Goal: Task Accomplishment & Management: Complete application form

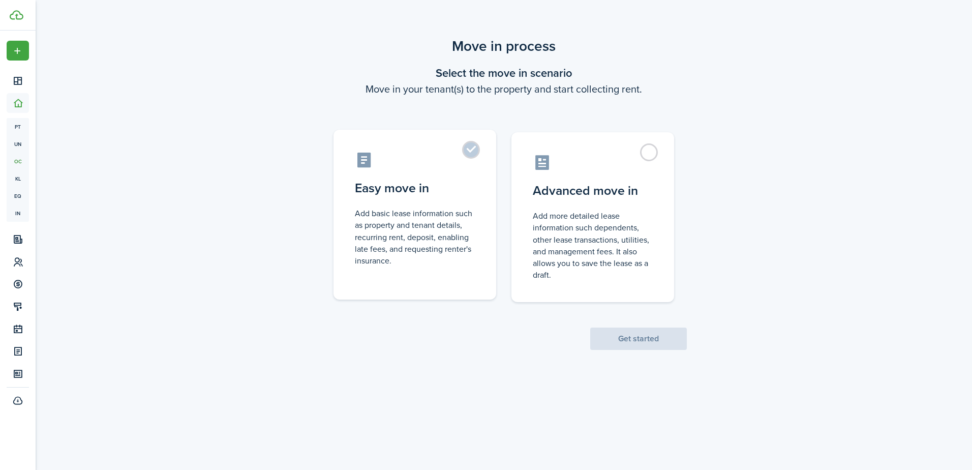
click at [424, 231] on control-radio-card-description "Add basic lease information such as property and tenant details, recurring rent…" at bounding box center [415, 236] width 120 height 59
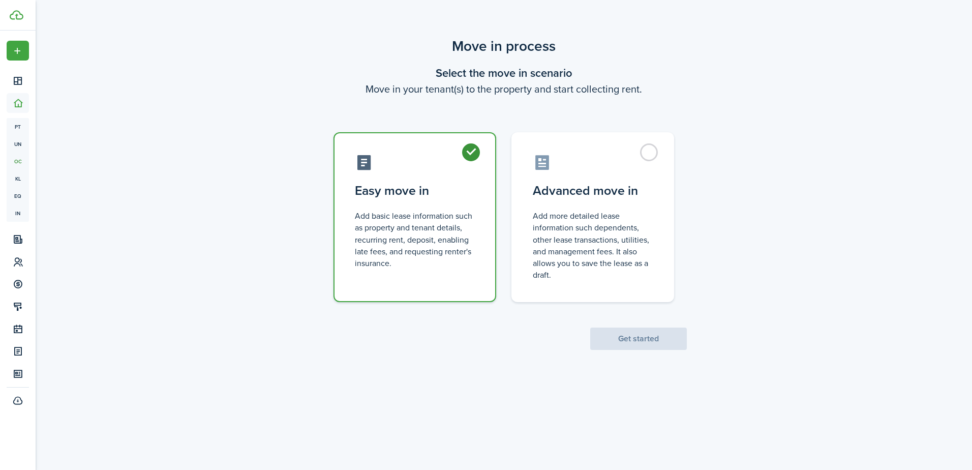
radio input "true"
click at [646, 335] on button "Get started" at bounding box center [638, 338] width 97 height 22
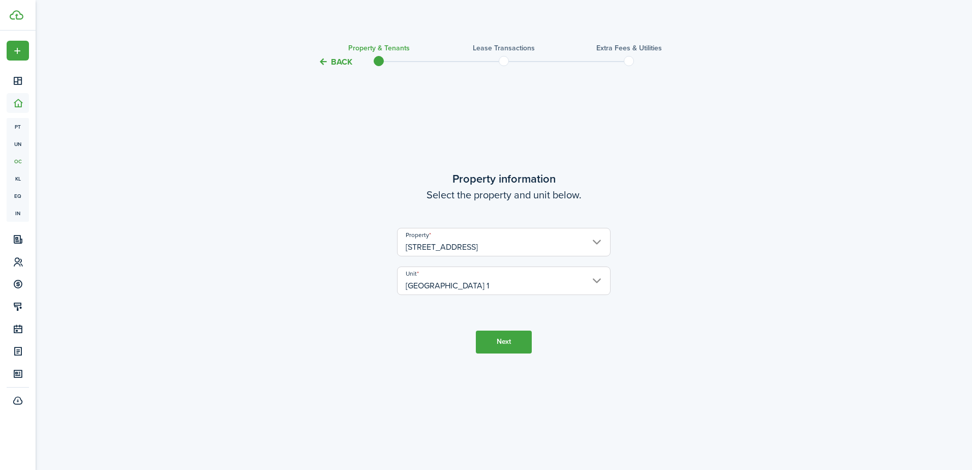
click at [498, 338] on button "Next" at bounding box center [504, 341] width 56 height 23
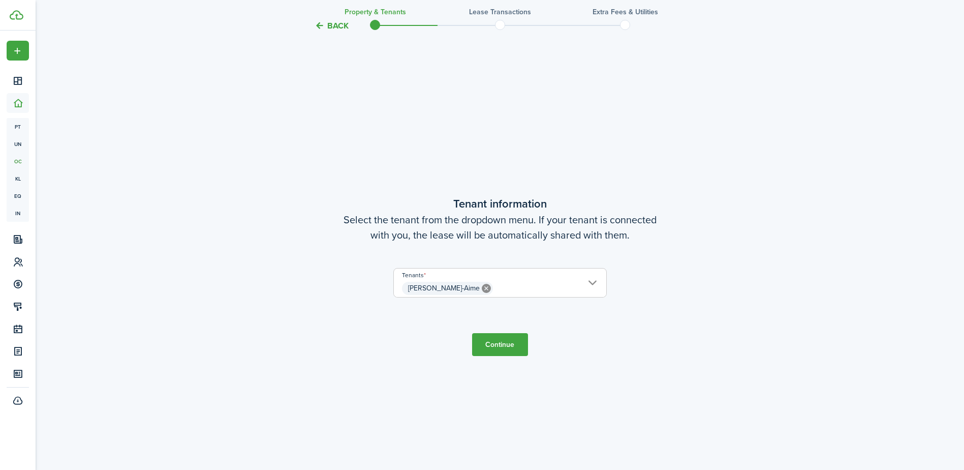
scroll to position [402, 0]
click at [502, 341] on button "Continue" at bounding box center [500, 343] width 56 height 23
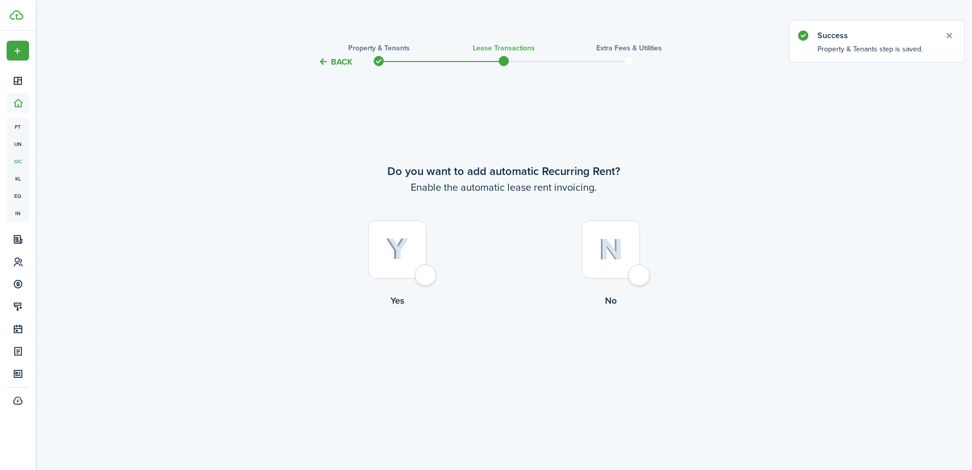
click at [401, 256] on img at bounding box center [397, 249] width 23 height 22
radio input "true"
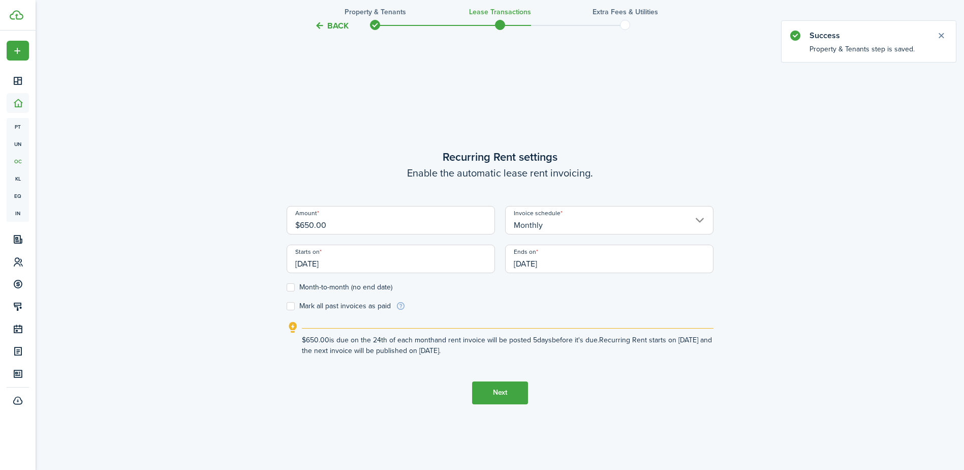
scroll to position [402, 0]
click at [548, 265] on input "[DATE]" at bounding box center [609, 257] width 208 height 28
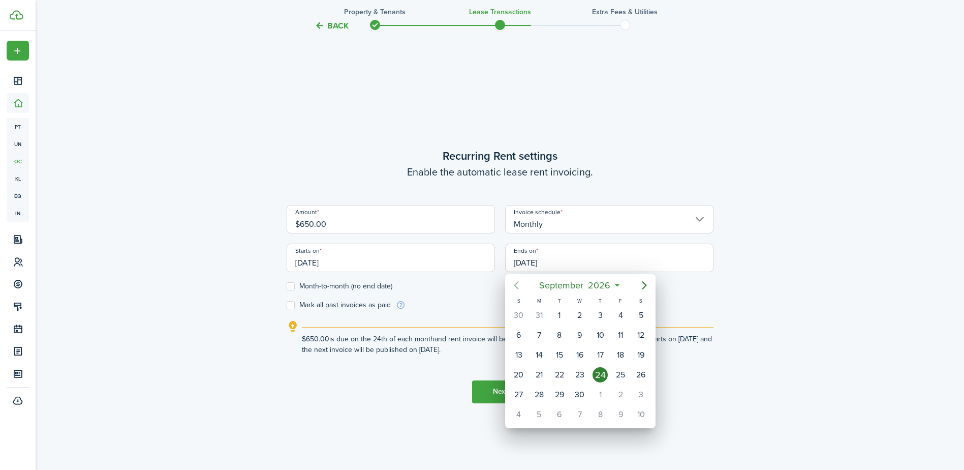
click at [517, 287] on icon "Previous page" at bounding box center [516, 285] width 12 height 12
click at [622, 393] on div "31" at bounding box center [620, 394] width 15 height 15
type input "[DATE]"
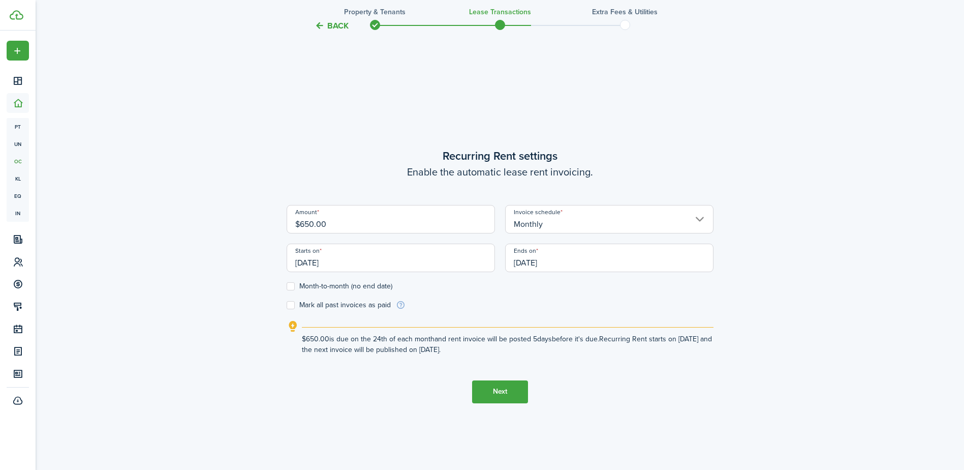
click at [293, 304] on label "Mark all past invoices as paid" at bounding box center [339, 305] width 104 height 8
click at [287, 304] on input "Mark all past invoices as paid" at bounding box center [286, 304] width 1 height 1
checkbox input "true"
click at [502, 391] on button "Next" at bounding box center [500, 391] width 56 height 23
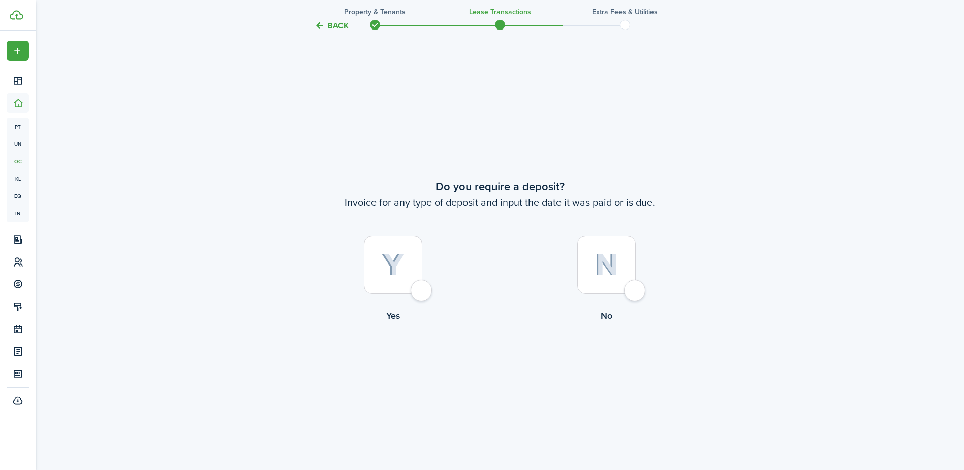
scroll to position [871, 0]
click at [421, 291] on div at bounding box center [393, 262] width 58 height 58
radio input "true"
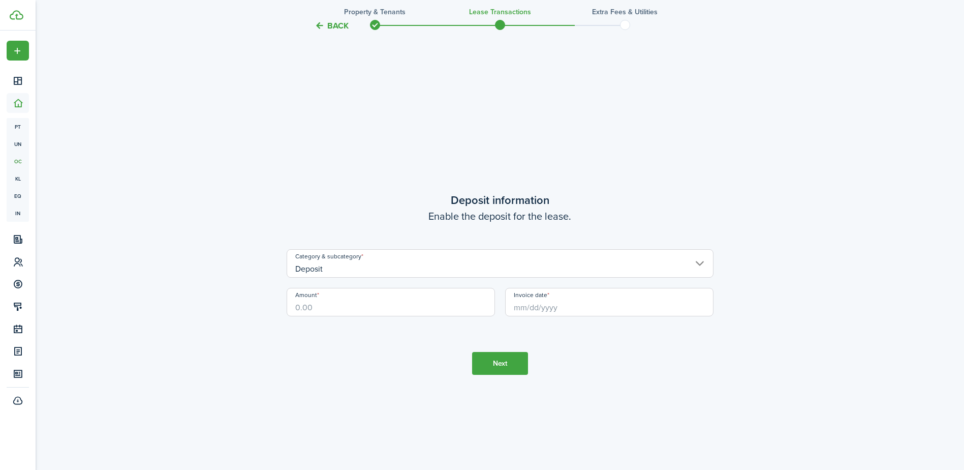
scroll to position [1341, 0]
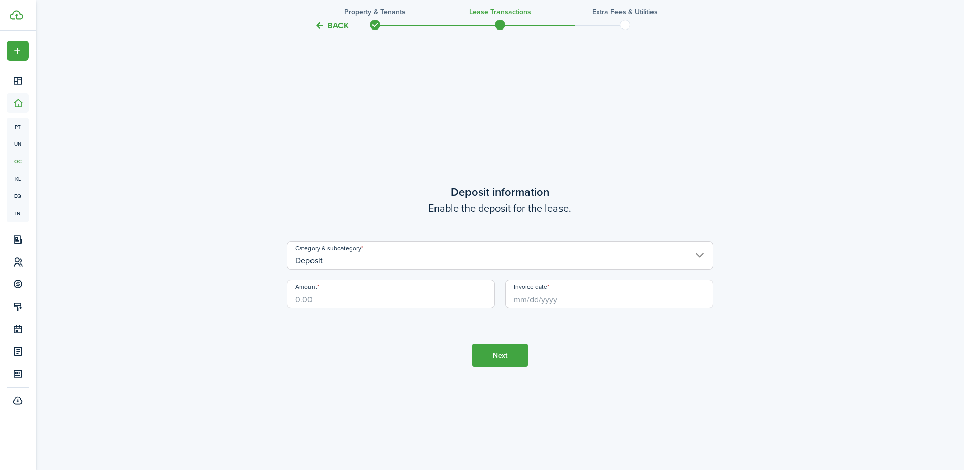
click at [379, 257] on input "Deposit" at bounding box center [500, 255] width 427 height 28
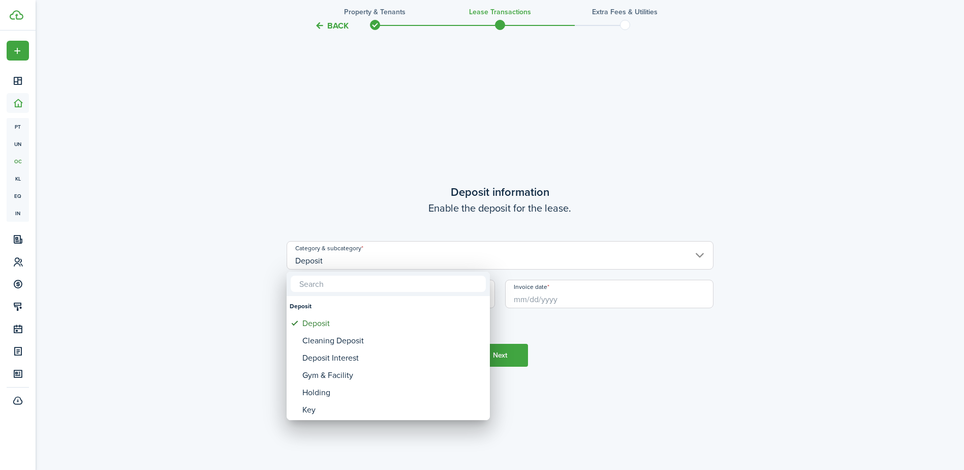
click at [234, 290] on div at bounding box center [482, 235] width 1127 height 632
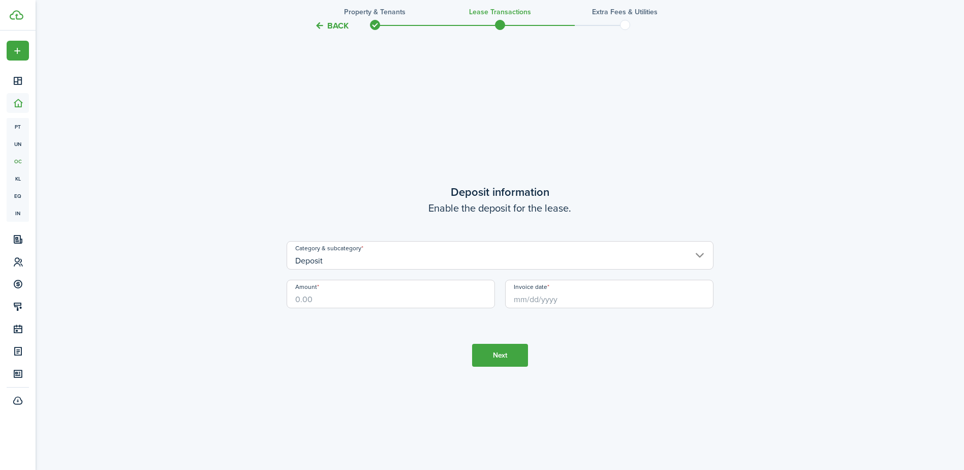
click at [347, 300] on input "Amount" at bounding box center [391, 294] width 208 height 28
click at [524, 301] on input "Invoice date" at bounding box center [609, 294] width 208 height 28
type input "$650.00"
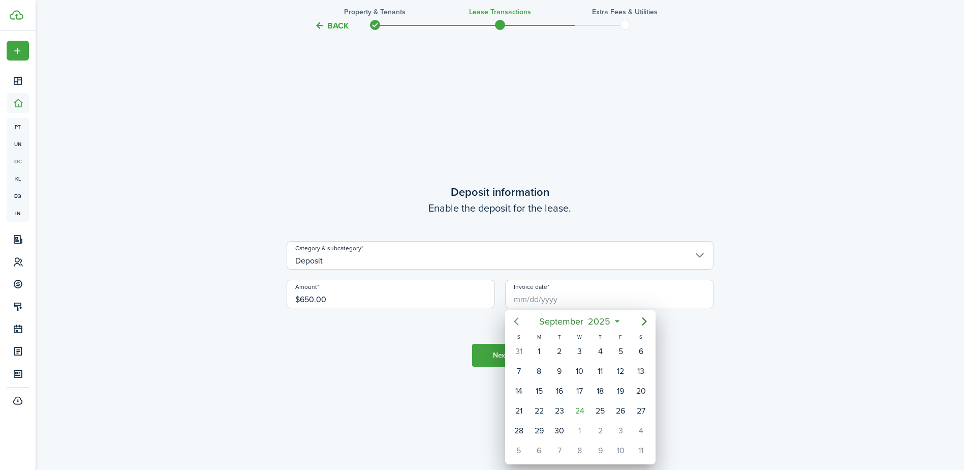
click at [516, 324] on icon "Previous page" at bounding box center [516, 321] width 12 height 12
click at [644, 371] on div "9" at bounding box center [640, 370] width 15 height 15
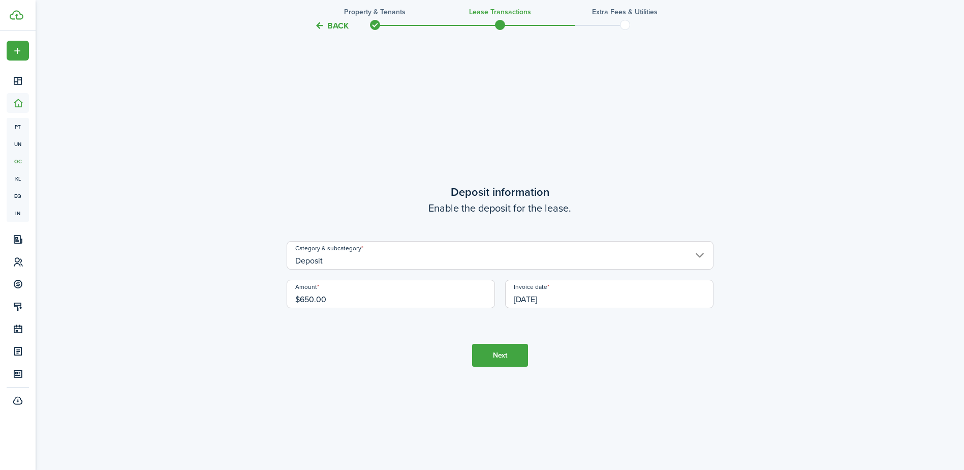
click at [558, 293] on input "[DATE]" at bounding box center [609, 294] width 208 height 28
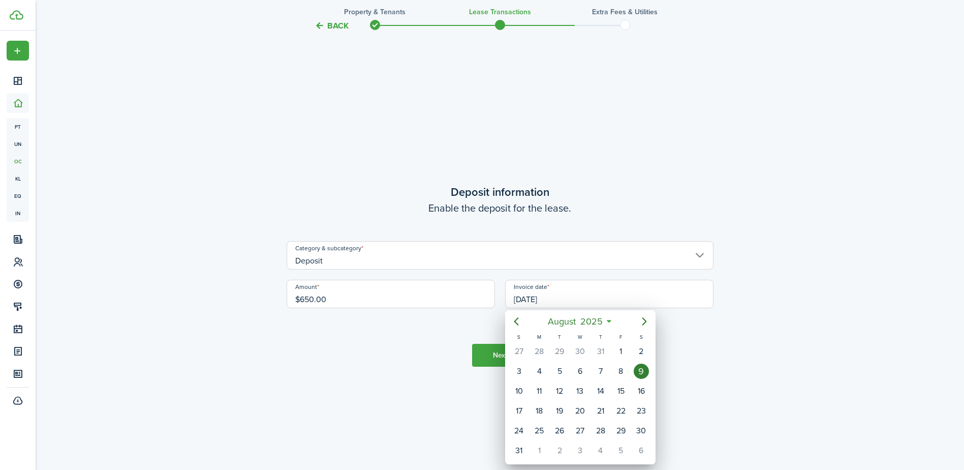
click at [643, 324] on icon "Next page" at bounding box center [644, 321] width 5 height 8
click at [638, 351] on div "6" at bounding box center [640, 351] width 15 height 15
type input "[DATE]"
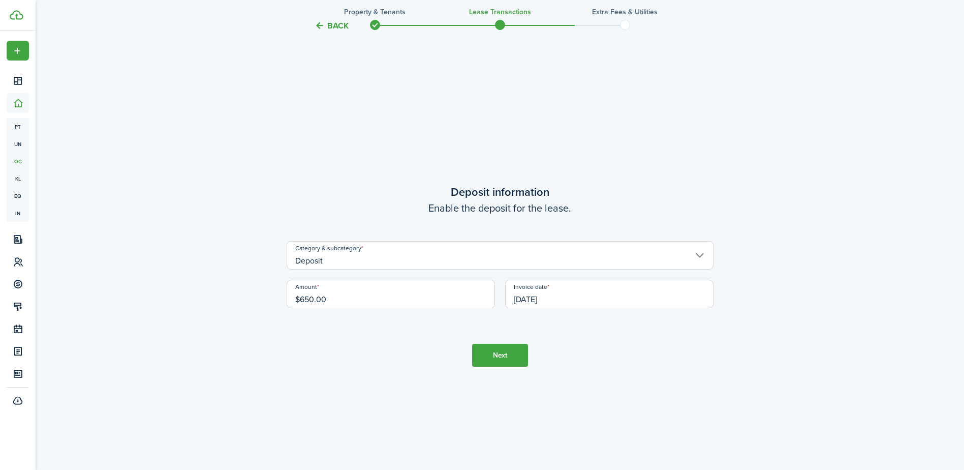
click at [505, 356] on button "Next" at bounding box center [500, 355] width 56 height 23
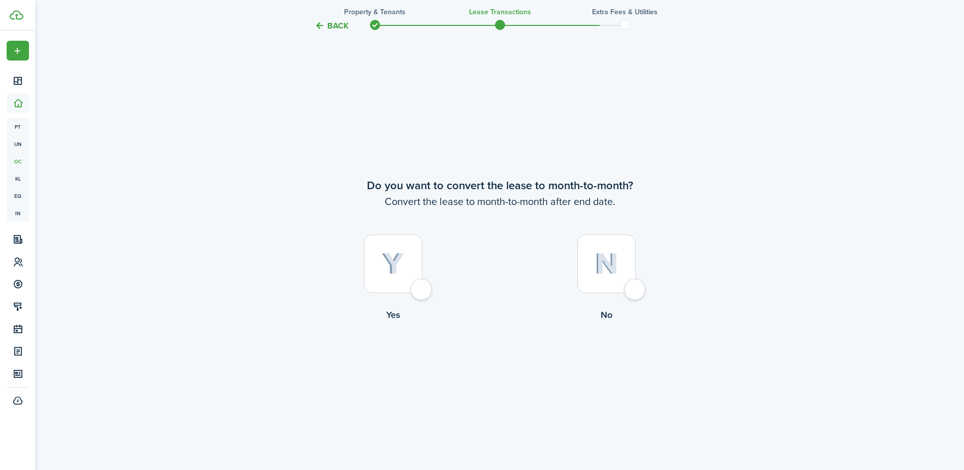
scroll to position [1811, 0]
click at [615, 273] on img at bounding box center [607, 263] width 24 height 22
radio input "true"
click at [512, 355] on button "Continue" at bounding box center [500, 362] width 56 height 23
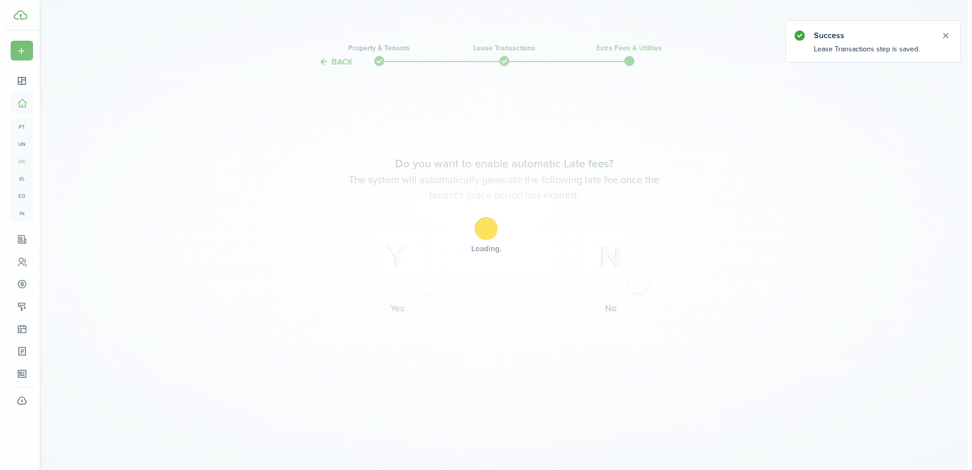
scroll to position [0, 0]
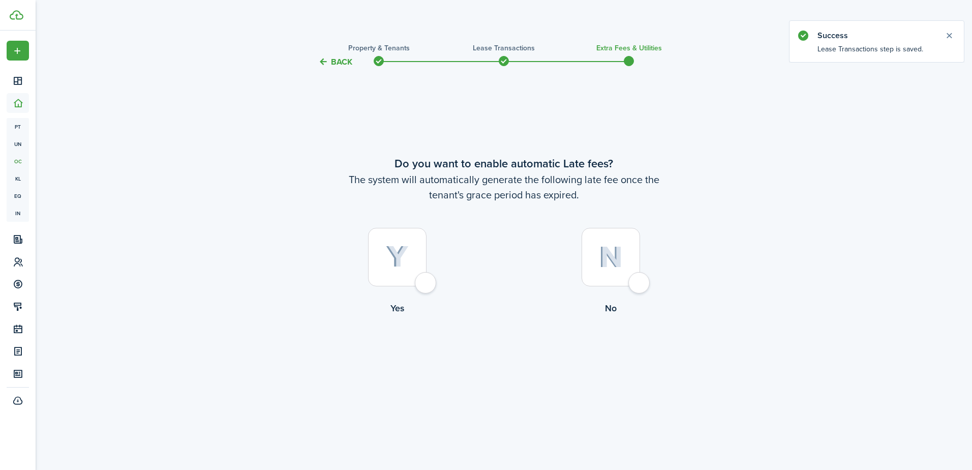
click at [412, 264] on div at bounding box center [397, 257] width 58 height 58
radio input "true"
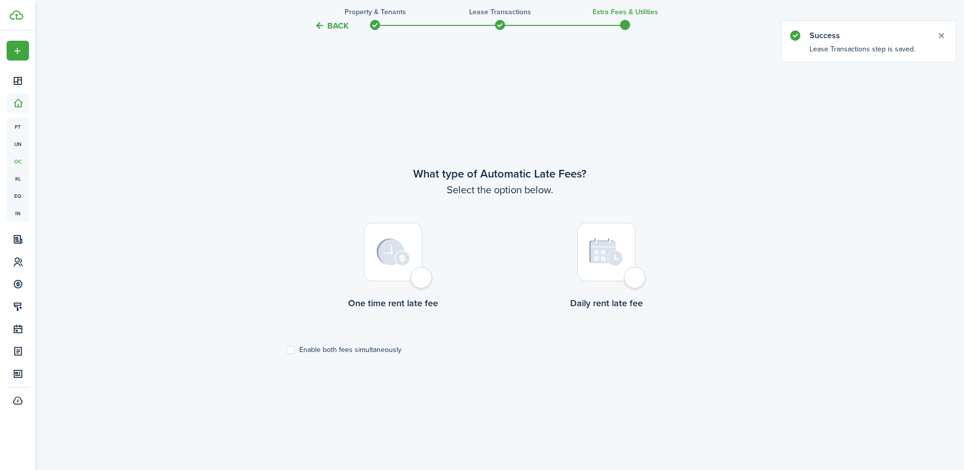
scroll to position [402, 0]
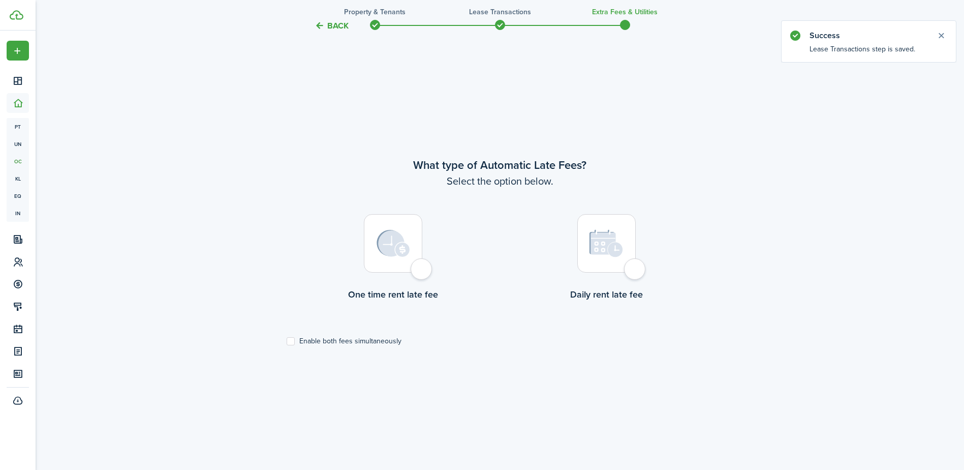
click at [291, 340] on label "Enable both fees simultaneously" at bounding box center [344, 341] width 115 height 8
click at [287, 341] on input "Enable both fees simultaneously" at bounding box center [286, 341] width 1 height 1
checkbox input "true"
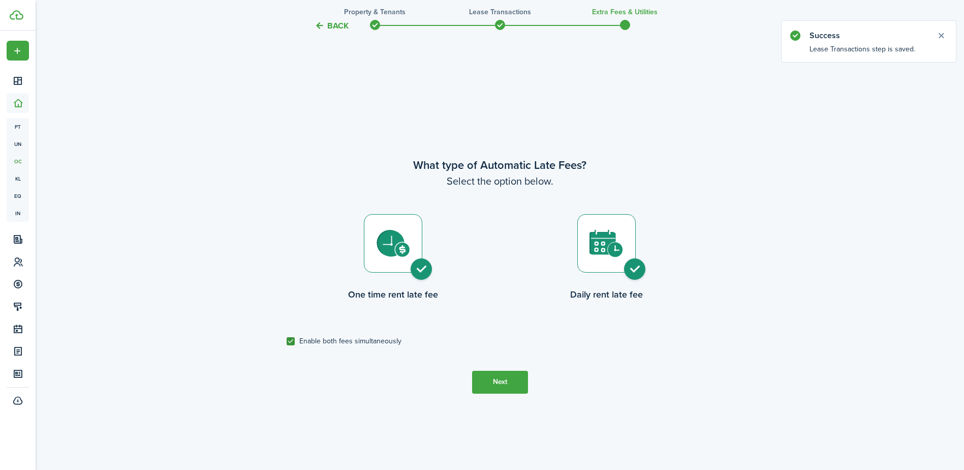
click at [507, 387] on button "Next" at bounding box center [500, 382] width 56 height 23
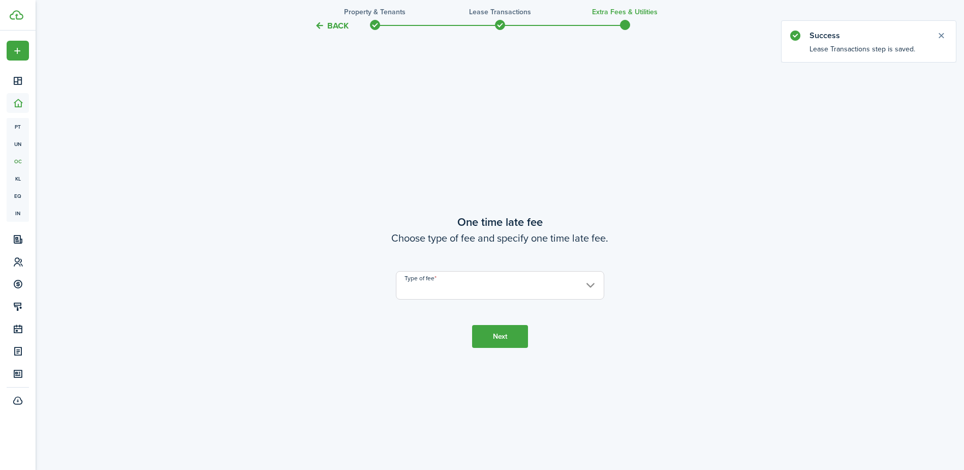
scroll to position [871, 0]
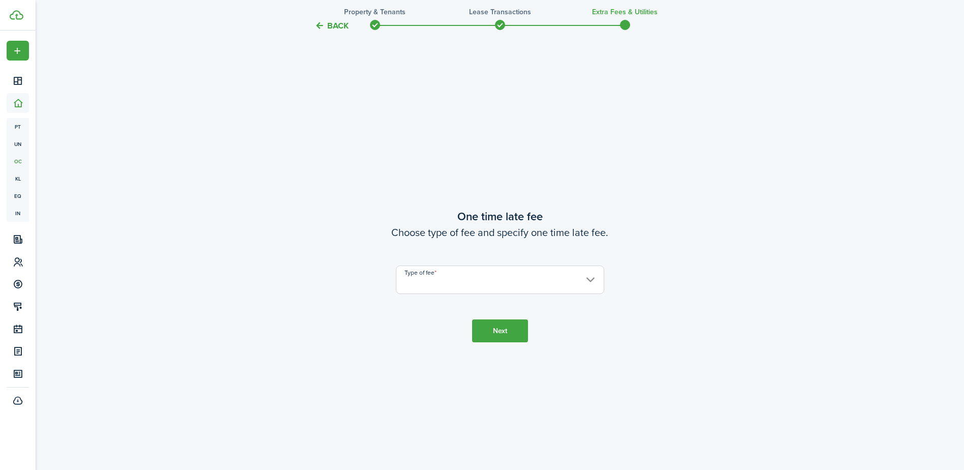
click at [446, 287] on input "Type of fee" at bounding box center [500, 279] width 208 height 28
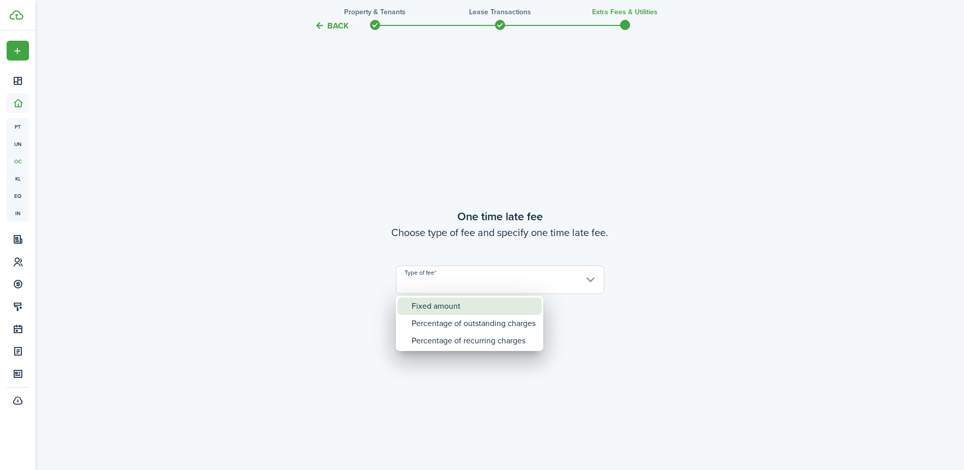
click at [445, 309] on div "Fixed amount" at bounding box center [474, 305] width 124 height 17
type input "Fixed amount"
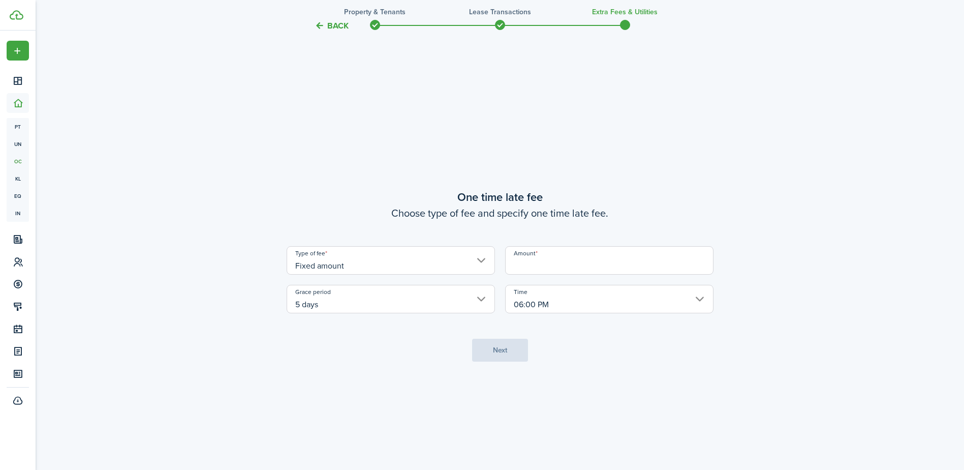
click at [539, 265] on input "Amount" at bounding box center [609, 260] width 208 height 28
click at [523, 305] on input "06:00 PM" at bounding box center [609, 299] width 208 height 28
type input "$35.00"
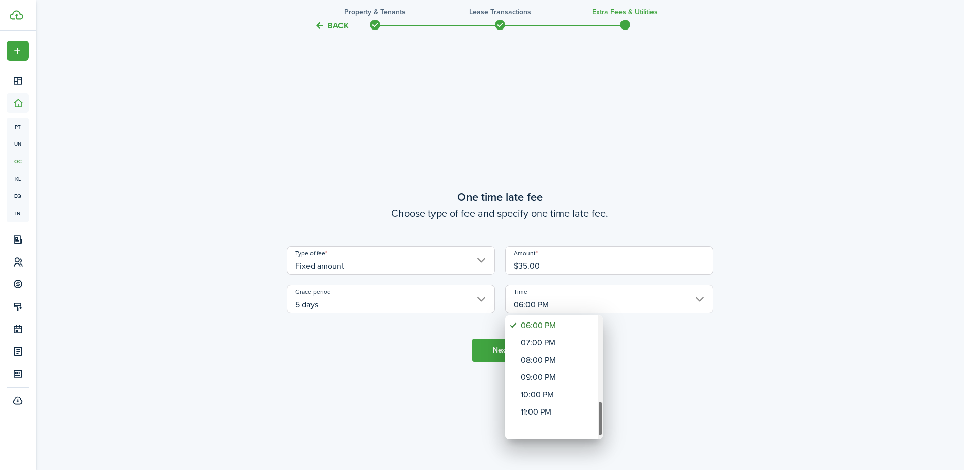
drag, startPoint x: 602, startPoint y: 343, endPoint x: 605, endPoint y: 446, distance: 103.3
click at [605, 446] on div "12:00 AM 01:00 AM 02:00 AM 03:00 AM 04:00 AM 05:00 AM 06:00 AM 07:00 AM 08:00 A…" at bounding box center [482, 235] width 964 height 470
click at [573, 429] on div "11:00 PM" at bounding box center [558, 428] width 74 height 17
type input "11:00 PM"
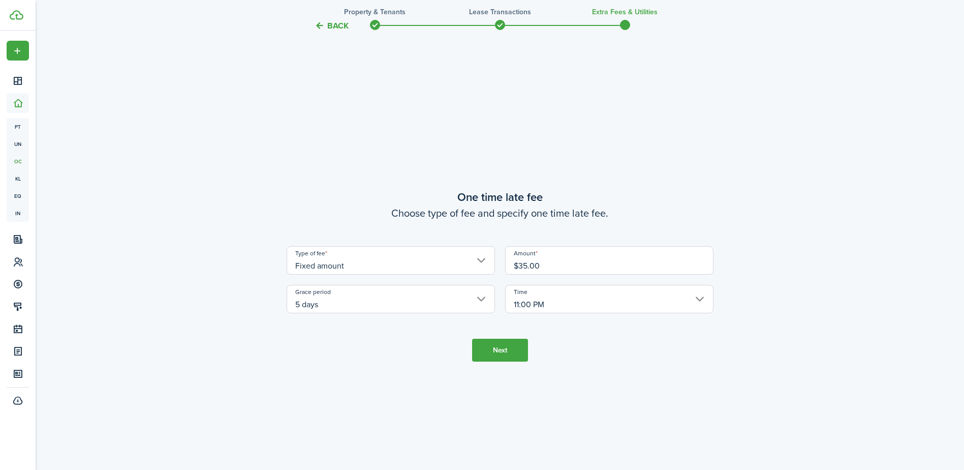
click at [498, 354] on button "Next" at bounding box center [500, 350] width 56 height 23
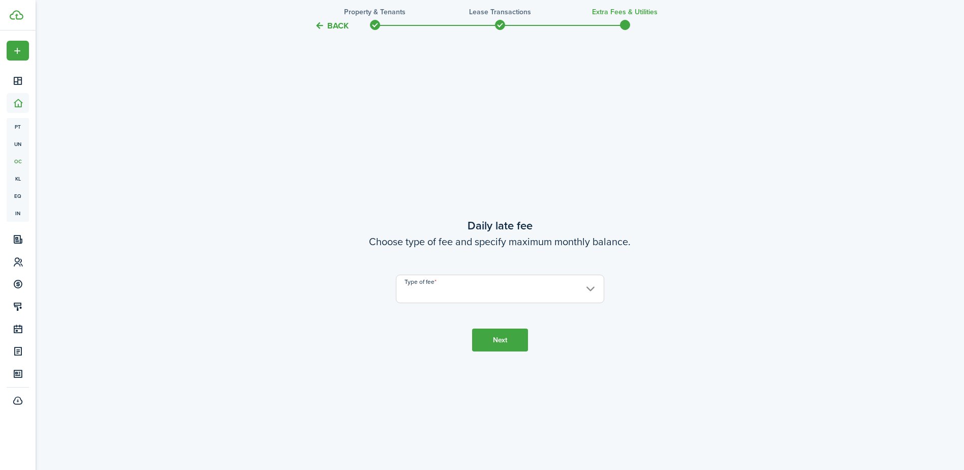
scroll to position [1341, 0]
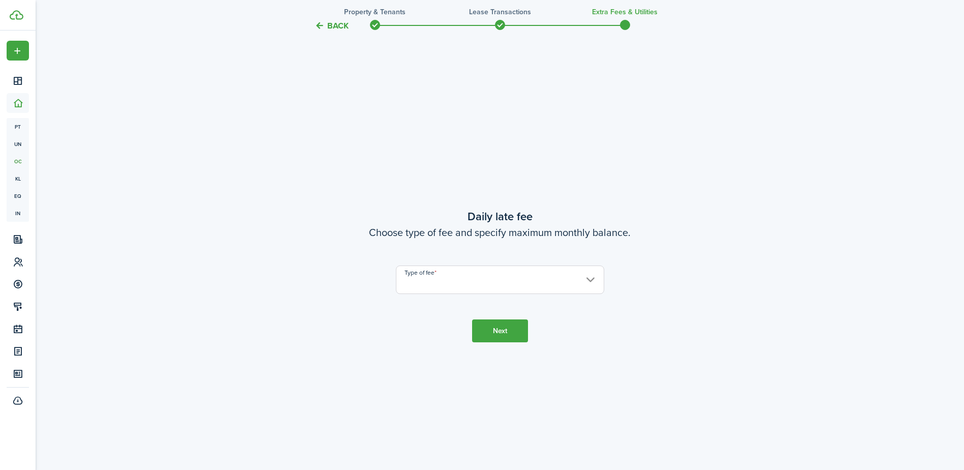
click at [434, 284] on input "Type of fee" at bounding box center [500, 279] width 208 height 28
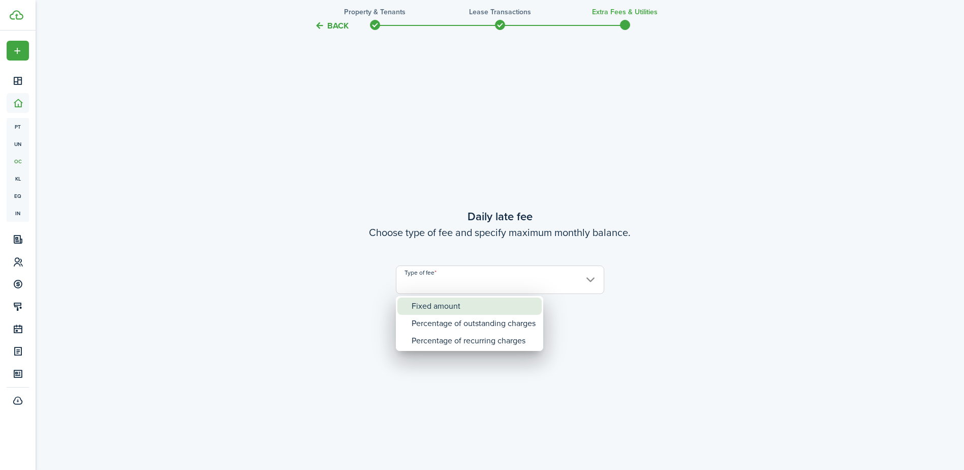
click at [458, 308] on div "Fixed amount" at bounding box center [474, 305] width 124 height 17
type input "Fixed amount"
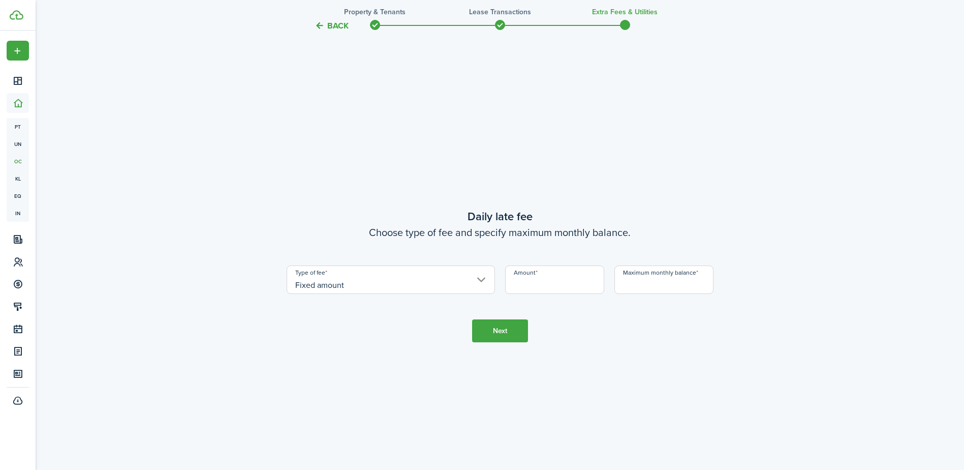
click at [530, 277] on input "Amount" at bounding box center [554, 279] width 99 height 28
type input "$25.00"
click at [649, 285] on input "Maximum monthly balance" at bounding box center [664, 279] width 99 height 28
type input "$500.00"
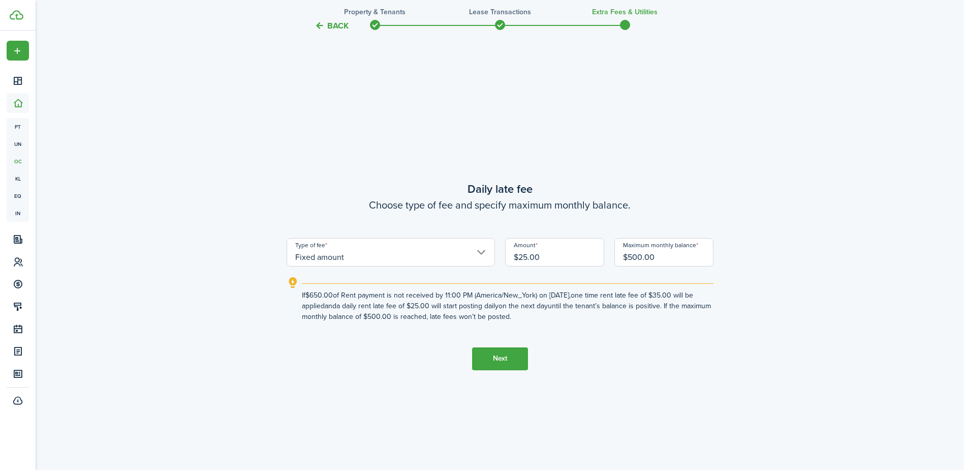
click at [506, 358] on button "Next" at bounding box center [500, 358] width 56 height 23
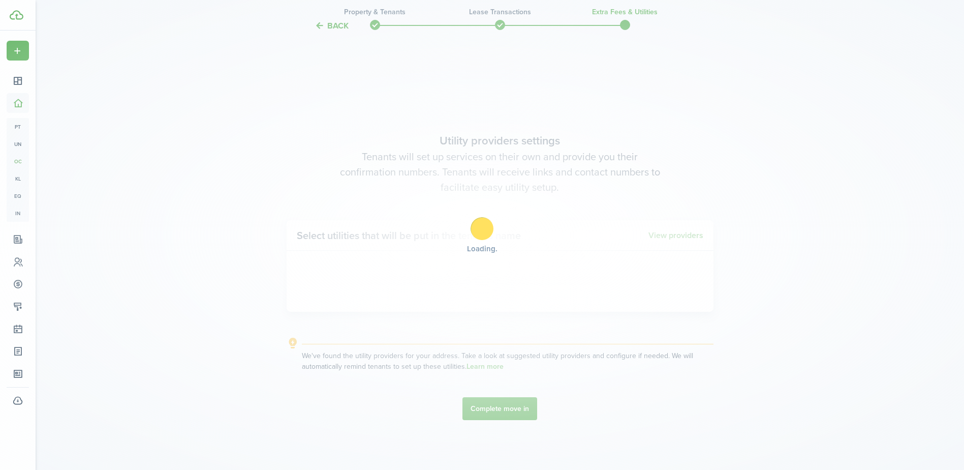
scroll to position [1811, 0]
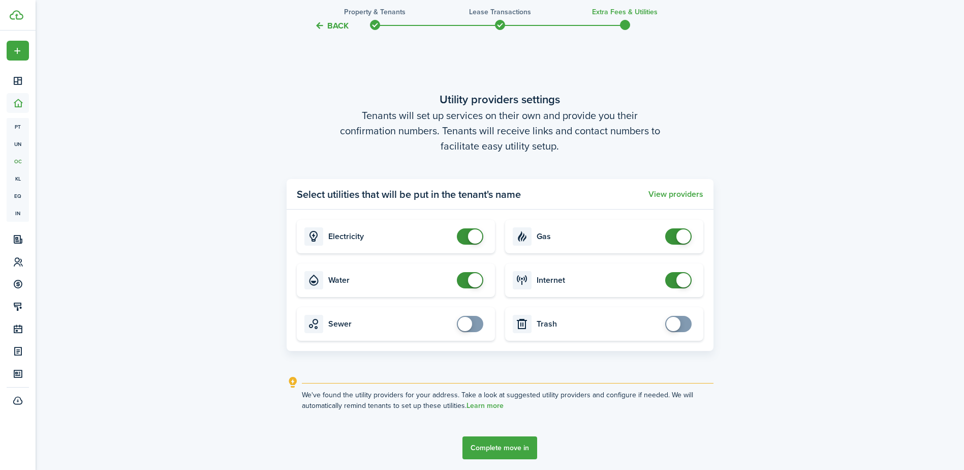
drag, startPoint x: 674, startPoint y: 329, endPoint x: 473, endPoint y: 338, distance: 200.5
click at [674, 331] on span at bounding box center [679, 324] width 10 height 16
checkbox input "true"
click at [466, 322] on span at bounding box center [465, 324] width 14 height 14
checkbox input "true"
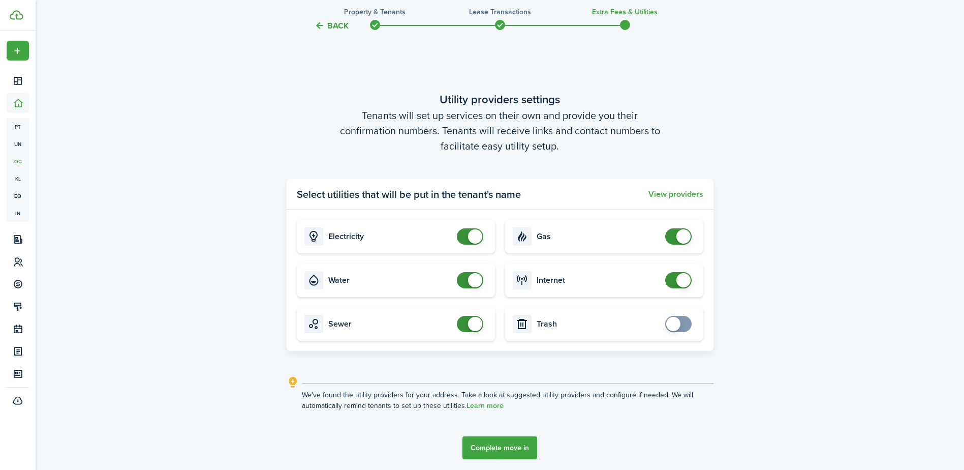
click at [670, 325] on span at bounding box center [673, 324] width 14 height 14
click at [502, 448] on button "Complete move in" at bounding box center [500, 447] width 75 height 23
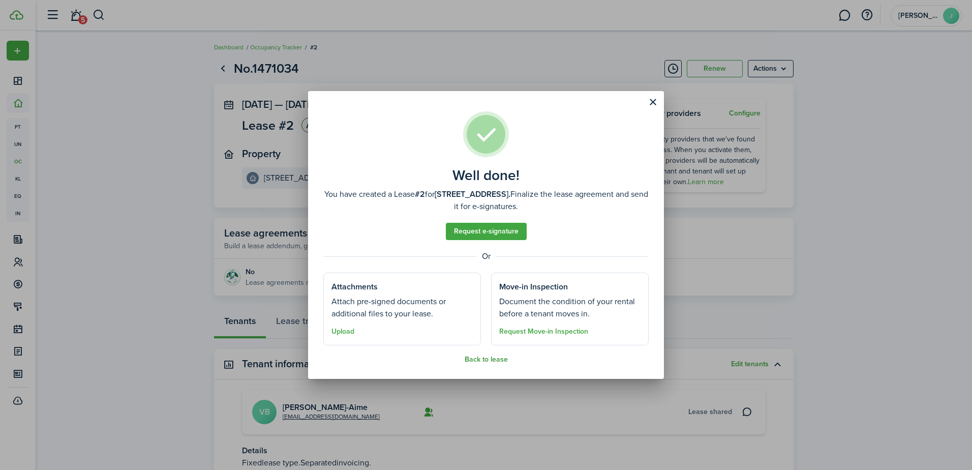
click at [484, 356] on button "Back to lease" at bounding box center [486, 359] width 43 height 8
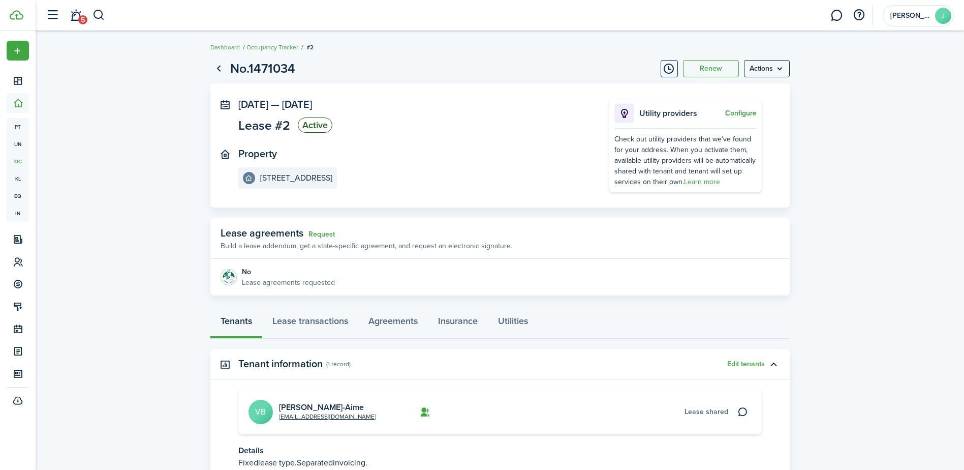
click at [742, 114] on button "Configure" at bounding box center [741, 113] width 32 height 8
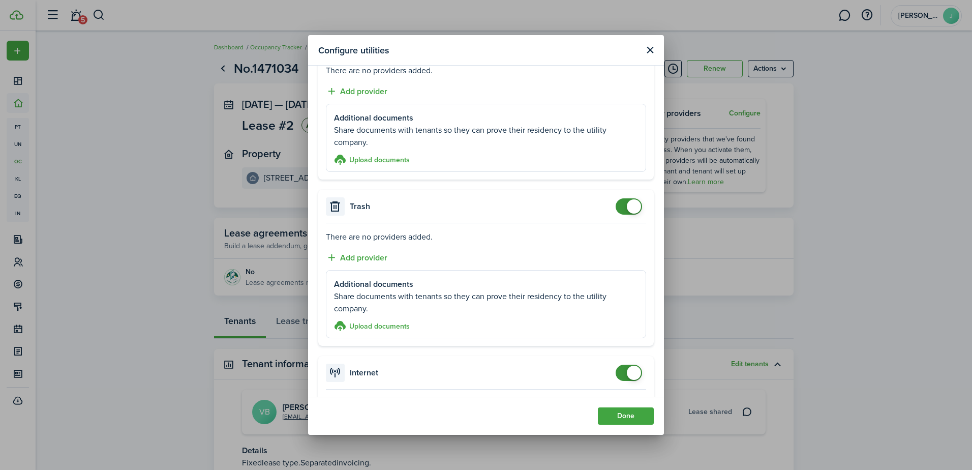
scroll to position [661, 0]
click at [363, 256] on button "Add provider" at bounding box center [357, 256] width 62 height 13
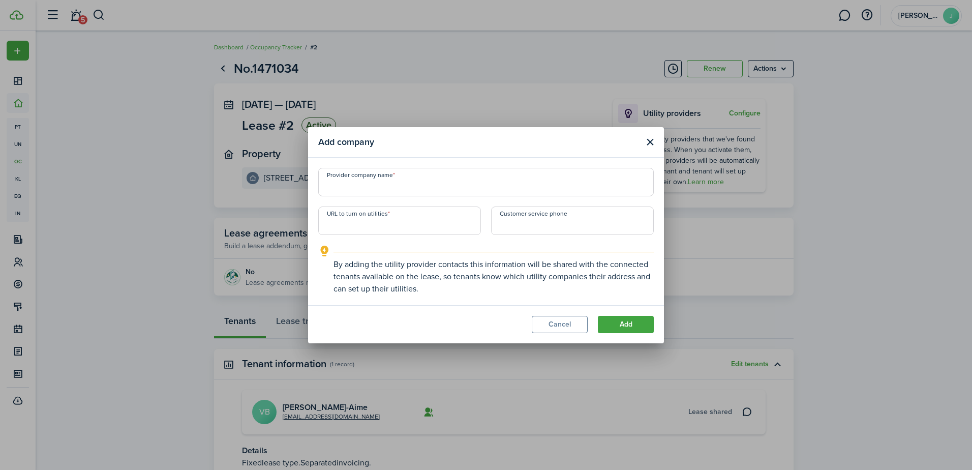
click at [367, 228] on input "URL to turn on utilities" at bounding box center [399, 220] width 163 height 28
paste input "[URL][DOMAIN_NAME]"
type input "[URL][DOMAIN_NAME]"
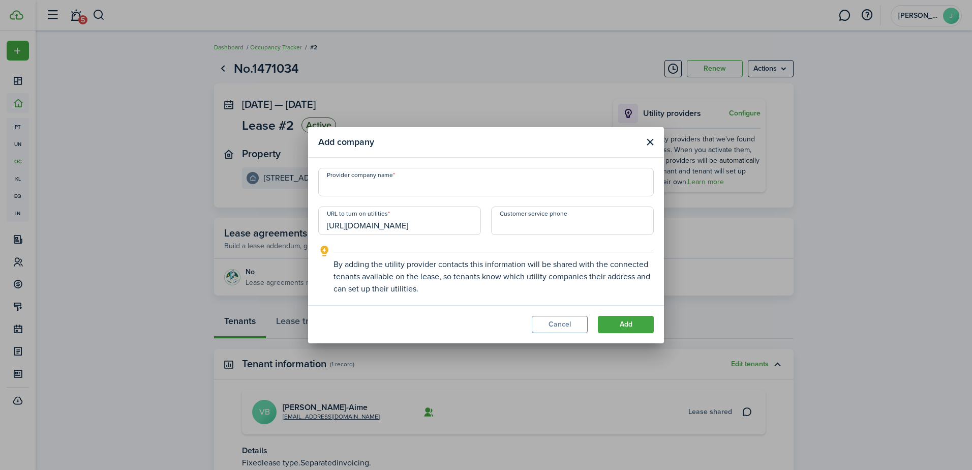
click at [397, 193] on input "Provider company name" at bounding box center [485, 182] width 335 height 28
type input "z"
type input "City of [GEOGRAPHIC_DATA]"
click at [643, 322] on button "Add" at bounding box center [626, 324] width 56 height 17
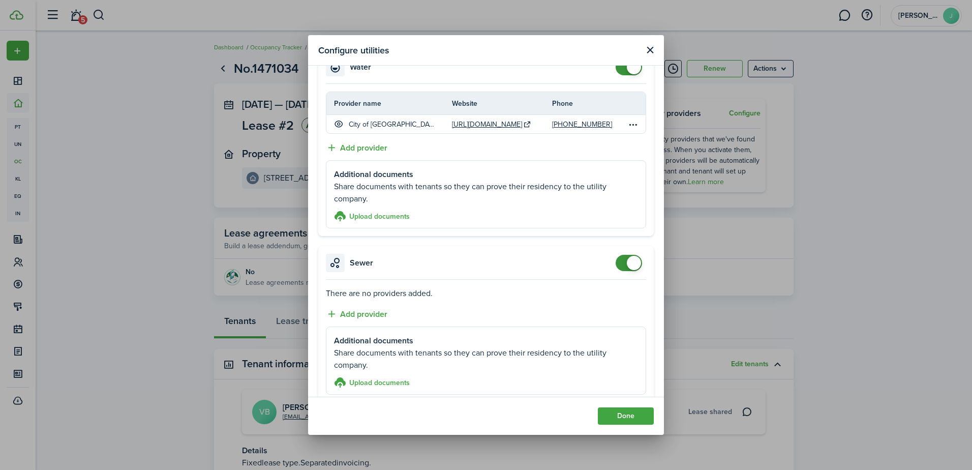
scroll to position [463, 0]
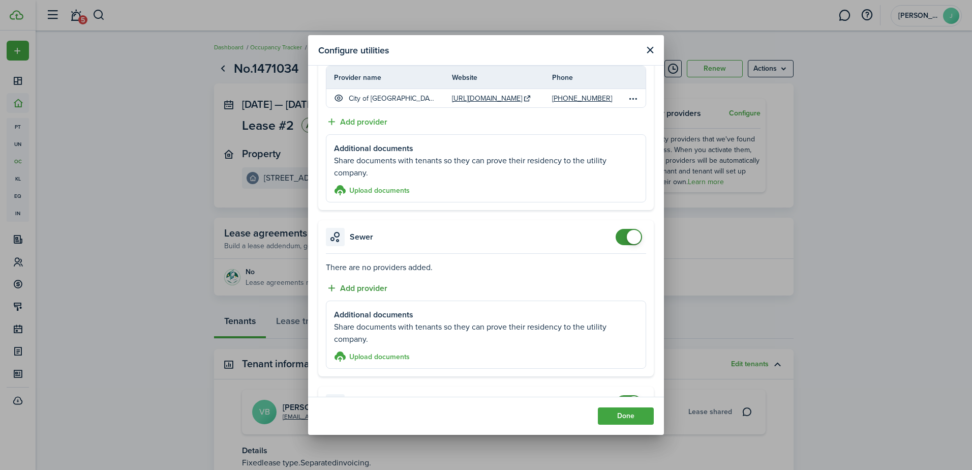
click at [353, 287] on button "Add provider" at bounding box center [357, 288] width 62 height 13
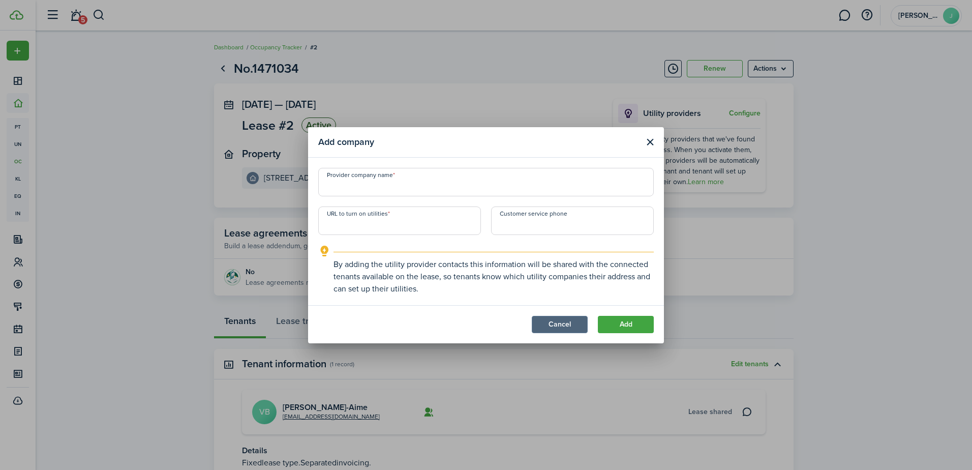
click at [560, 329] on button "Cancel" at bounding box center [560, 324] width 56 height 17
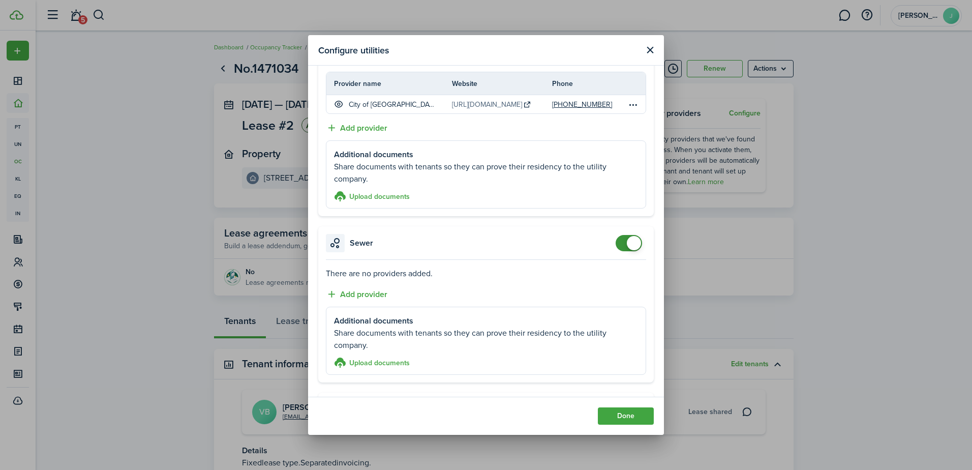
scroll to position [457, 0]
click at [372, 295] on button "Add provider" at bounding box center [357, 293] width 62 height 13
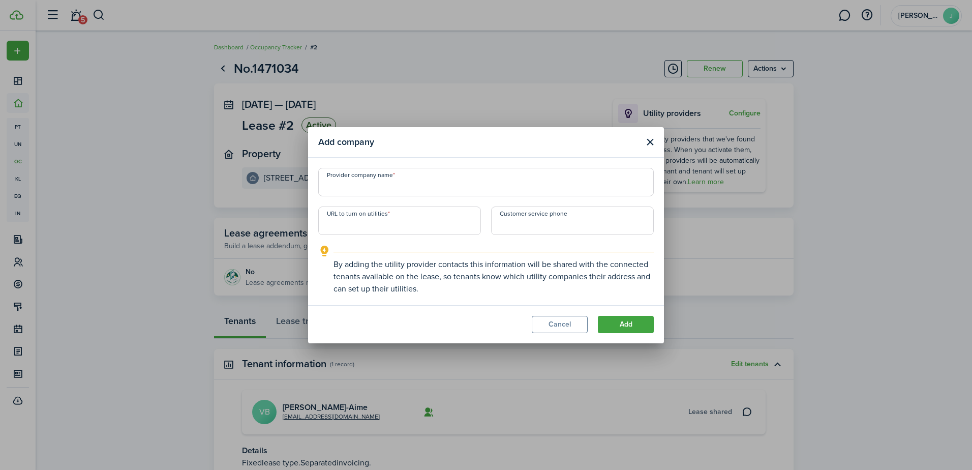
click at [357, 225] on input "URL to turn on utilities" at bounding box center [399, 220] width 163 height 28
paste input "[URL][DOMAIN_NAME]"
type input "[URL][DOMAIN_NAME]"
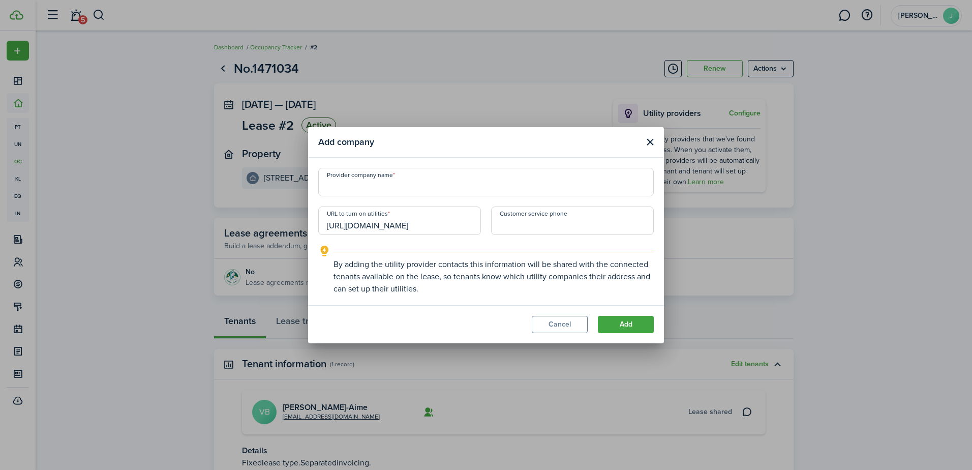
click at [409, 181] on input "Provider company name" at bounding box center [485, 182] width 335 height 28
type input "City of [GEOGRAPHIC_DATA]"
click at [642, 333] on modal-footer "Cancel Add" at bounding box center [486, 324] width 356 height 38
click at [638, 328] on button "Add" at bounding box center [626, 324] width 56 height 17
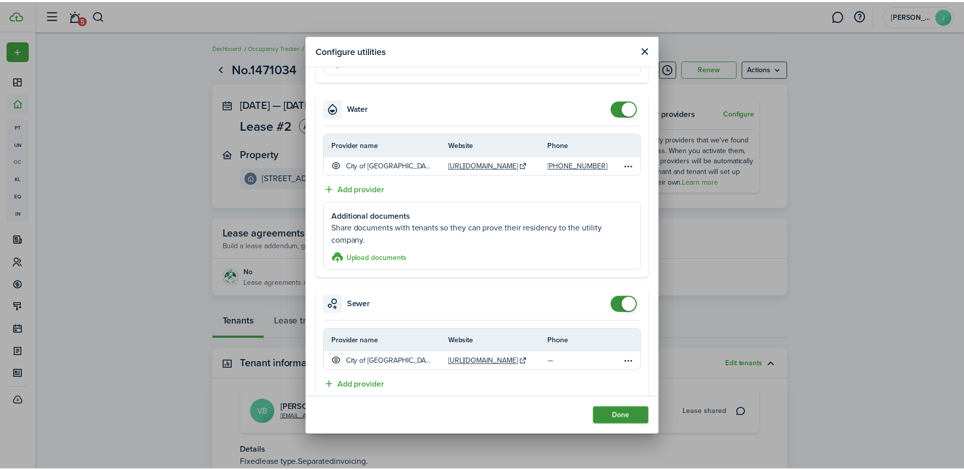
scroll to position [457, 0]
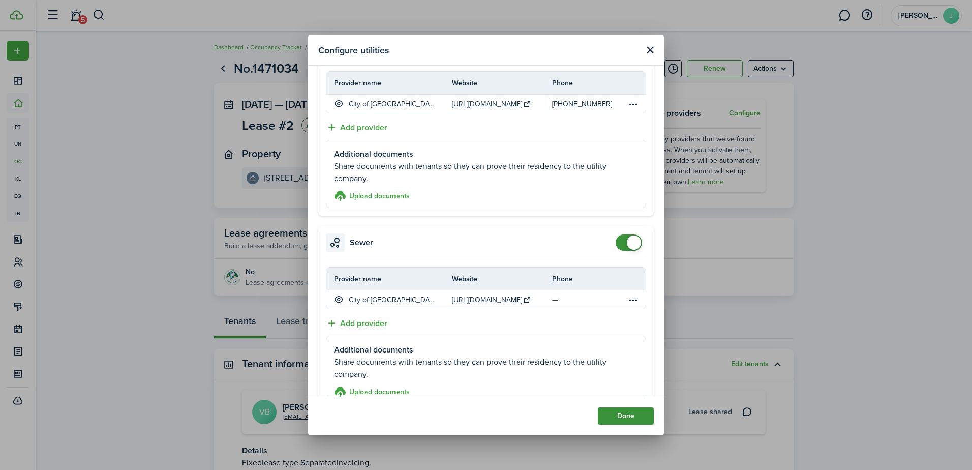
click at [622, 418] on button "Done" at bounding box center [626, 415] width 56 height 17
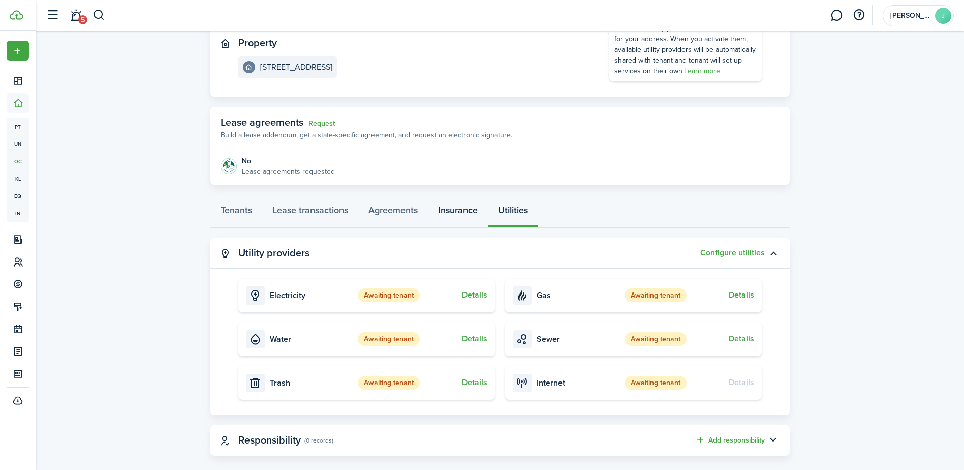
scroll to position [125, 0]
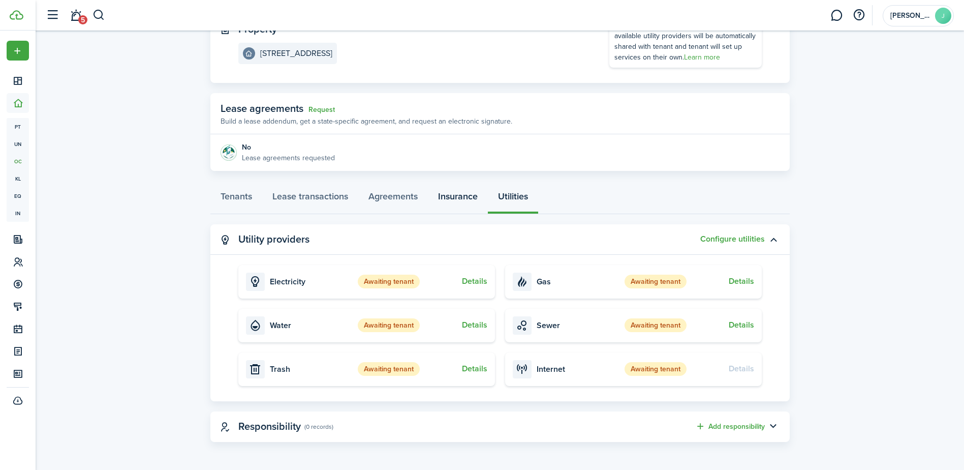
click at [444, 197] on link "Insurance" at bounding box center [458, 199] width 60 height 30
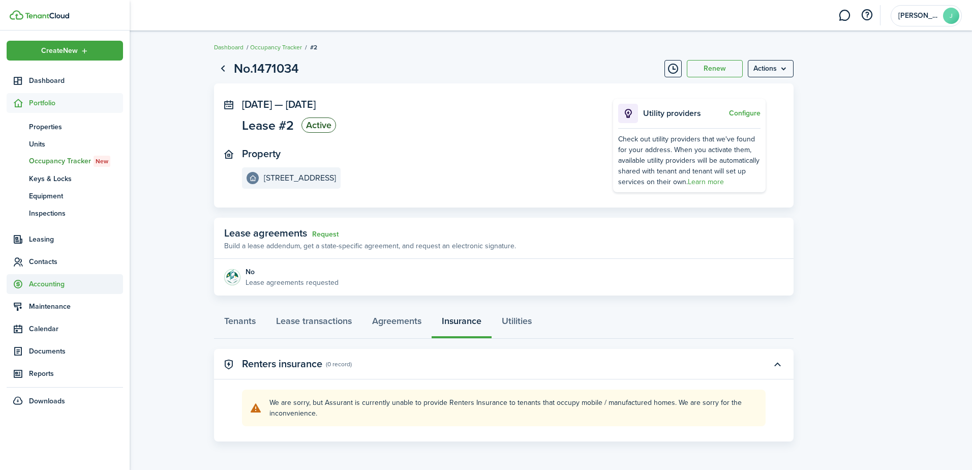
click at [50, 283] on span "Accounting" at bounding box center [76, 284] width 94 height 11
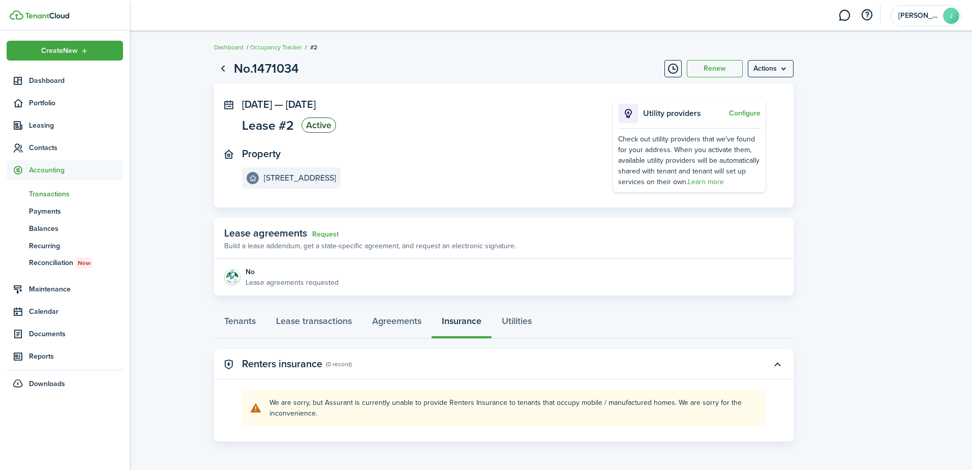
click at [58, 198] on span "Transactions" at bounding box center [76, 194] width 94 height 11
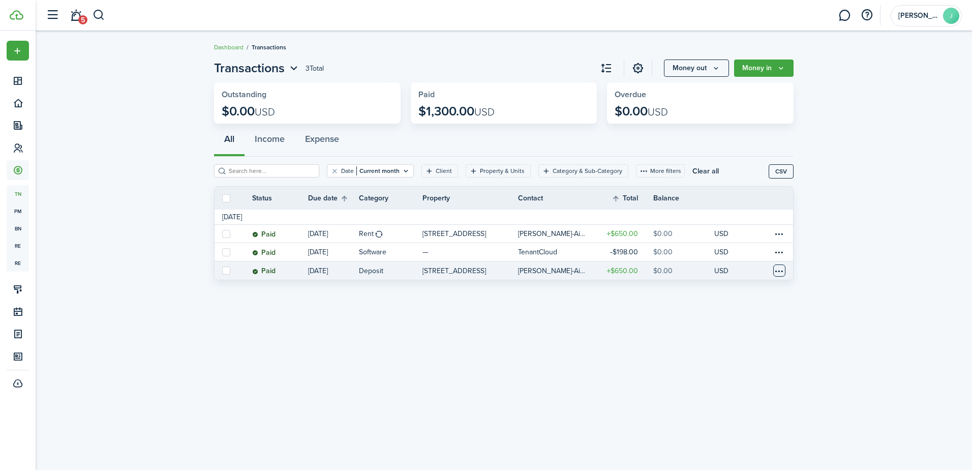
click at [775, 267] on table-menu-btn-icon at bounding box center [779, 270] width 12 height 12
drag, startPoint x: 558, startPoint y: 307, endPoint x: 550, endPoint y: 312, distance: 9.3
click at [558, 309] on div "Transactions 3 Total Money out Money in Outstanding $0.00 USD Paid $1,300.00 US…" at bounding box center [504, 250] width 936 height 393
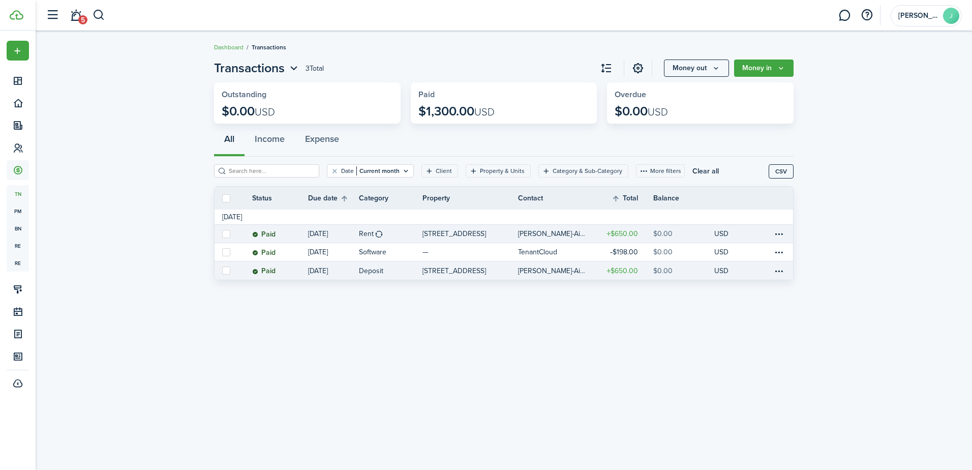
click at [314, 234] on p "[DATE]" at bounding box center [318, 233] width 20 height 11
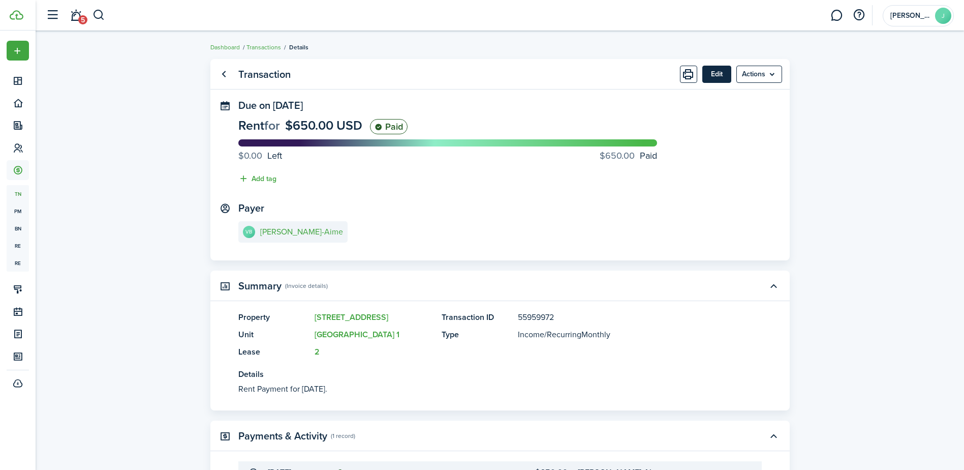
click at [720, 76] on button "Edit" at bounding box center [717, 74] width 29 height 17
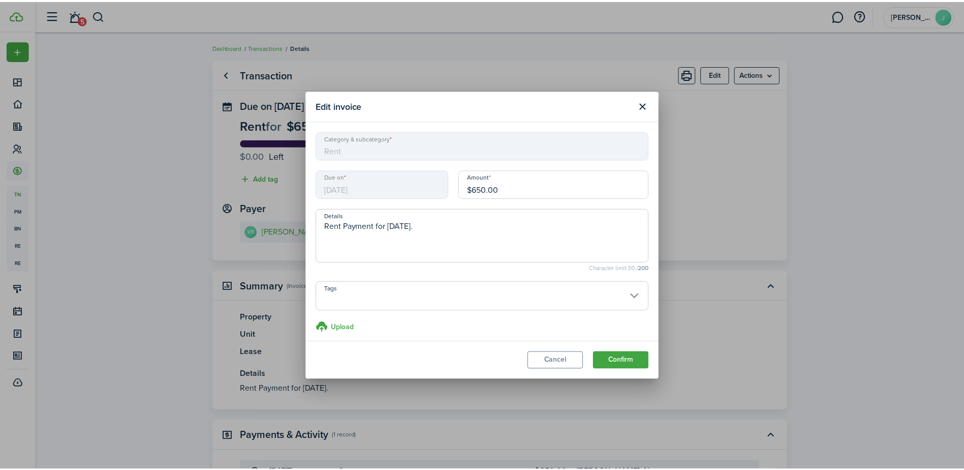
scroll to position [5, 0]
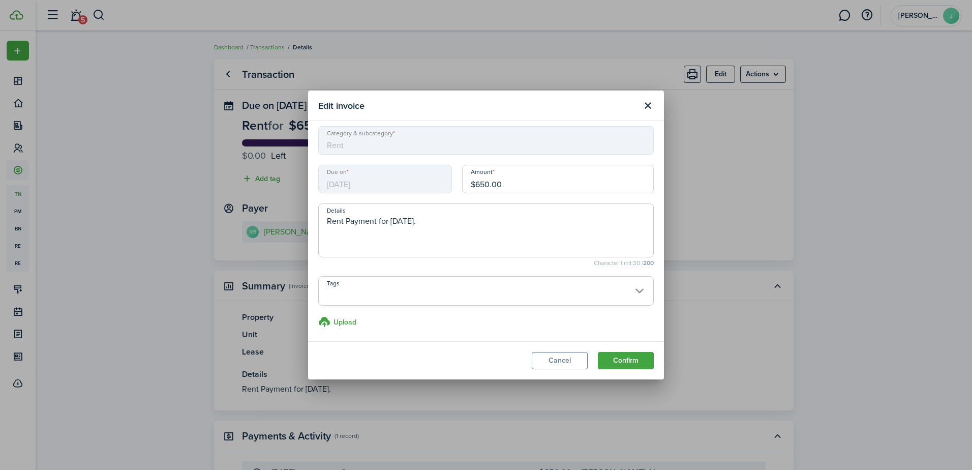
drag, startPoint x: 443, startPoint y: 222, endPoint x: 387, endPoint y: 219, distance: 55.5
click at [387, 219] on textarea "Rent Payment for [DATE]." at bounding box center [486, 233] width 334 height 37
click at [358, 180] on span "[DATE]" at bounding box center [385, 179] width 134 height 28
click at [539, 352] on button "Cancel" at bounding box center [560, 360] width 56 height 17
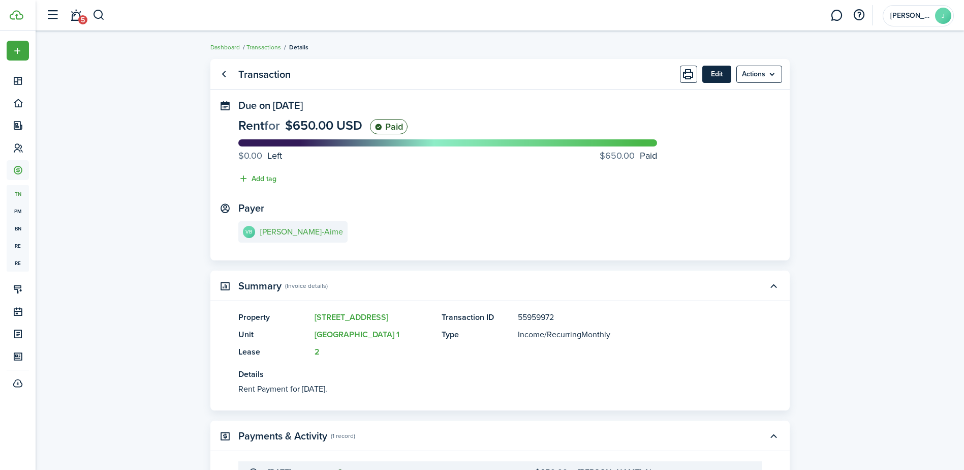
click at [712, 72] on button "Edit" at bounding box center [717, 74] width 29 height 17
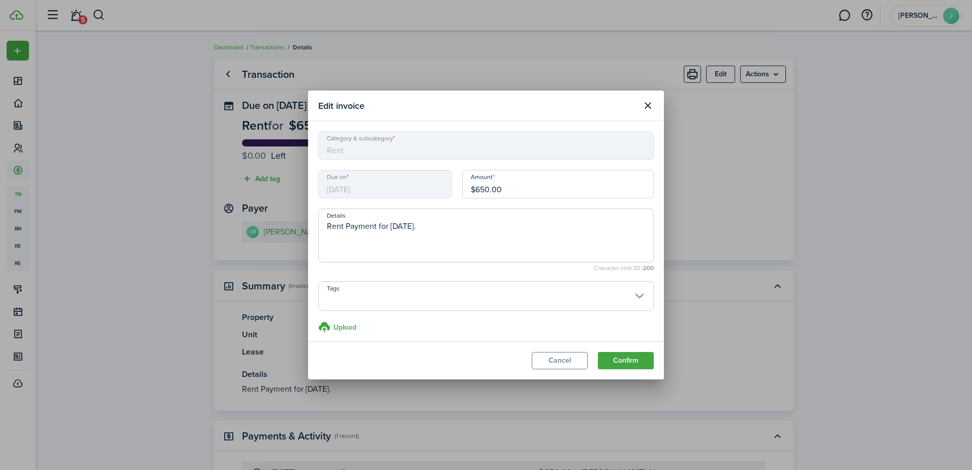
drag, startPoint x: 495, startPoint y: 192, endPoint x: 369, endPoint y: 186, distance: 125.7
click at [399, 191] on div "Due on [DATE] Amount $650.00" at bounding box center [486, 189] width 346 height 39
click at [615, 361] on button "Confirm" at bounding box center [626, 360] width 56 height 17
drag, startPoint x: 498, startPoint y: 186, endPoint x: 457, endPoint y: 183, distance: 40.3
click at [457, 183] on div "Amount $541.67 Amount can't be less than paid amount: $650.00" at bounding box center [558, 189] width 202 height 39
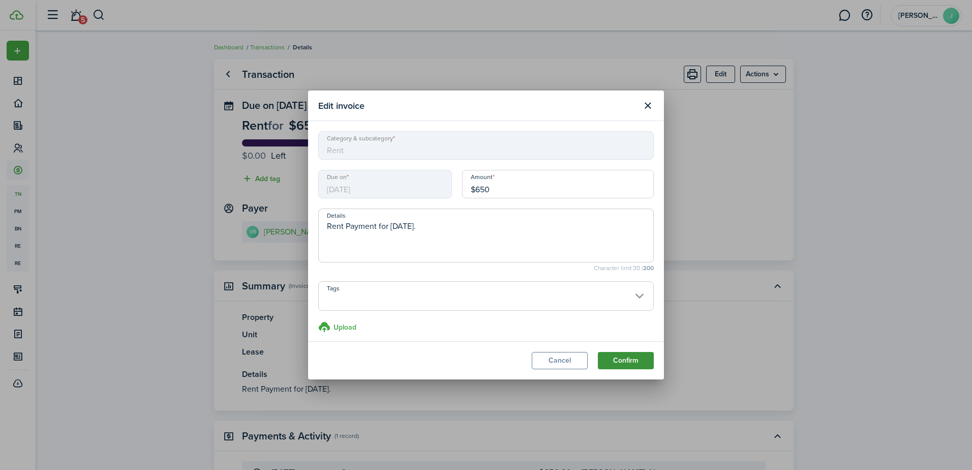
type input "$650.00"
click at [628, 359] on button "Confirm" at bounding box center [626, 360] width 56 height 17
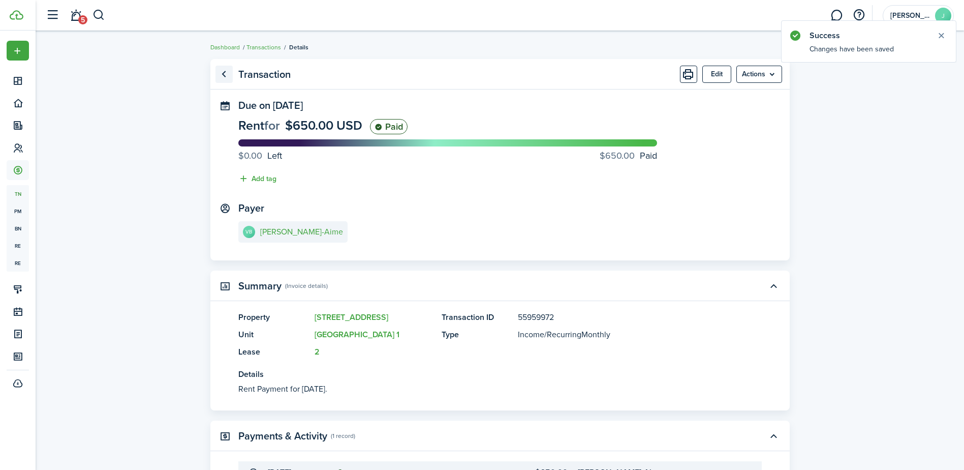
click at [225, 73] on link "Go back" at bounding box center [224, 74] width 17 height 17
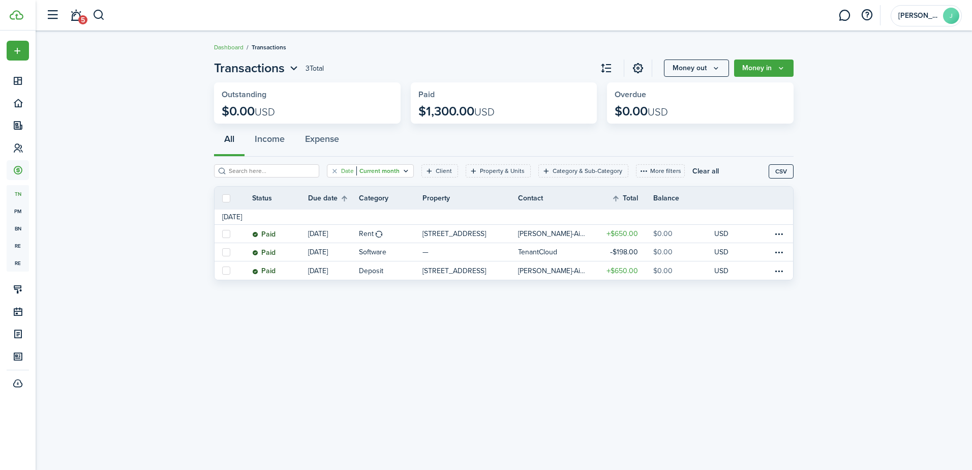
click at [402, 167] on icon "Open filter" at bounding box center [406, 171] width 9 height 8
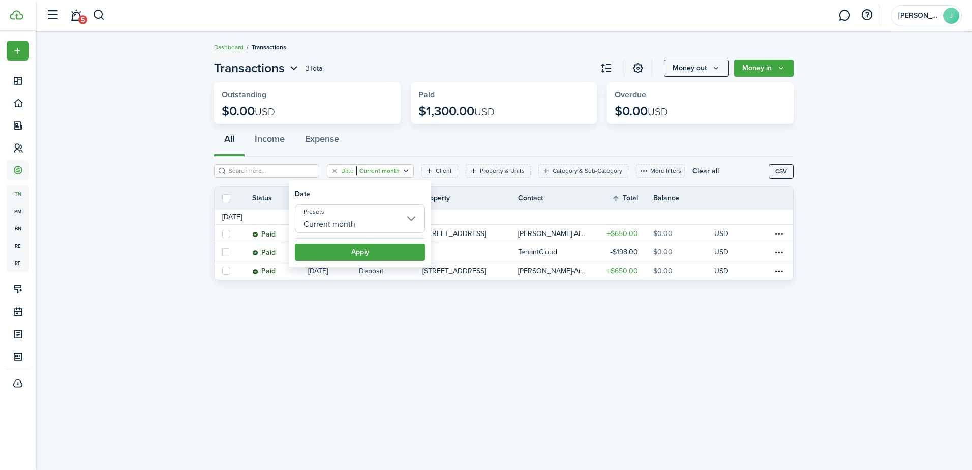
click at [381, 225] on input "Current month" at bounding box center [360, 218] width 130 height 28
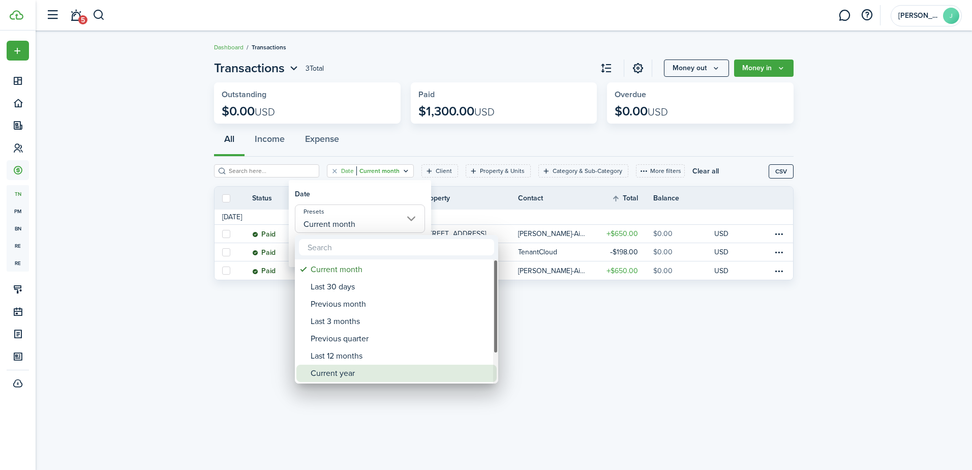
click at [347, 371] on div "Current year" at bounding box center [401, 372] width 180 height 17
type input "Current year"
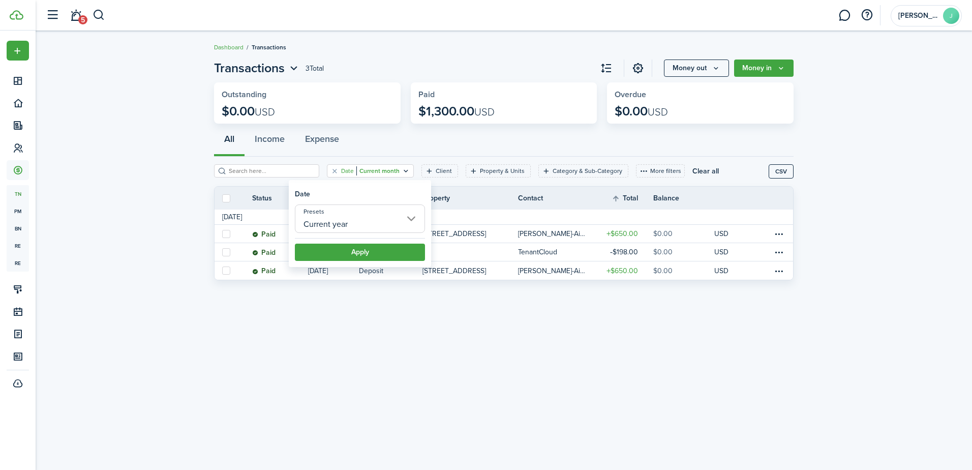
click at [375, 262] on filter-item-popup "Date Presets Current year Apply" at bounding box center [360, 224] width 142 height 84
click at [365, 256] on button "Apply" at bounding box center [360, 251] width 130 height 17
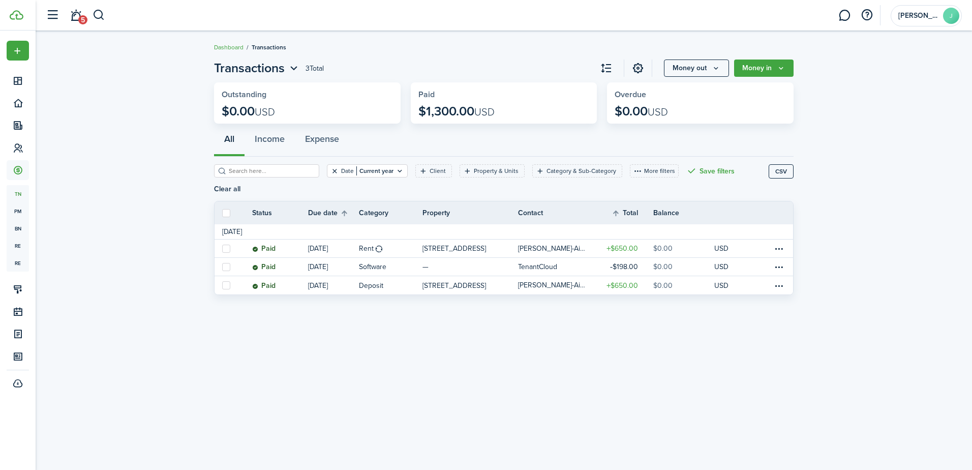
click at [330, 171] on button "Clear filter" at bounding box center [334, 171] width 9 height 8
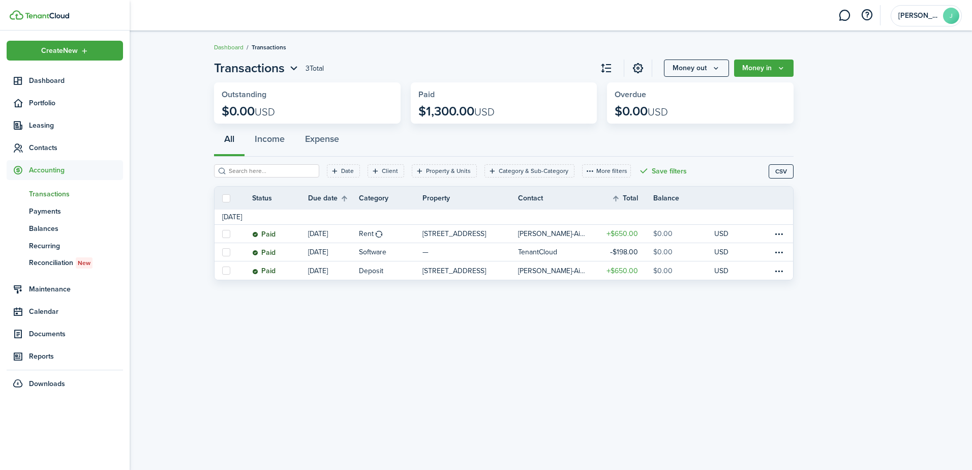
click at [54, 197] on span "Transactions" at bounding box center [76, 194] width 94 height 11
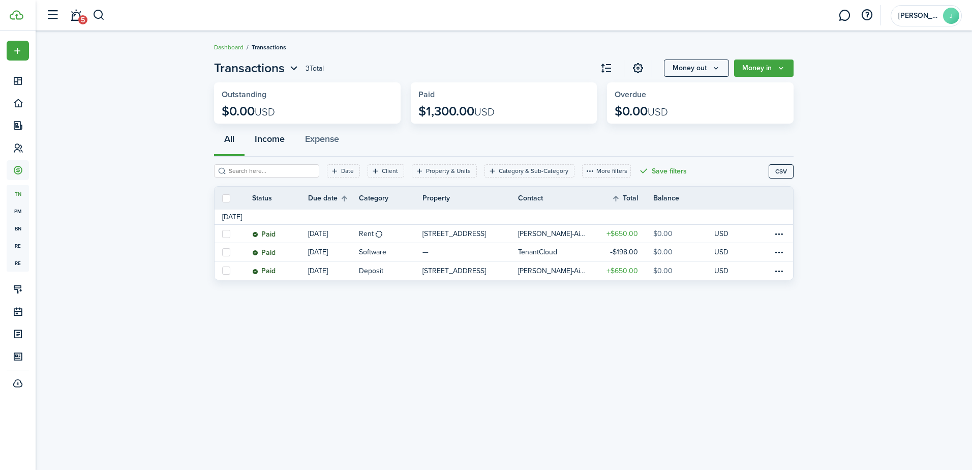
click at [270, 135] on button "Income" at bounding box center [270, 141] width 50 height 30
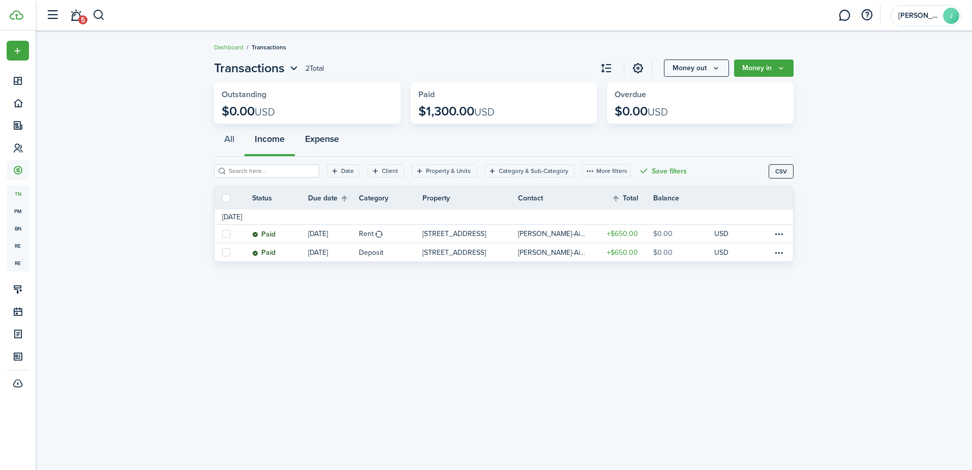
click at [314, 139] on button "Expense" at bounding box center [322, 141] width 54 height 30
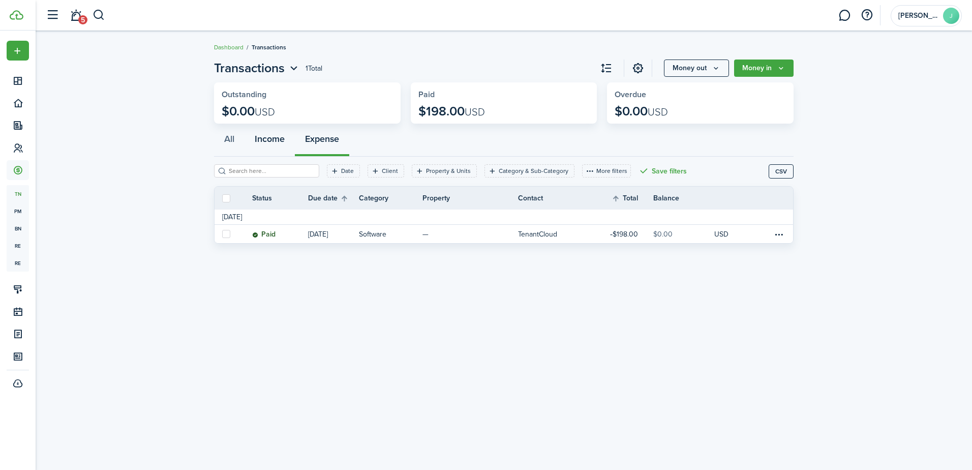
click at [268, 148] on button "Income" at bounding box center [270, 141] width 50 height 30
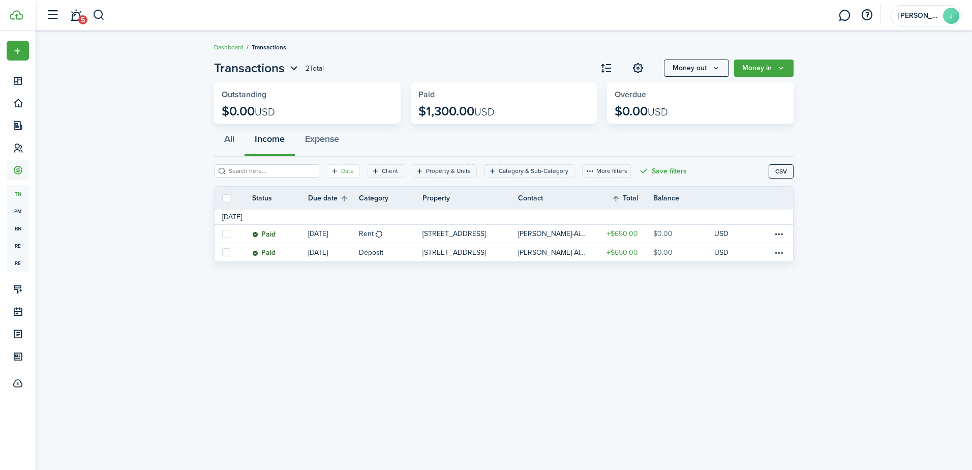
click at [341, 169] on filter-tag-label "Date" at bounding box center [347, 170] width 13 height 9
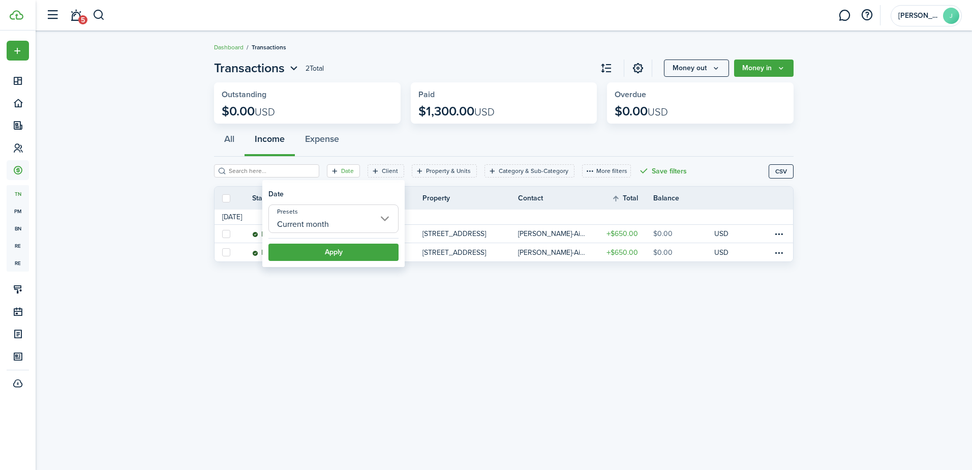
click at [351, 225] on input "Current month" at bounding box center [333, 218] width 130 height 28
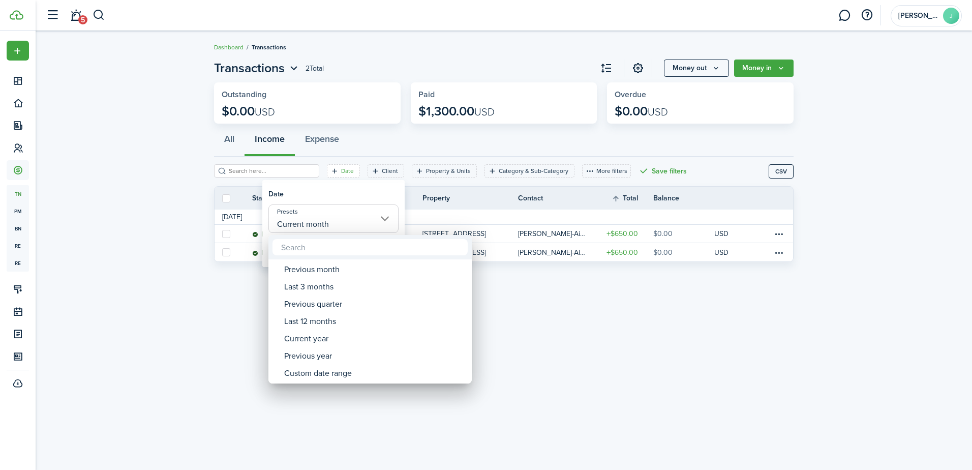
click at [242, 301] on div at bounding box center [486, 235] width 1135 height 632
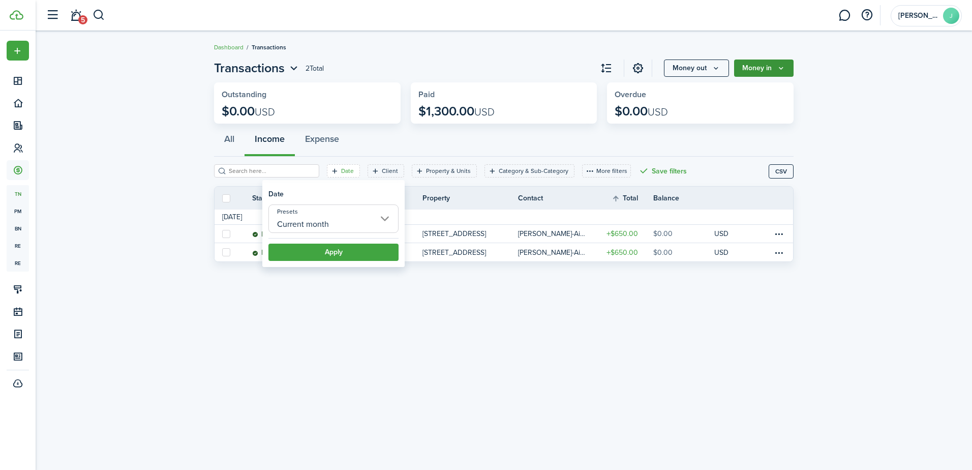
click at [786, 68] on button "Money in" at bounding box center [763, 67] width 59 height 17
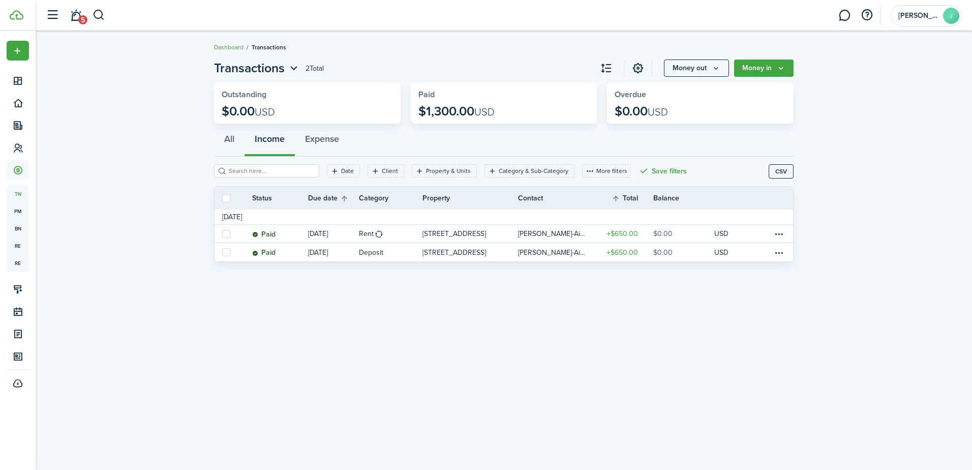
click at [853, 121] on invoice-list "Transactions 2 Total Money out Money in Outstanding $0.00 USD Paid $1,300.00 US…" at bounding box center [504, 163] width 936 height 218
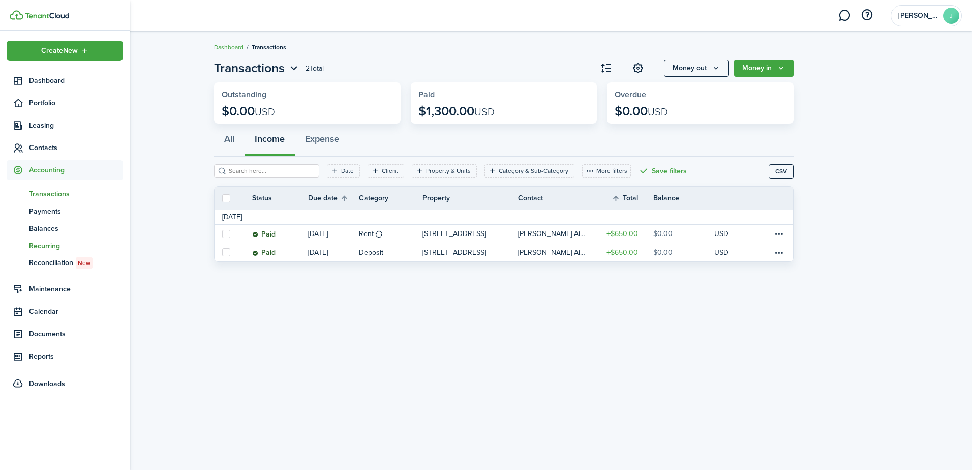
click at [46, 243] on span "Recurring" at bounding box center [76, 245] width 94 height 11
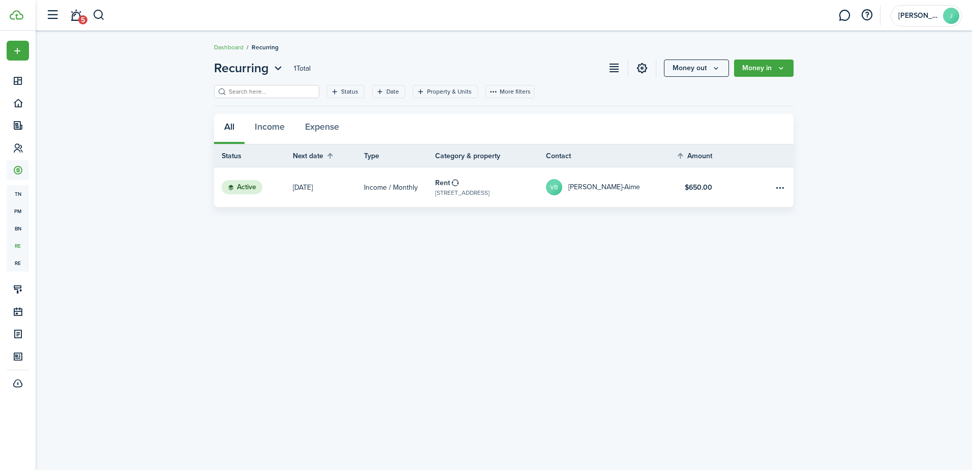
click at [311, 188] on p "[DATE]" at bounding box center [303, 187] width 20 height 11
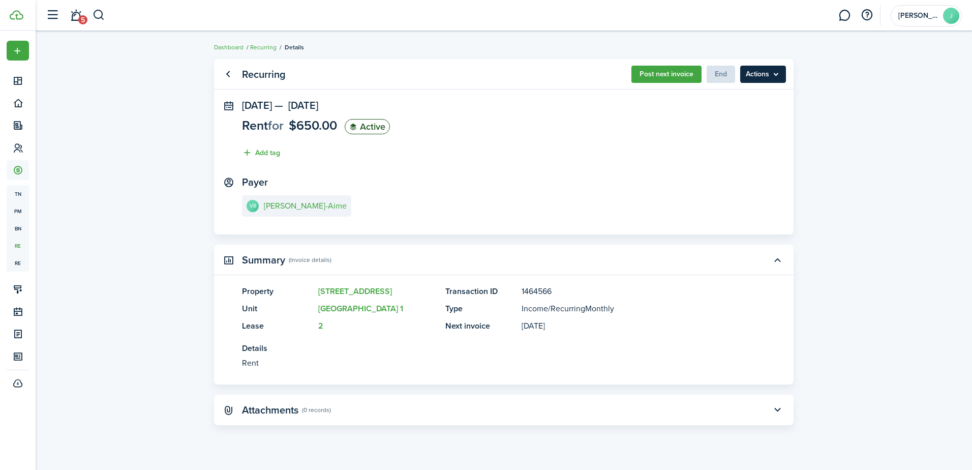
click at [770, 77] on menu-btn "Actions" at bounding box center [763, 74] width 46 height 17
click at [548, 155] on panel-main-section "[DATE] — [DATE] Rent for $650.00 Active Add tag" at bounding box center [504, 132] width 524 height 64
click at [228, 78] on link "Go back" at bounding box center [227, 74] width 17 height 17
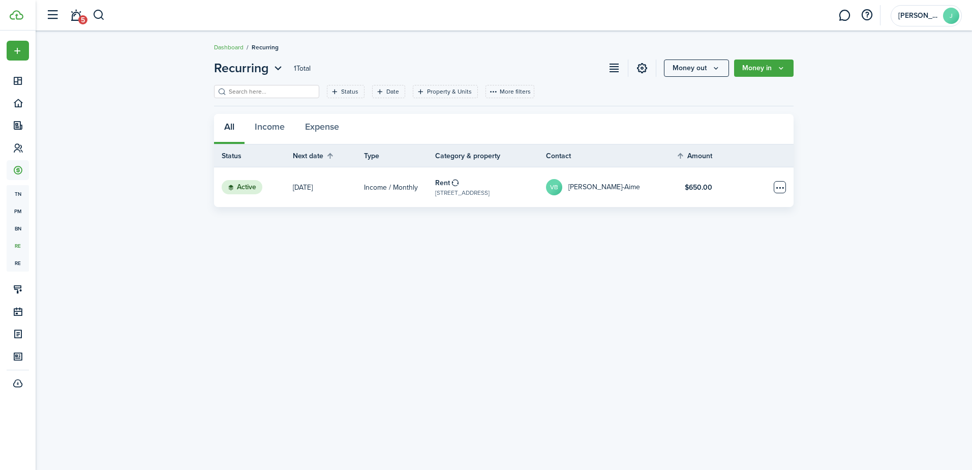
click at [775, 187] on table-menu-btn-icon "Open menu" at bounding box center [780, 187] width 12 height 12
click at [306, 190] on p "[DATE]" at bounding box center [303, 187] width 20 height 11
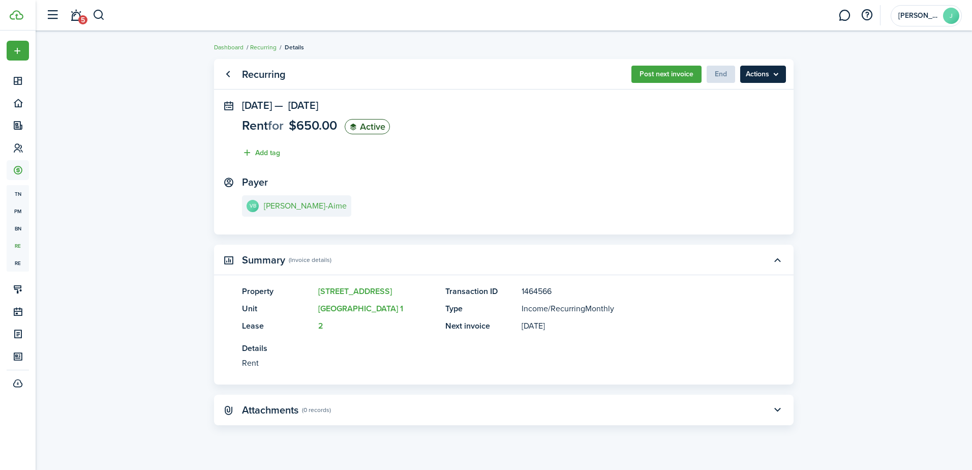
click at [761, 71] on menu-btn "Actions" at bounding box center [763, 74] width 46 height 17
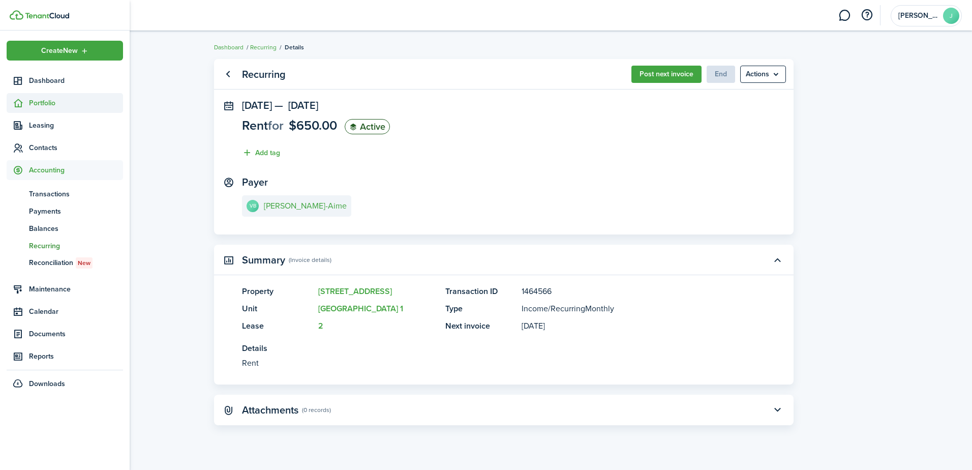
click at [23, 101] on icon at bounding box center [18, 103] width 11 height 10
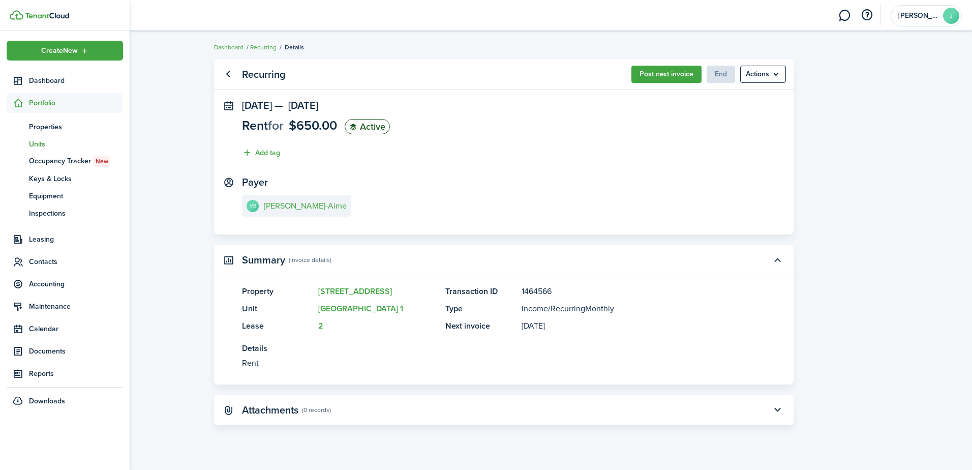
click at [35, 148] on span "Units" at bounding box center [76, 144] width 94 height 11
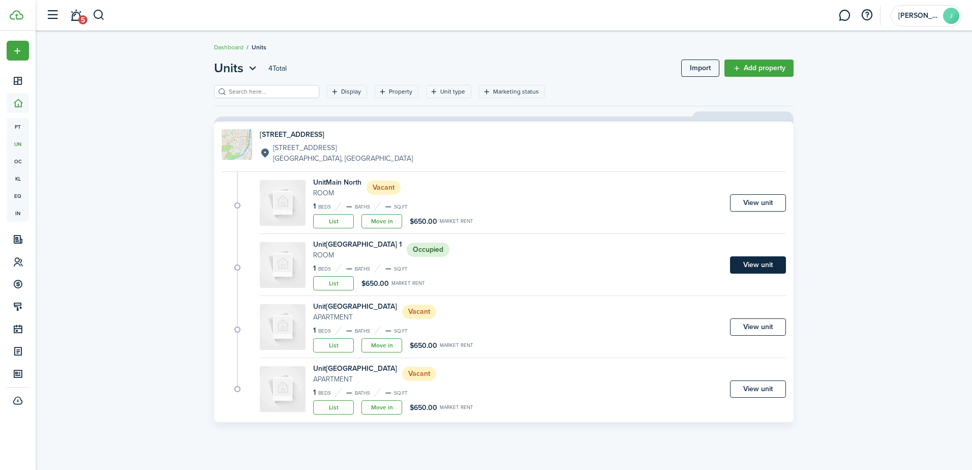
click at [771, 263] on link "View unit" at bounding box center [758, 264] width 56 height 17
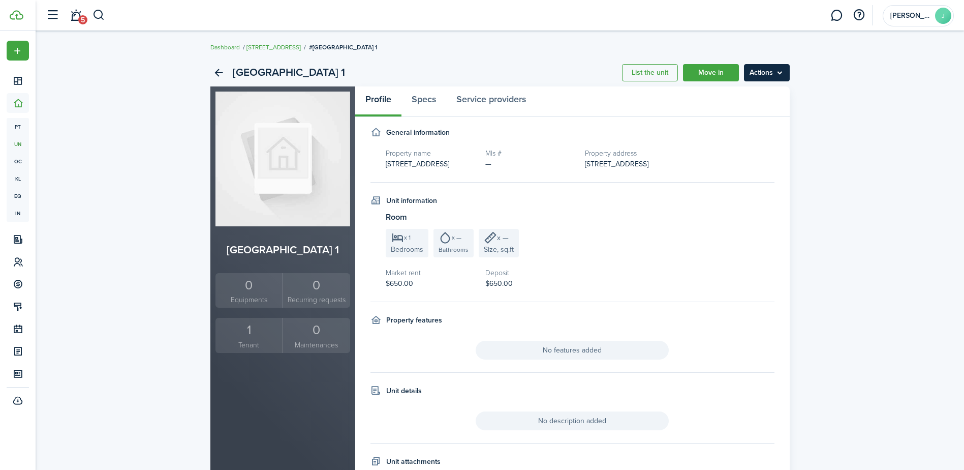
click at [771, 77] on menu-btn "Actions" at bounding box center [767, 72] width 46 height 17
drag, startPoint x: 418, startPoint y: 104, endPoint x: 453, endPoint y: 99, distance: 35.0
click at [419, 104] on link "Specs" at bounding box center [424, 101] width 45 height 30
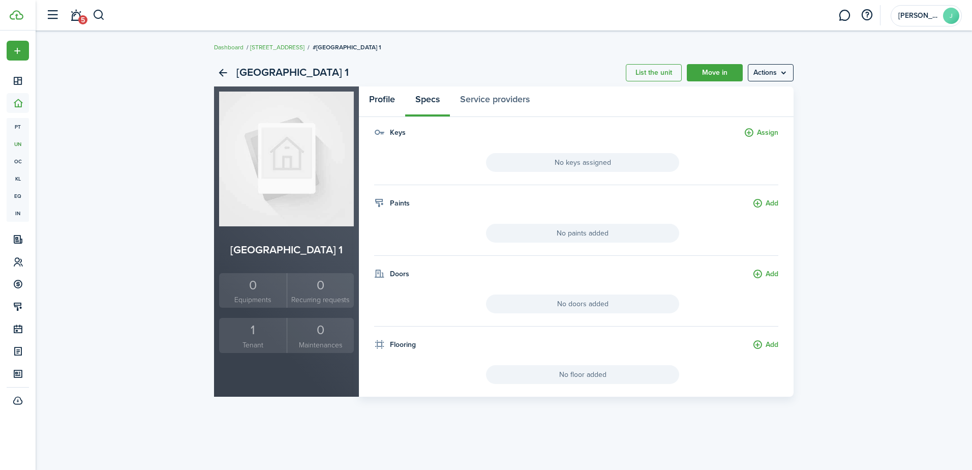
click at [391, 94] on link "Profile" at bounding box center [382, 101] width 46 height 30
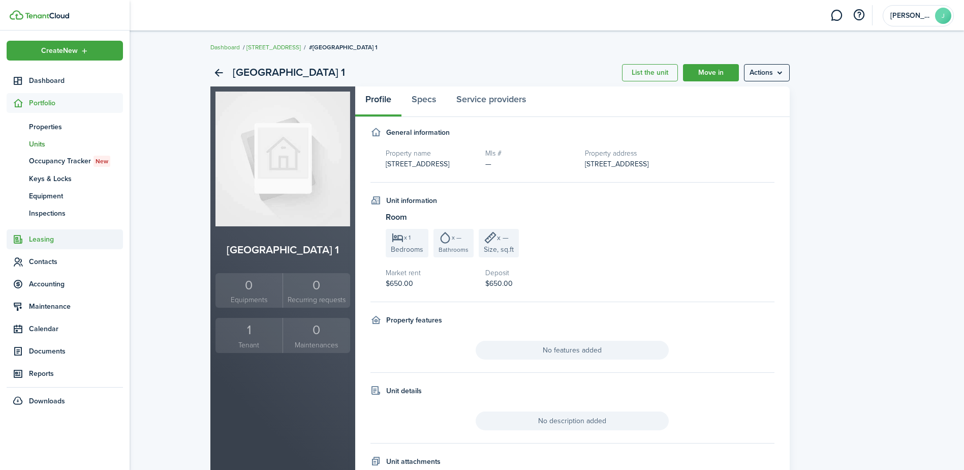
click at [51, 246] on span "Leasing" at bounding box center [65, 239] width 116 height 20
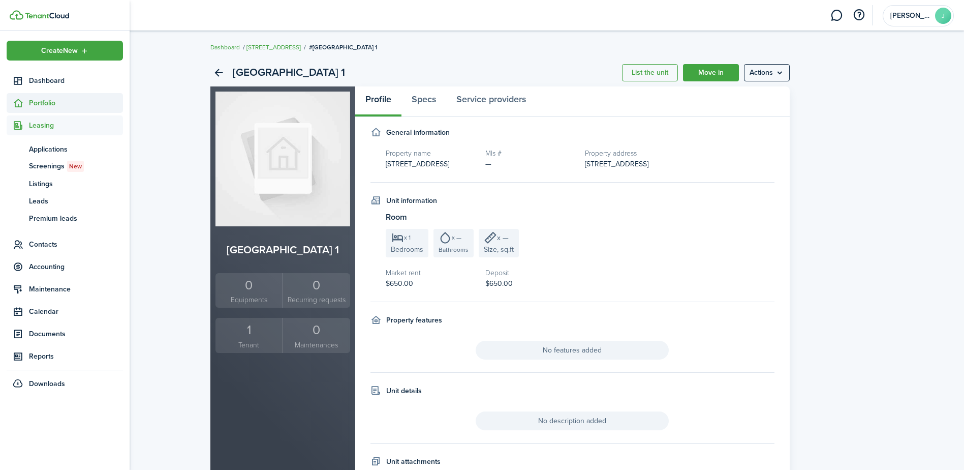
click at [44, 104] on span "Portfolio" at bounding box center [76, 103] width 94 height 11
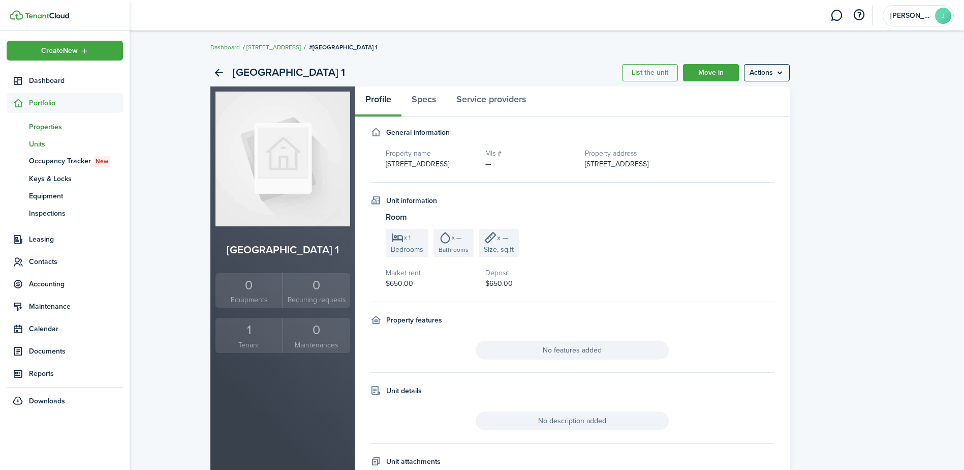
click at [46, 129] on span "Properties" at bounding box center [76, 126] width 94 height 11
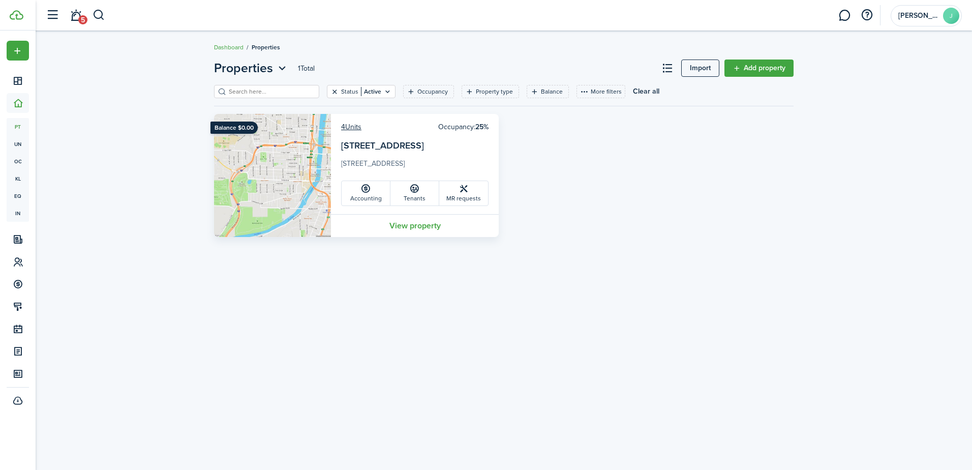
click at [330, 91] on button "Clear filter" at bounding box center [334, 91] width 9 height 8
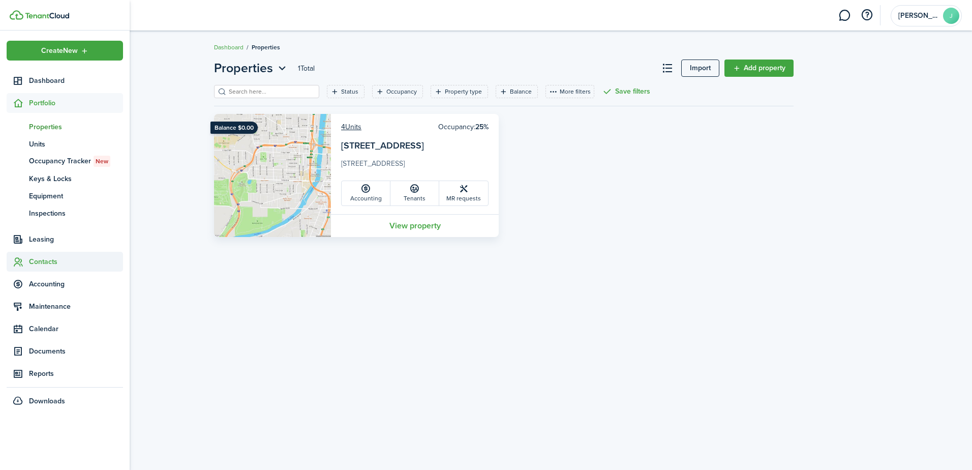
click at [30, 259] on span "Contacts" at bounding box center [76, 261] width 94 height 11
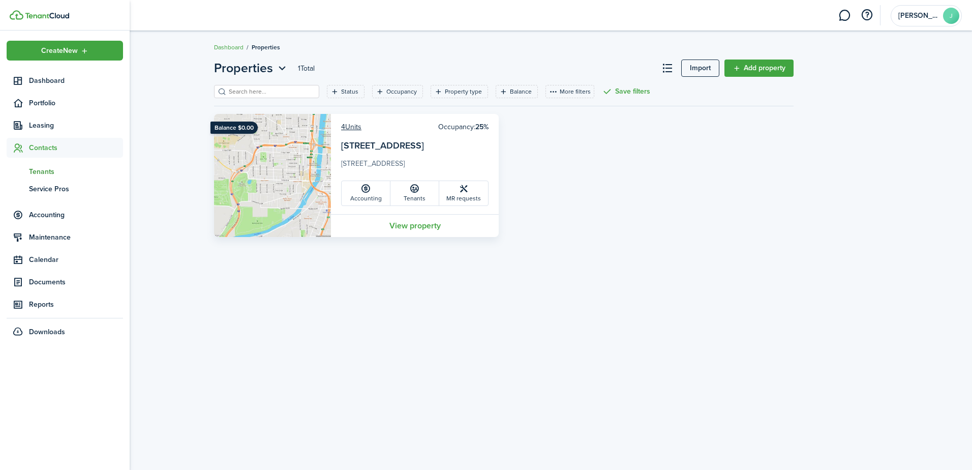
click at [43, 173] on span "Tenants" at bounding box center [76, 171] width 94 height 11
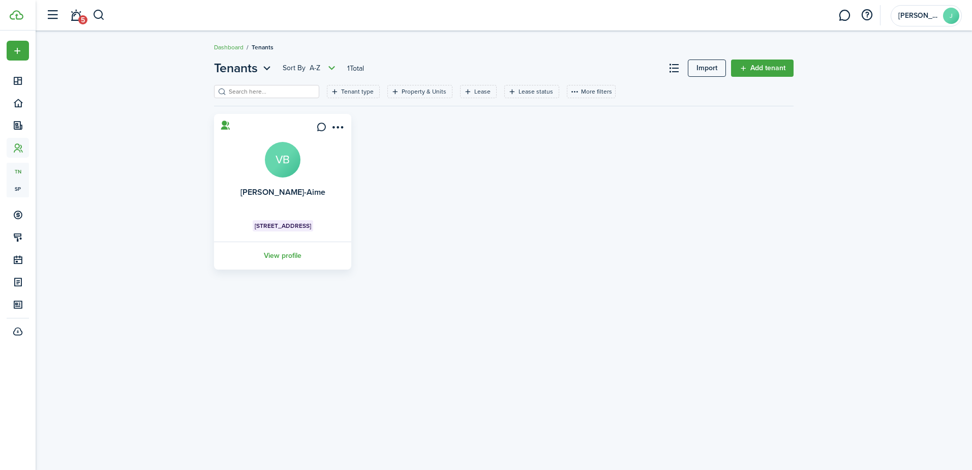
click at [282, 144] on avatar-text "VB" at bounding box center [283, 160] width 36 height 36
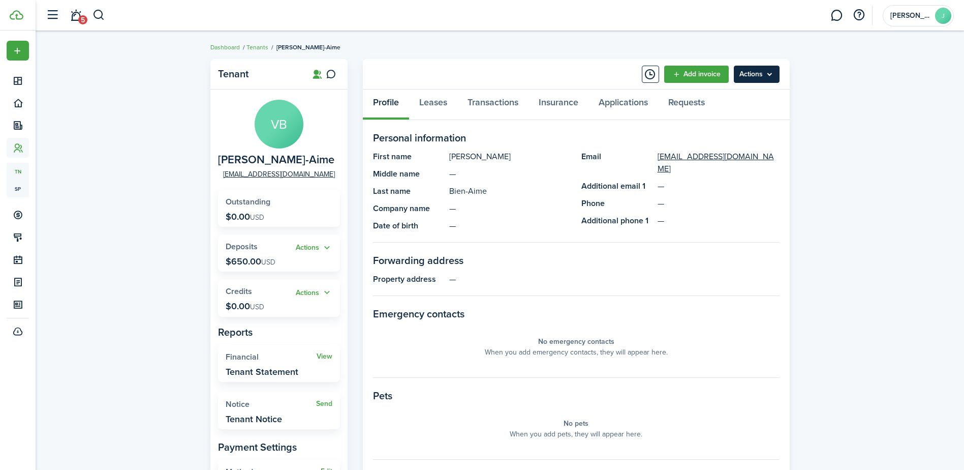
click at [756, 72] on menu-btn "Actions" at bounding box center [757, 74] width 46 height 17
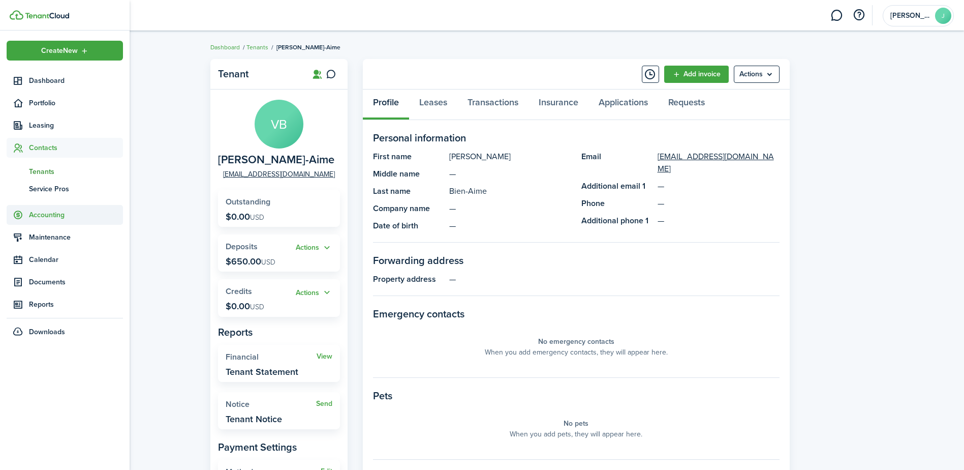
click at [48, 218] on span "Accounting" at bounding box center [76, 214] width 94 height 11
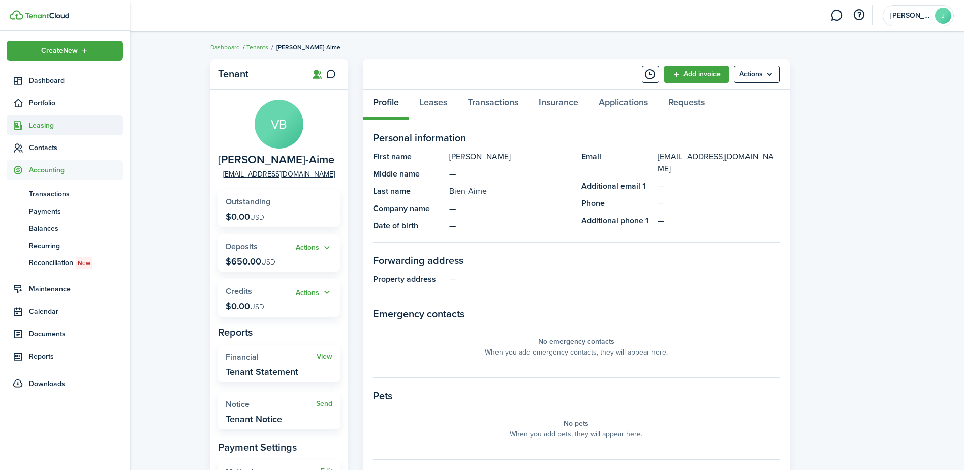
click at [45, 121] on span "Leasing" at bounding box center [76, 125] width 94 height 11
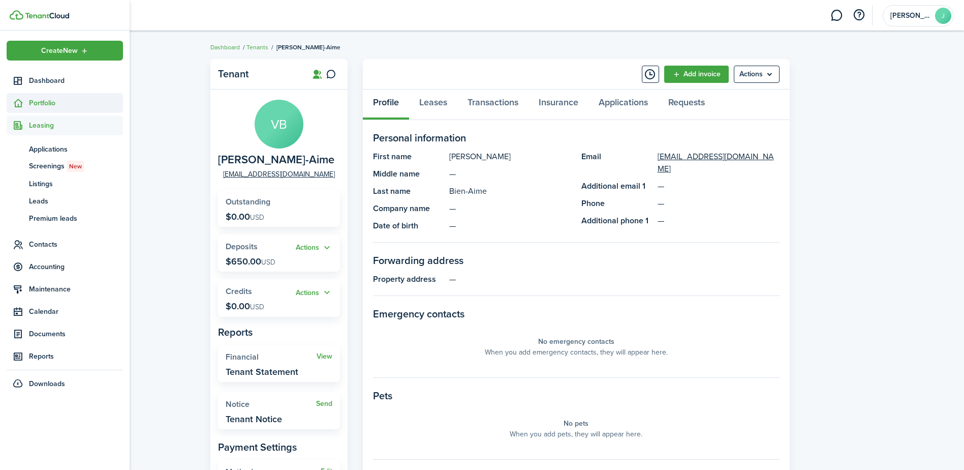
click at [33, 104] on span "Portfolio" at bounding box center [76, 103] width 94 height 11
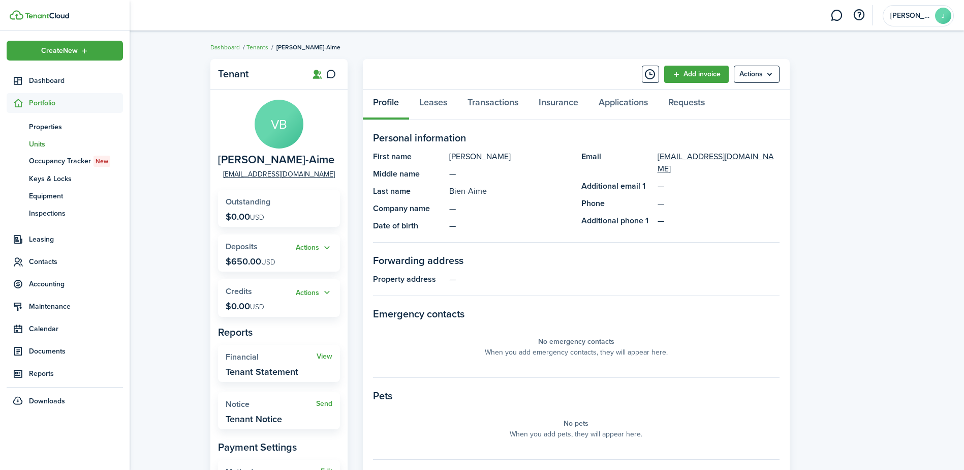
click at [42, 144] on span "Units" at bounding box center [76, 144] width 94 height 11
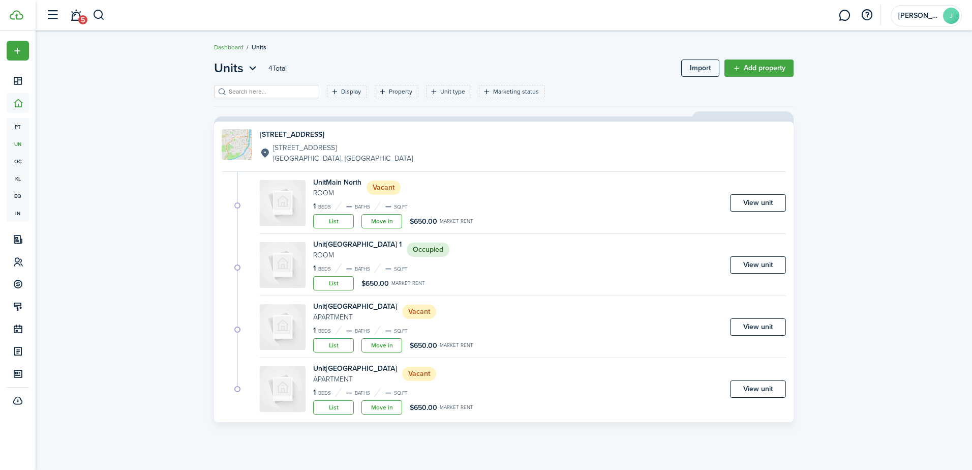
click at [448, 266] on div "Unit [GEOGRAPHIC_DATA] 1 Room Occupied 1 Beds — Baths — sq.ft List $650.00 Mark…" at bounding box center [523, 267] width 526 height 57
click at [773, 263] on link "View unit" at bounding box center [758, 264] width 56 height 17
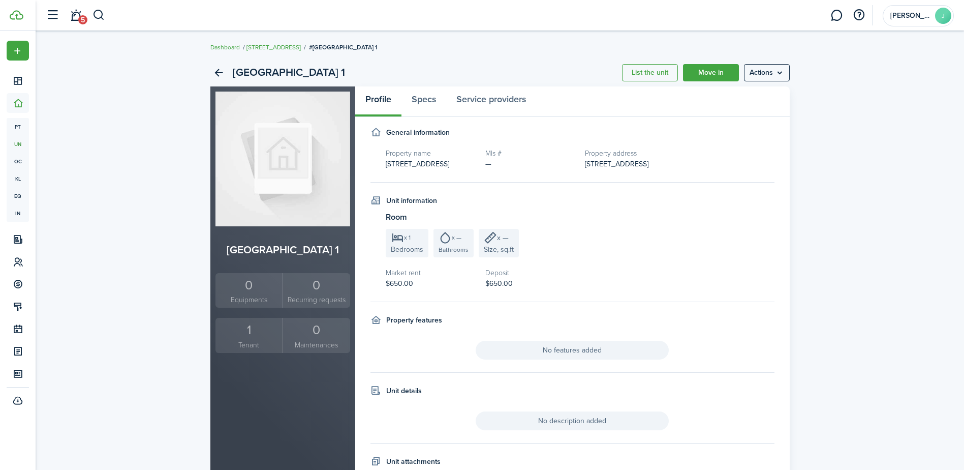
click at [644, 162] on span "[STREET_ADDRESS]" at bounding box center [617, 164] width 64 height 11
click at [758, 71] on menu-btn "Actions" at bounding box center [767, 72] width 46 height 17
click at [726, 95] on link "Edit unit" at bounding box center [745, 94] width 89 height 17
click at [419, 114] on link "Specs" at bounding box center [424, 101] width 45 height 30
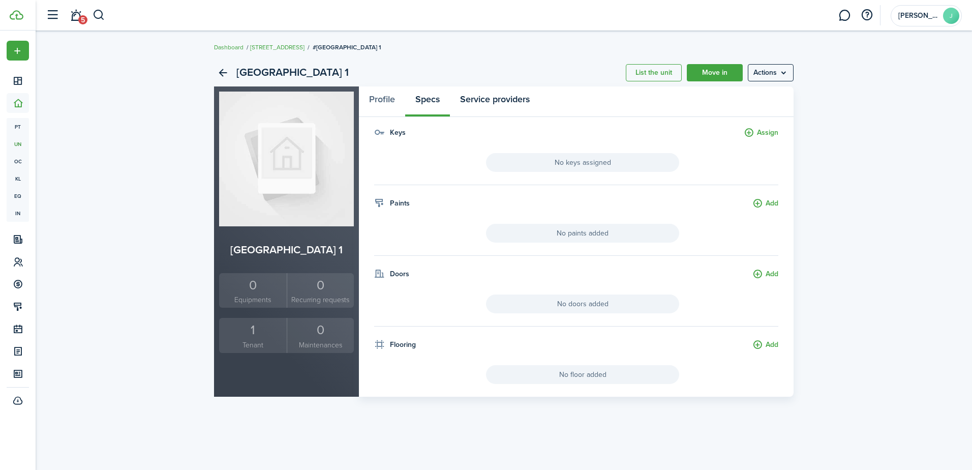
click at [506, 104] on link "Service providers" at bounding box center [495, 101] width 90 height 30
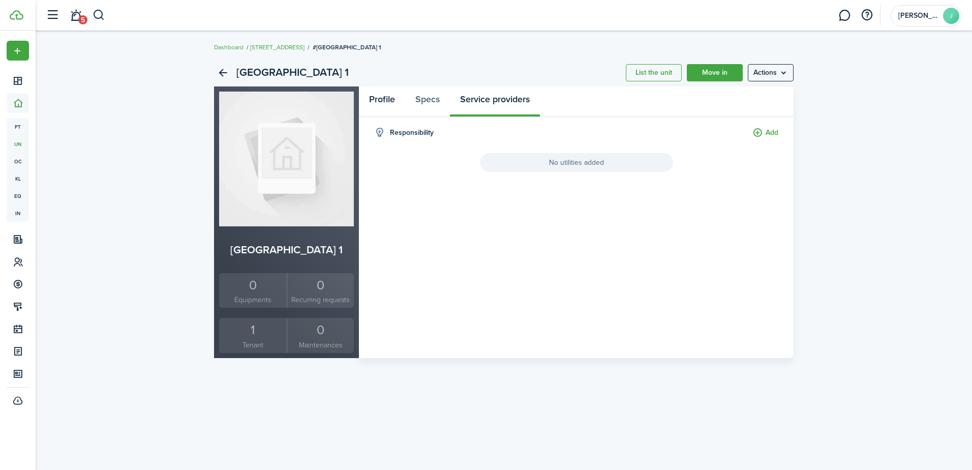
click at [391, 114] on link "Profile" at bounding box center [382, 101] width 46 height 30
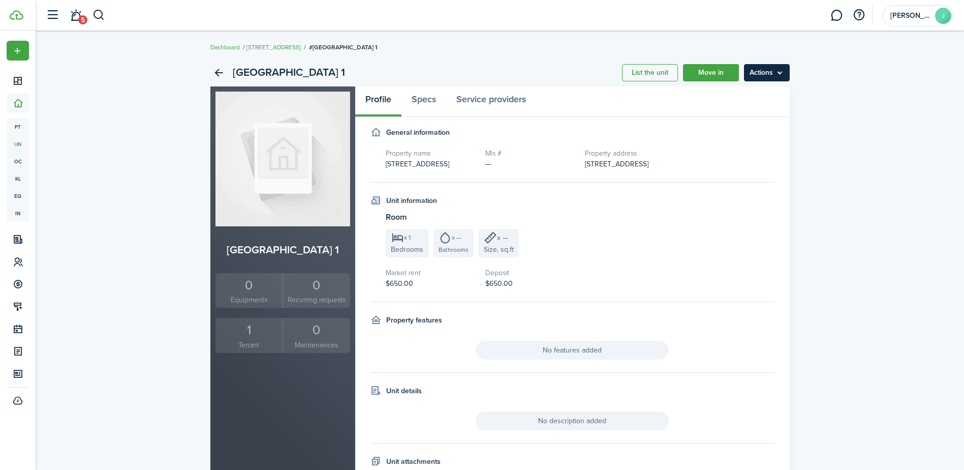
click at [750, 69] on menu-btn "Actions" at bounding box center [767, 72] width 46 height 17
click at [266, 42] on ul "Dashboard [STREET_ADDRESS]" at bounding box center [293, 47] width 167 height 13
click at [266, 45] on link "[STREET_ADDRESS]" at bounding box center [274, 47] width 54 height 9
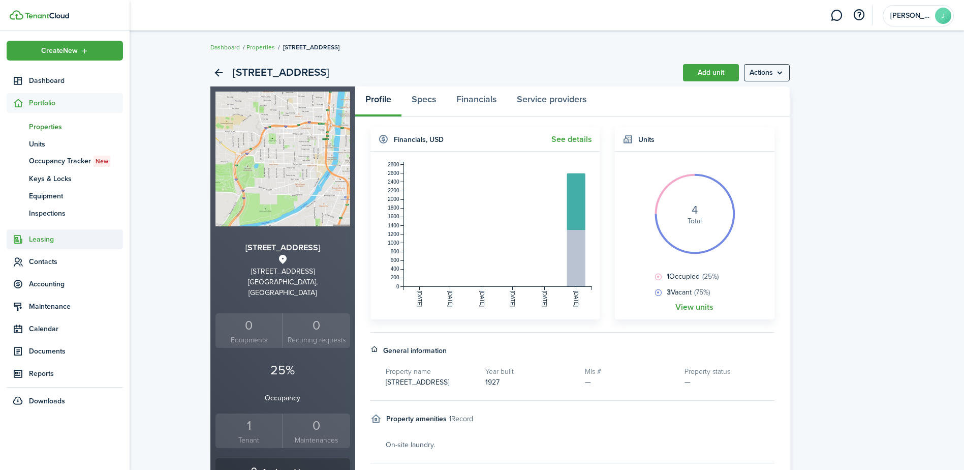
click at [49, 238] on span "Leasing" at bounding box center [76, 239] width 94 height 11
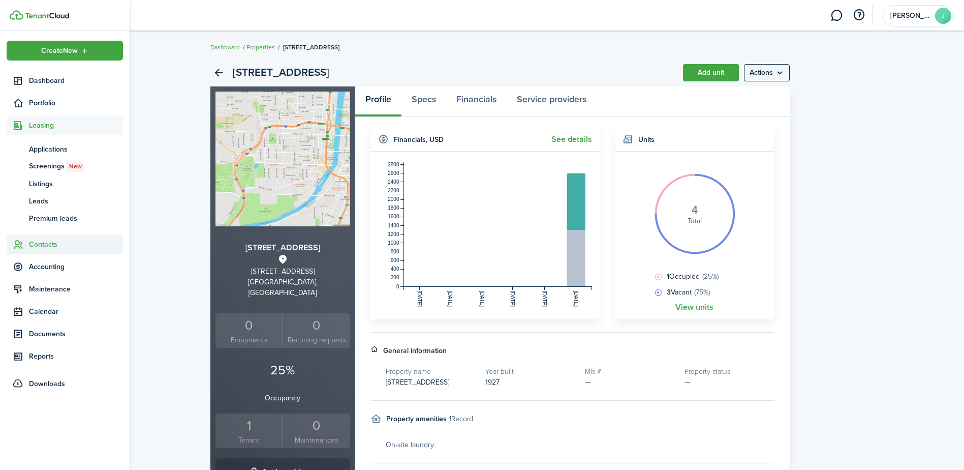
click at [41, 242] on span "Contacts" at bounding box center [76, 244] width 94 height 11
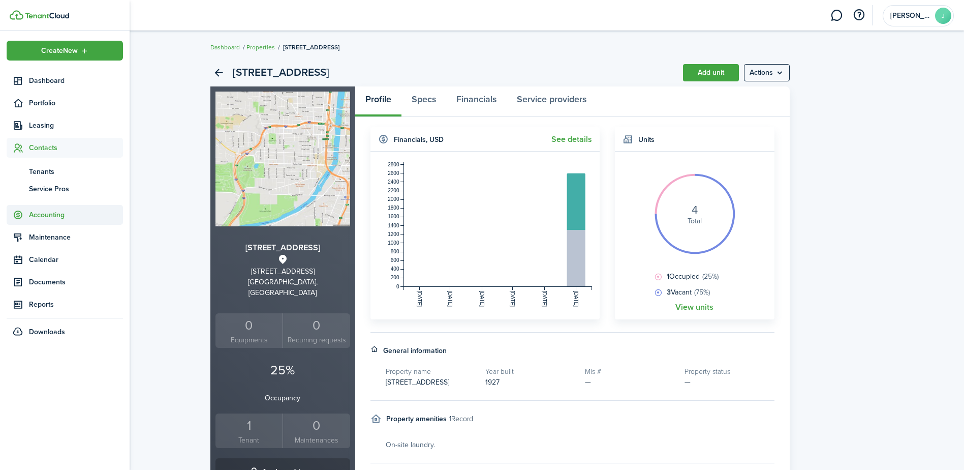
click at [44, 215] on span "Accounting" at bounding box center [76, 214] width 94 height 11
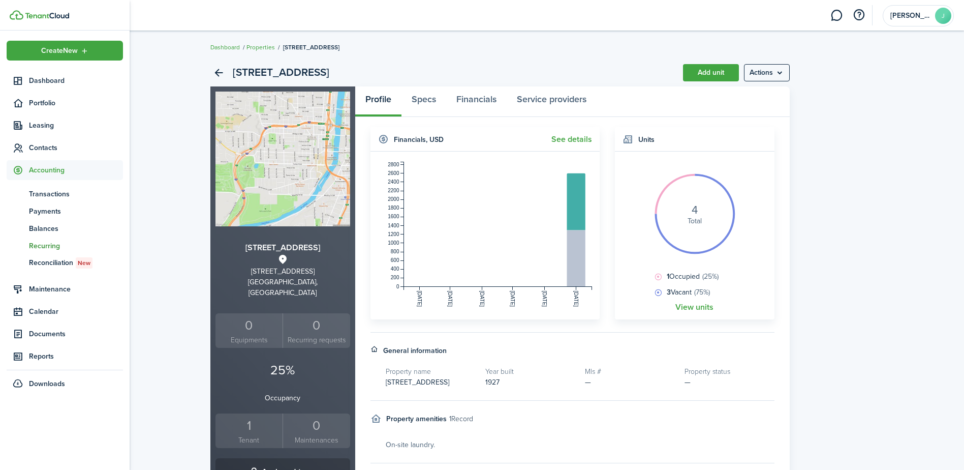
click at [45, 240] on span "Recurring" at bounding box center [76, 245] width 94 height 11
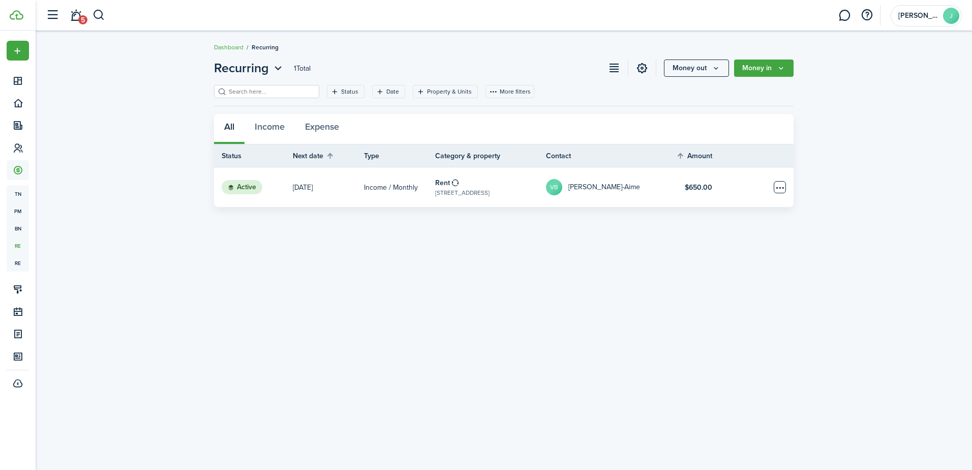
click at [779, 187] on table-menu-btn-icon "Open menu" at bounding box center [780, 187] width 12 height 12
click at [588, 186] on table-profile-info-text "[PERSON_NAME]-Aime" at bounding box center [604, 187] width 72 height 8
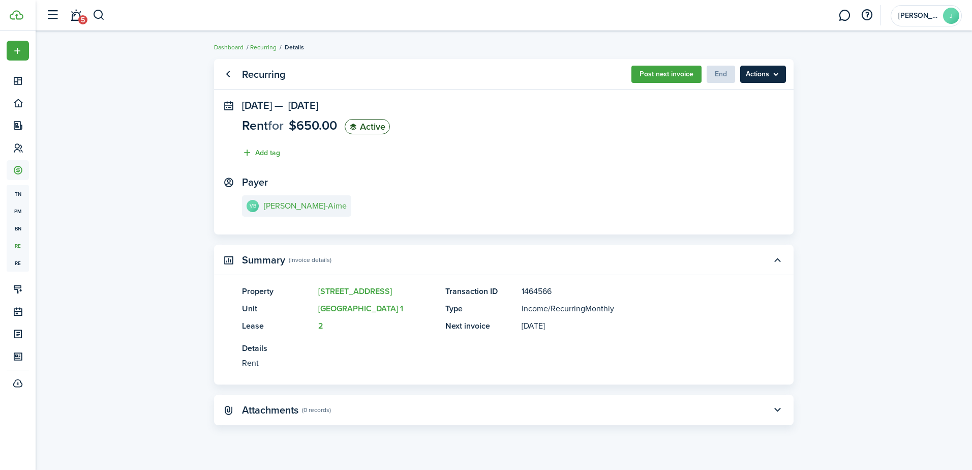
click at [768, 78] on menu-btn "Actions" at bounding box center [763, 74] width 46 height 17
click at [672, 117] on panel-main-section "[DATE] — [DATE] Rent for $650.00 Active Add tag" at bounding box center [504, 132] width 524 height 64
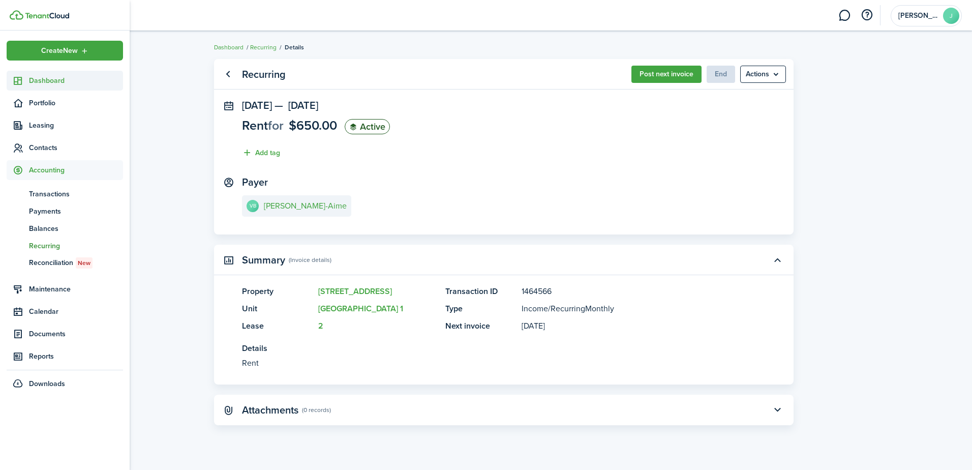
click at [45, 85] on span "Dashboard" at bounding box center [76, 80] width 94 height 11
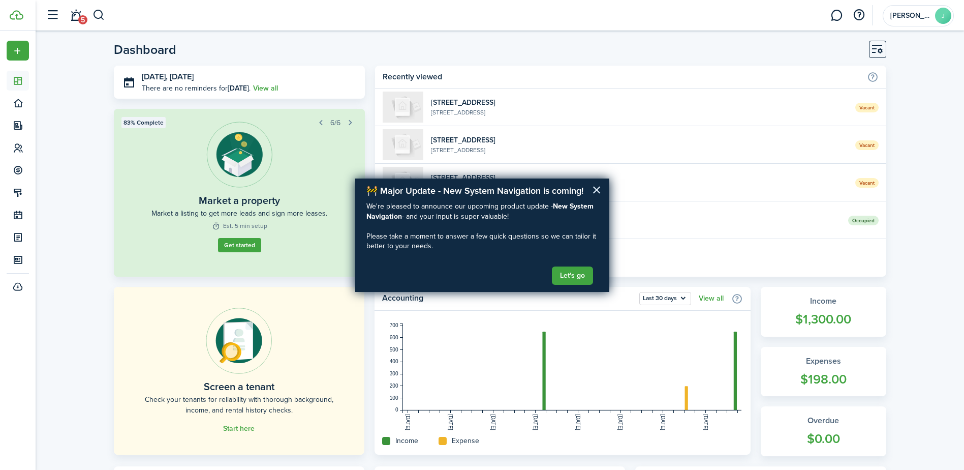
click at [598, 189] on button "×" at bounding box center [597, 189] width 10 height 16
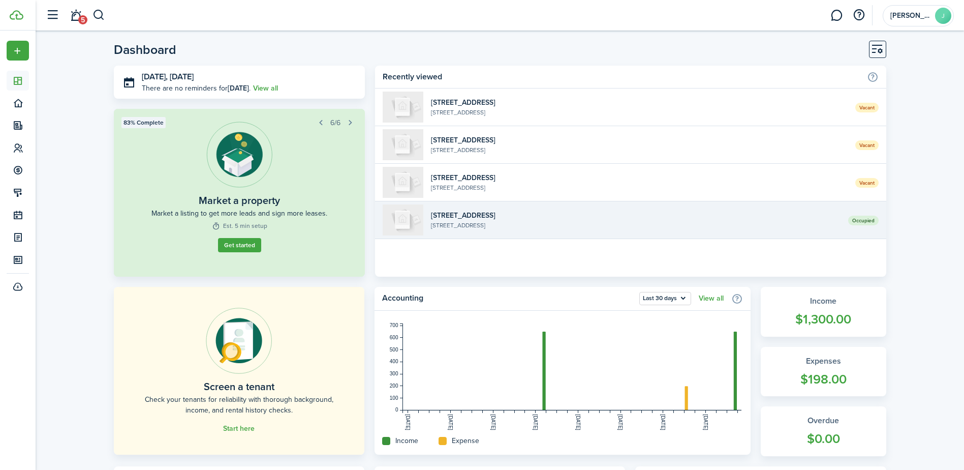
click at [647, 218] on widget-list-item-title "[STREET_ADDRESS]" at bounding box center [635, 215] width 409 height 11
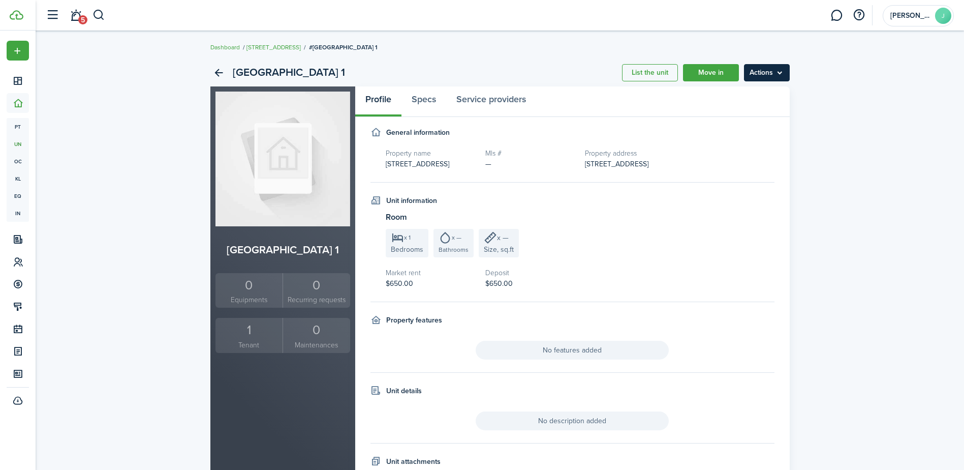
click at [763, 74] on menu-btn "Actions" at bounding box center [767, 72] width 46 height 17
click at [718, 75] on link "Move in" at bounding box center [711, 72] width 56 height 17
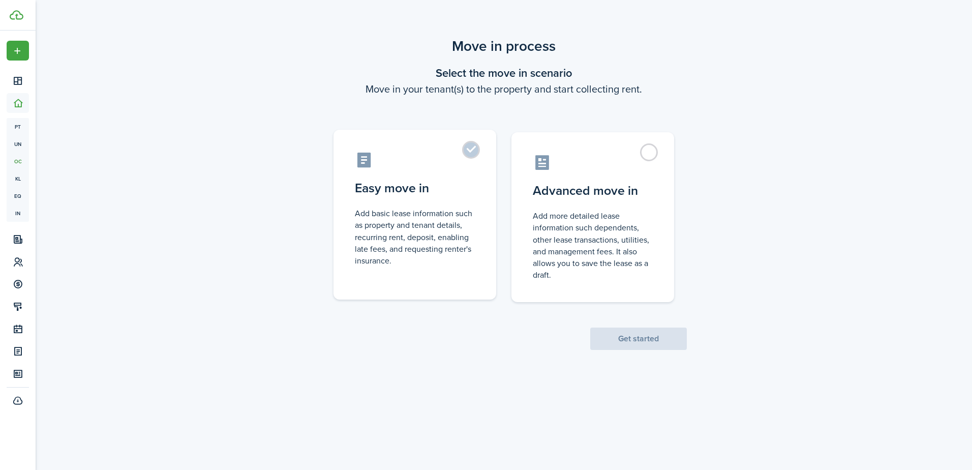
click at [475, 151] on label "Easy move in Add basic lease information such as property and tenant details, r…" at bounding box center [414, 215] width 163 height 170
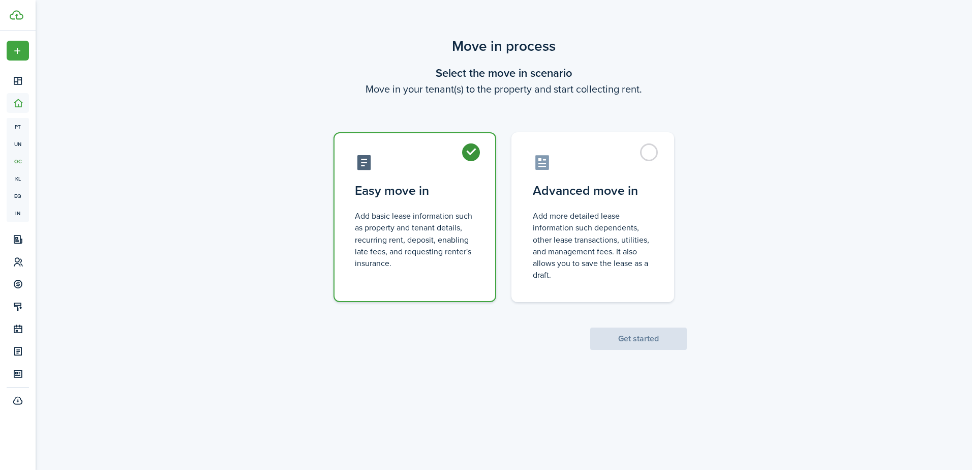
radio input "true"
click at [621, 343] on button "Get started" at bounding box center [638, 338] width 97 height 22
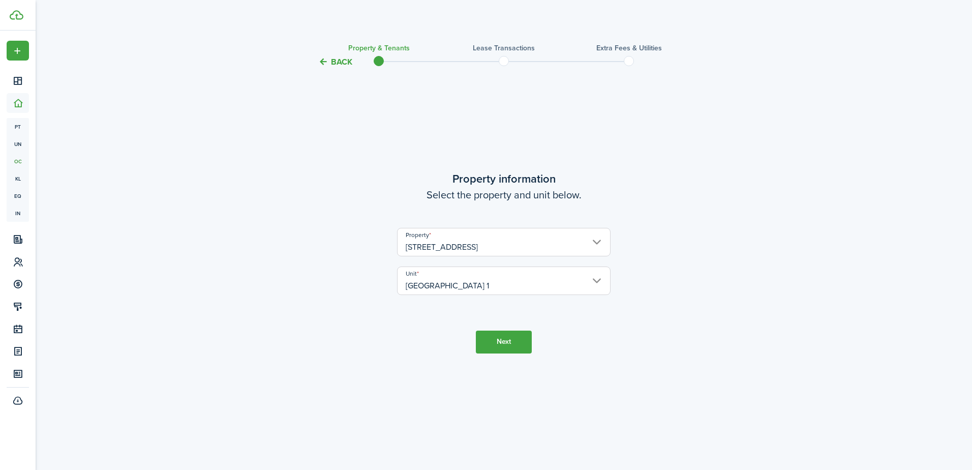
click at [495, 340] on button "Next" at bounding box center [504, 341] width 56 height 23
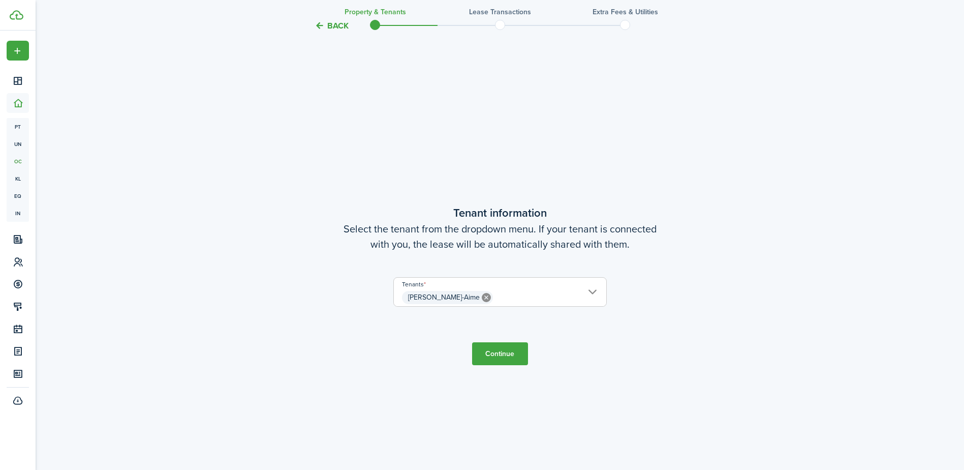
scroll to position [402, 0]
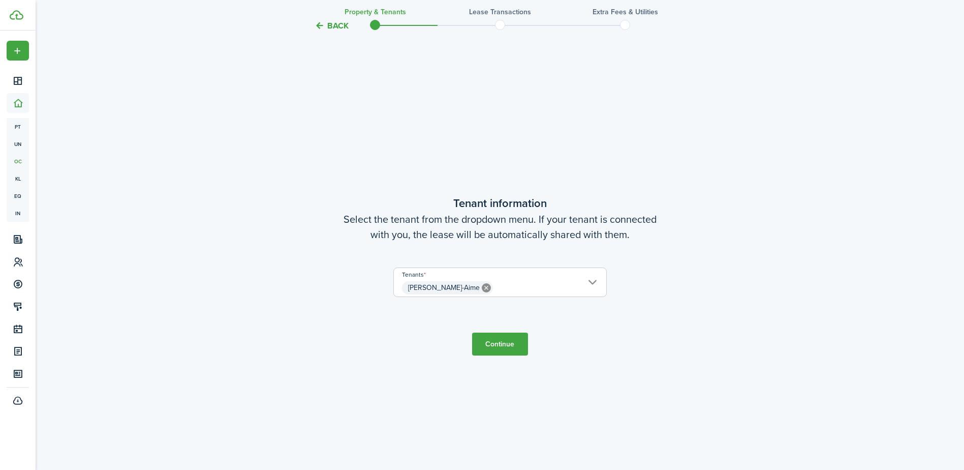
click at [496, 345] on button "Continue" at bounding box center [500, 343] width 56 height 23
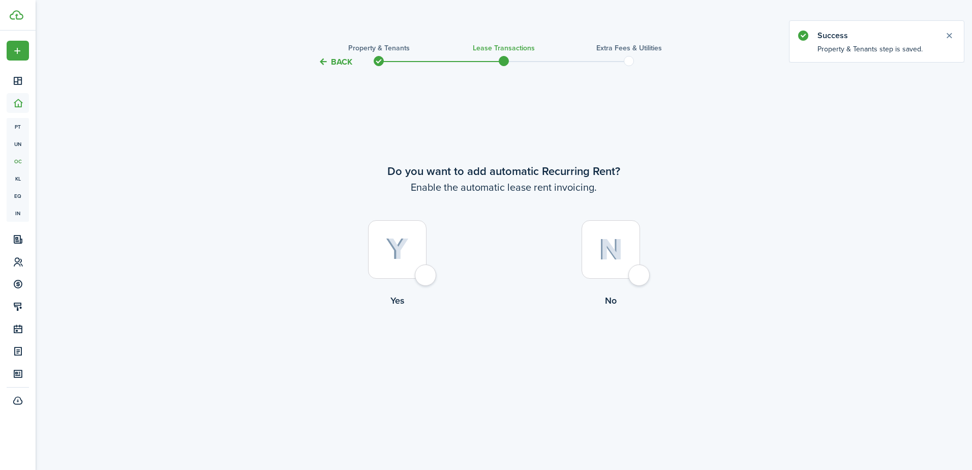
click at [408, 260] on img at bounding box center [397, 249] width 23 height 22
radio input "true"
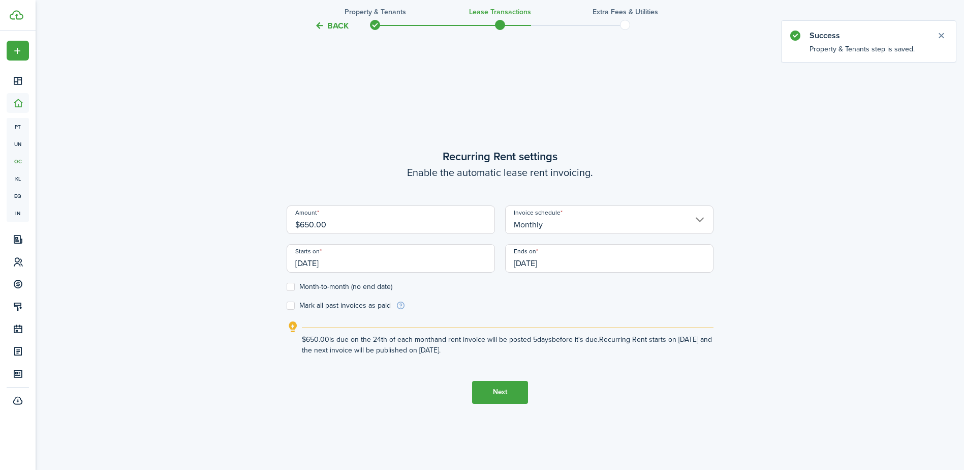
scroll to position [402, 0]
click at [370, 260] on input "[DATE]" at bounding box center [391, 257] width 208 height 28
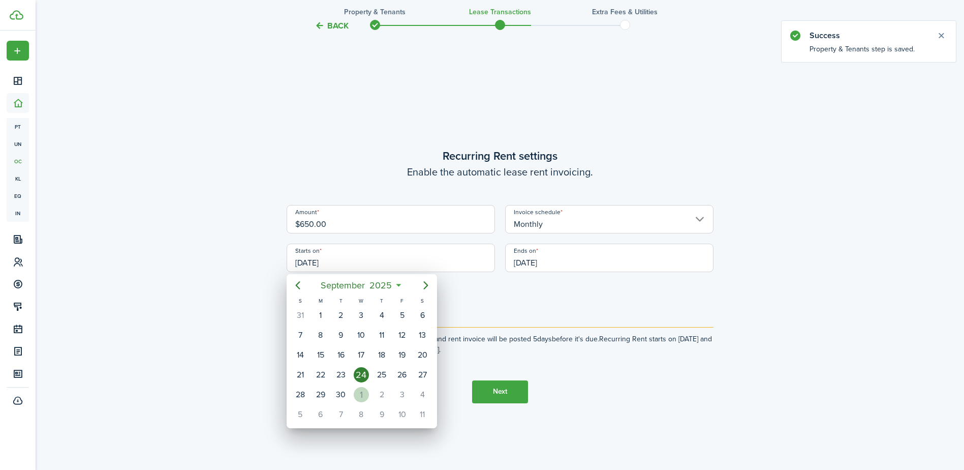
click at [360, 392] on div "1" at bounding box center [361, 394] width 15 height 15
type input "[DATE]"
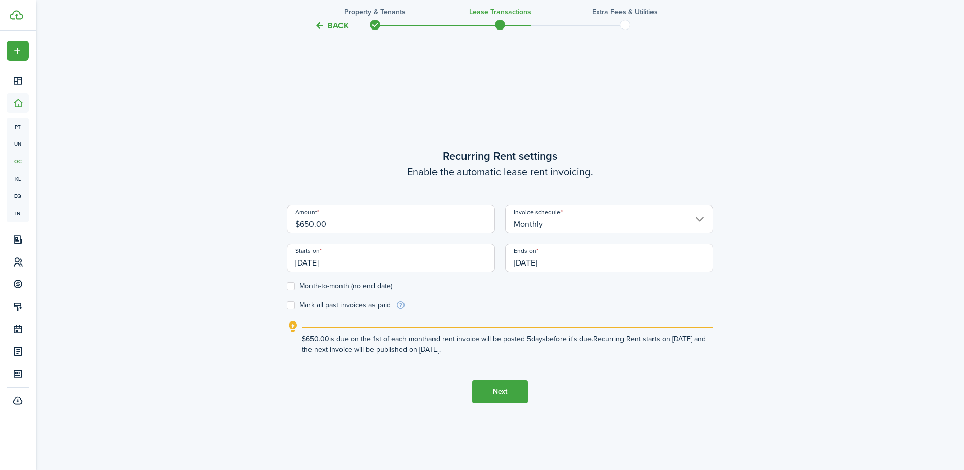
scroll to position [0, 0]
click at [553, 264] on input "[DATE]" at bounding box center [609, 257] width 208 height 28
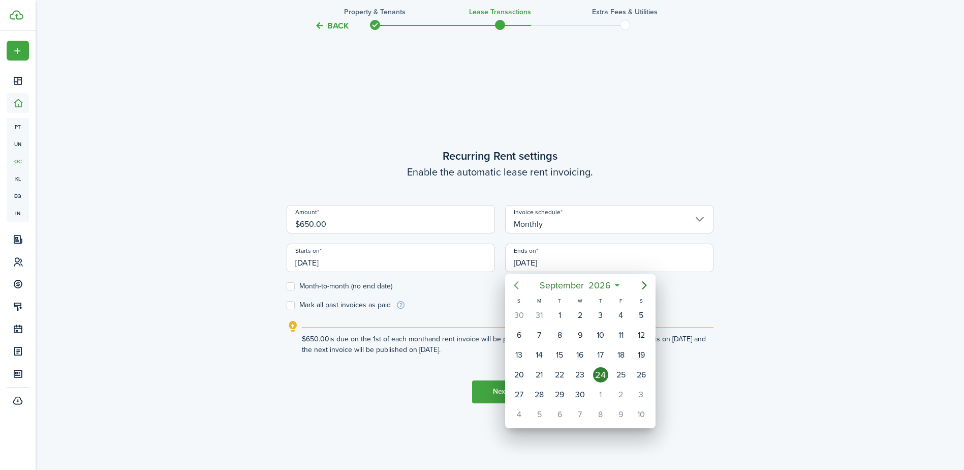
click at [521, 287] on icon "Previous page" at bounding box center [516, 285] width 12 height 12
click at [621, 395] on div "31" at bounding box center [620, 394] width 15 height 15
type input "[DATE]"
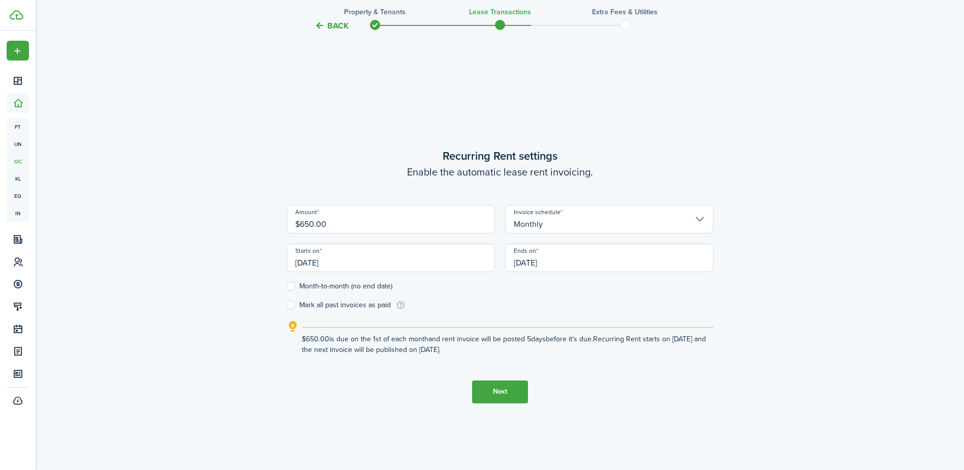
click at [501, 392] on button "Next" at bounding box center [500, 391] width 56 height 23
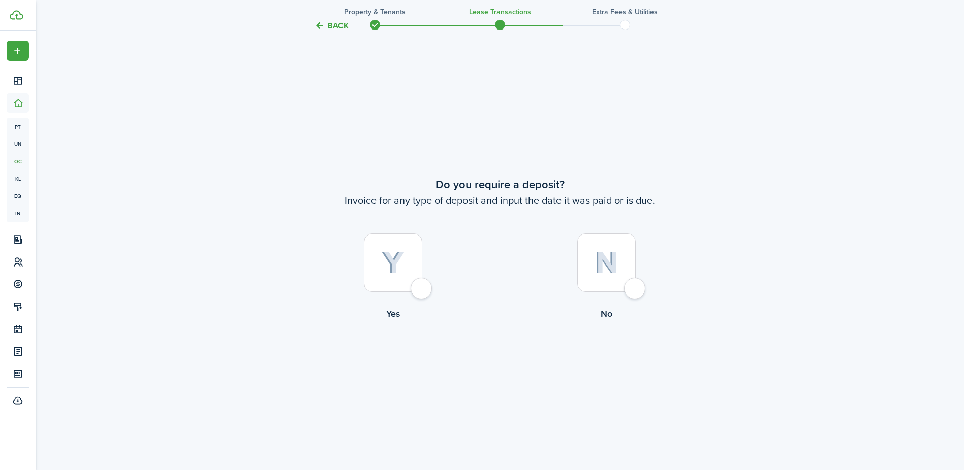
click at [405, 280] on div at bounding box center [393, 262] width 58 height 58
radio input "true"
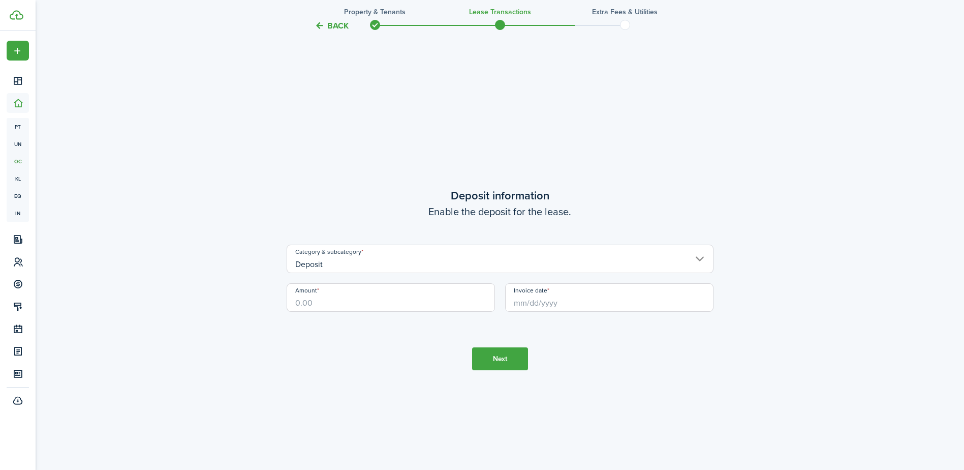
scroll to position [1341, 0]
click at [408, 294] on input "Amount" at bounding box center [391, 294] width 208 height 28
type input "$650.00"
click at [555, 302] on input "Invoice date" at bounding box center [609, 294] width 208 height 28
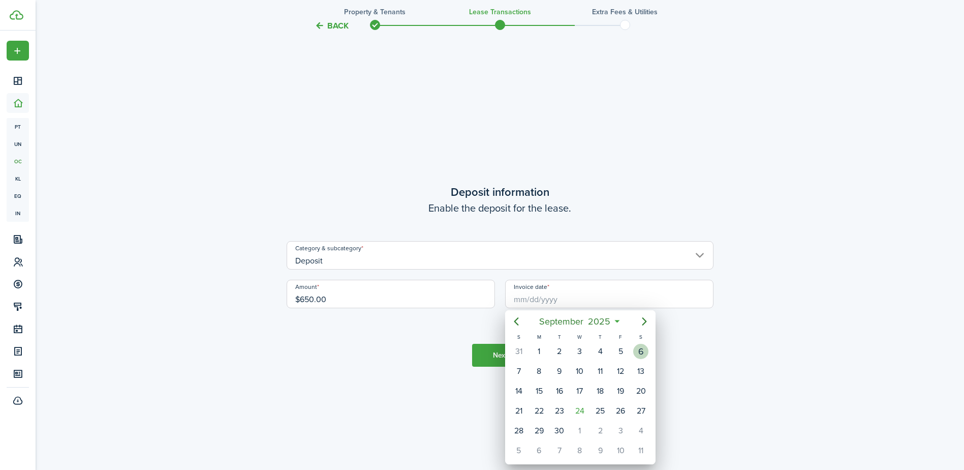
click at [640, 350] on div "6" at bounding box center [640, 351] width 15 height 15
type input "[DATE]"
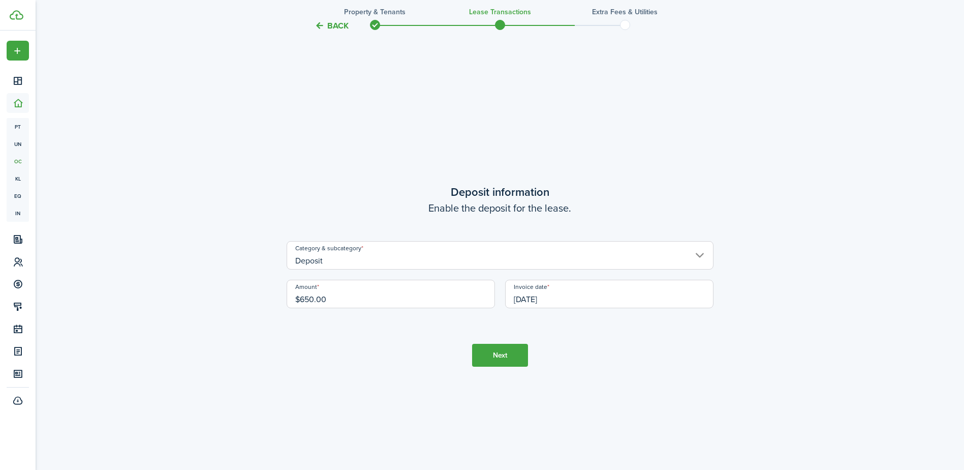
click at [503, 358] on button "Next" at bounding box center [500, 355] width 56 height 23
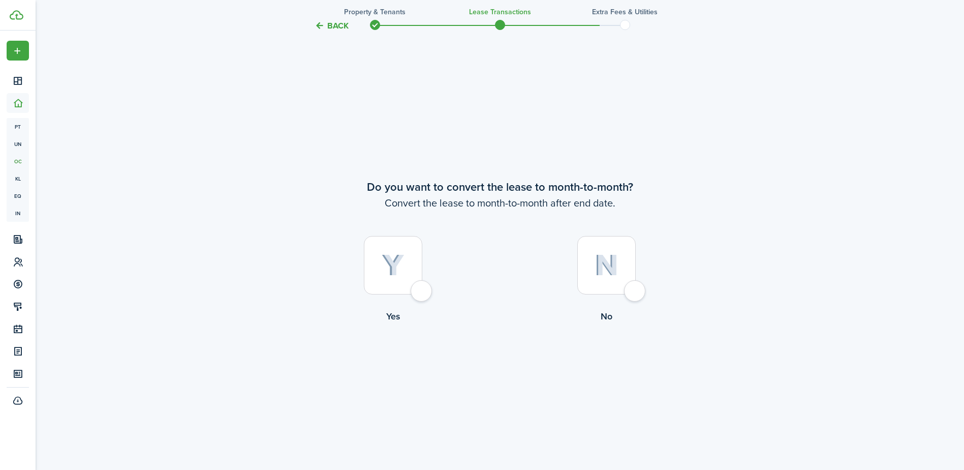
scroll to position [1811, 0]
click at [594, 276] on div at bounding box center [606, 262] width 58 height 58
radio input "true"
click at [503, 362] on button "Continue" at bounding box center [500, 362] width 56 height 23
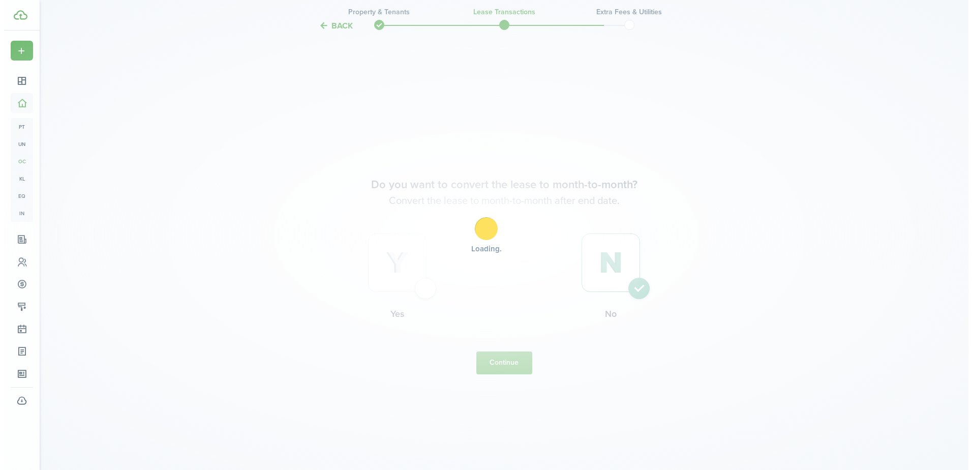
scroll to position [0, 0]
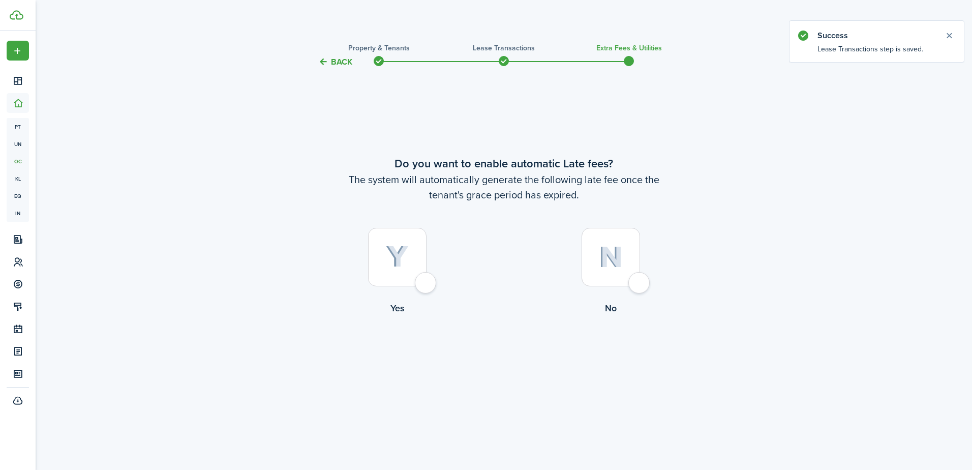
click at [415, 260] on div at bounding box center [397, 257] width 58 height 58
radio input "true"
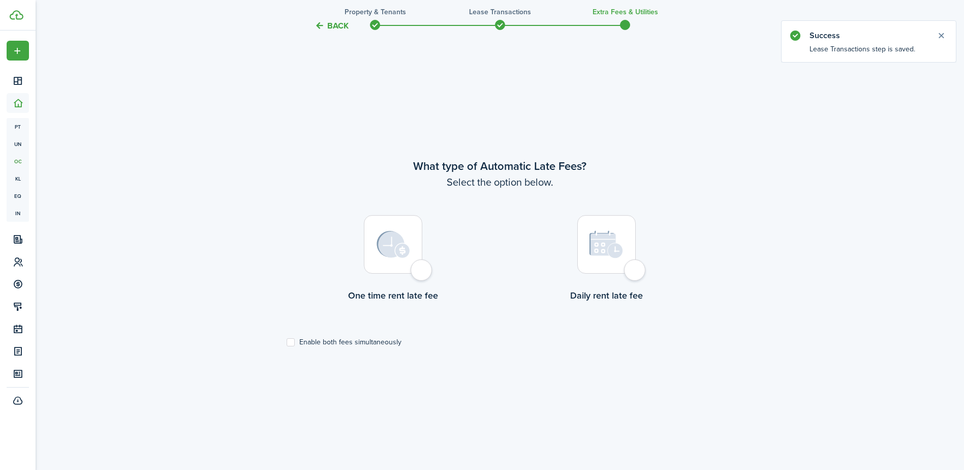
scroll to position [402, 0]
click at [291, 339] on label "Enable both fees simultaneously" at bounding box center [344, 341] width 115 height 8
click at [287, 341] on input "Enable both fees simultaneously" at bounding box center [286, 341] width 1 height 1
checkbox input "true"
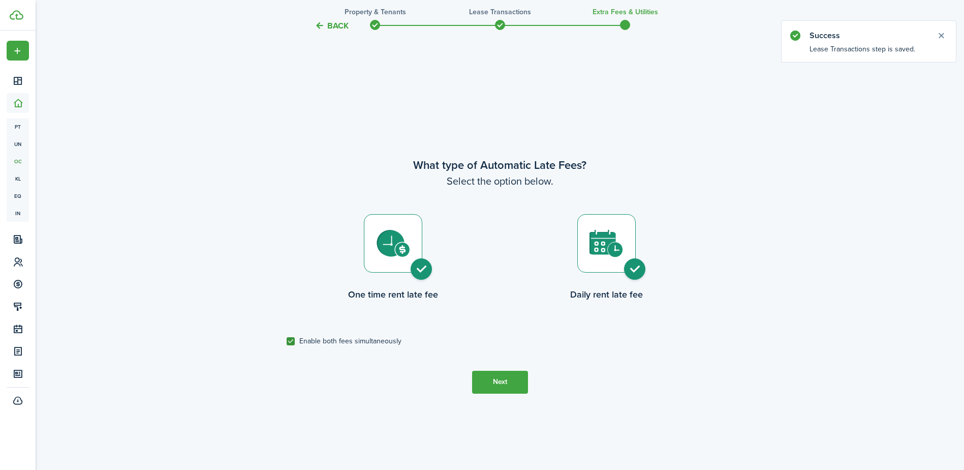
click at [484, 379] on button "Next" at bounding box center [500, 382] width 56 height 23
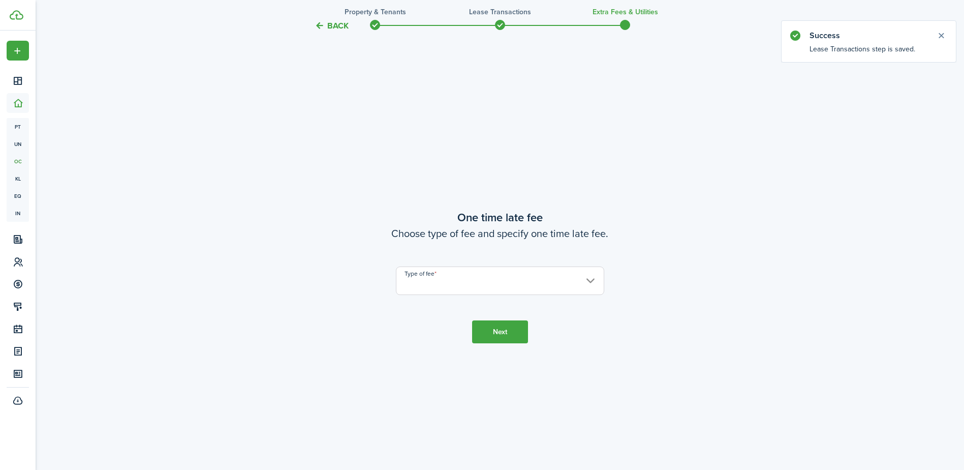
scroll to position [871, 0]
click at [432, 285] on input "Type of fee" at bounding box center [500, 279] width 208 height 28
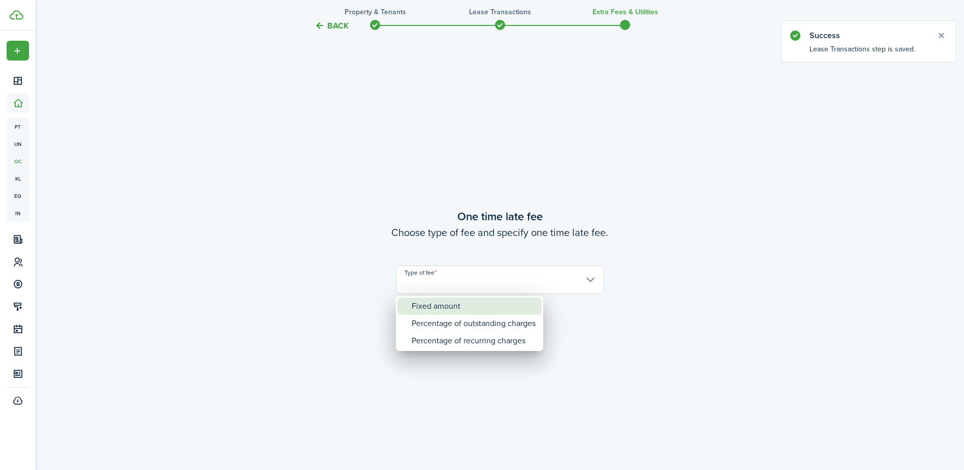
click at [446, 307] on div "Fixed amount" at bounding box center [474, 305] width 124 height 17
type input "Fixed amount"
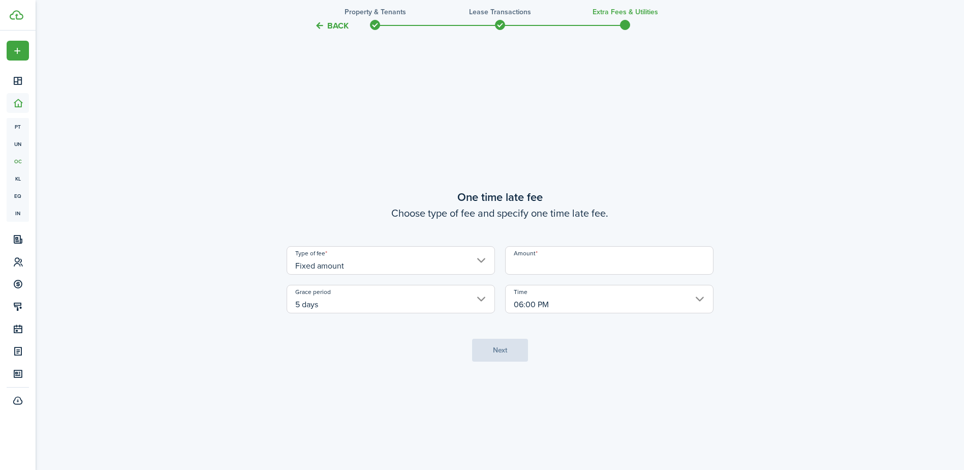
click at [539, 265] on input "Amount" at bounding box center [609, 260] width 208 height 28
click at [530, 299] on input "06:00 PM" at bounding box center [609, 299] width 208 height 28
type input "$35.00"
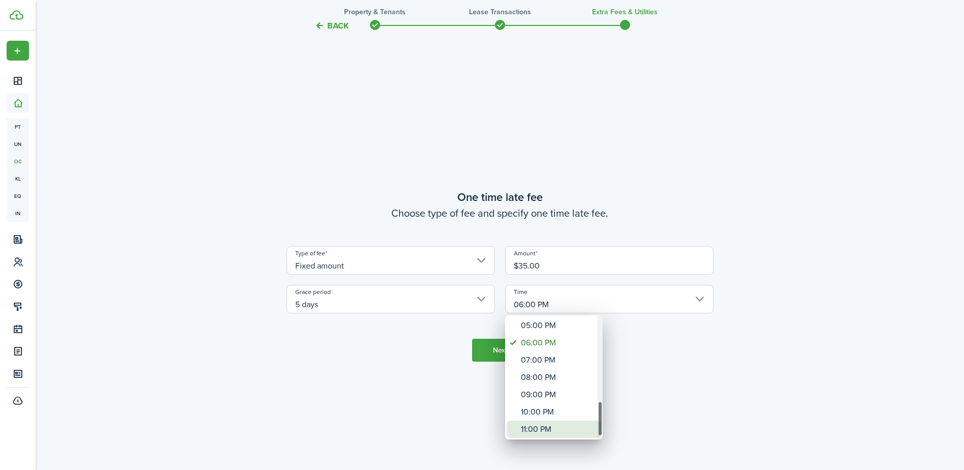
click at [561, 426] on div "11:00 PM" at bounding box center [558, 428] width 74 height 17
type input "11:00 PM"
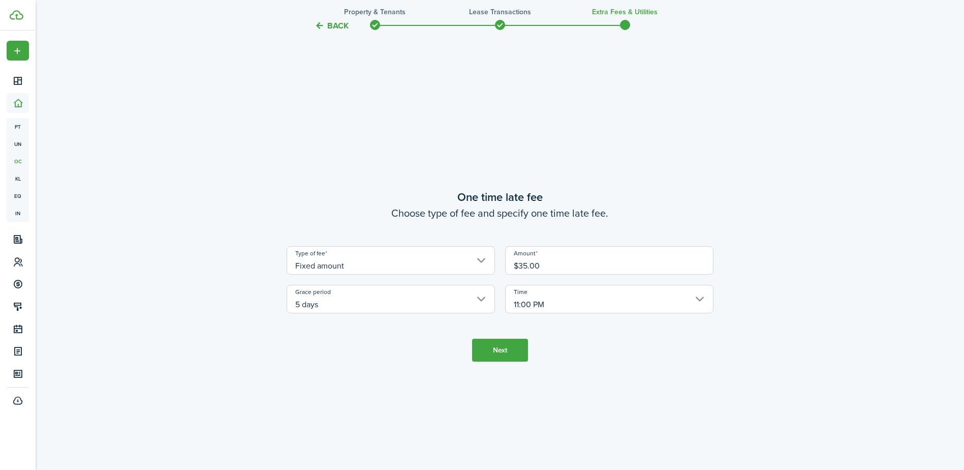
click at [503, 361] on tc-wizard-step "One time late fee Choose type of fee and specify one time late fee. Type of fee…" at bounding box center [500, 275] width 427 height 470
click at [506, 354] on button "Next" at bounding box center [500, 350] width 56 height 23
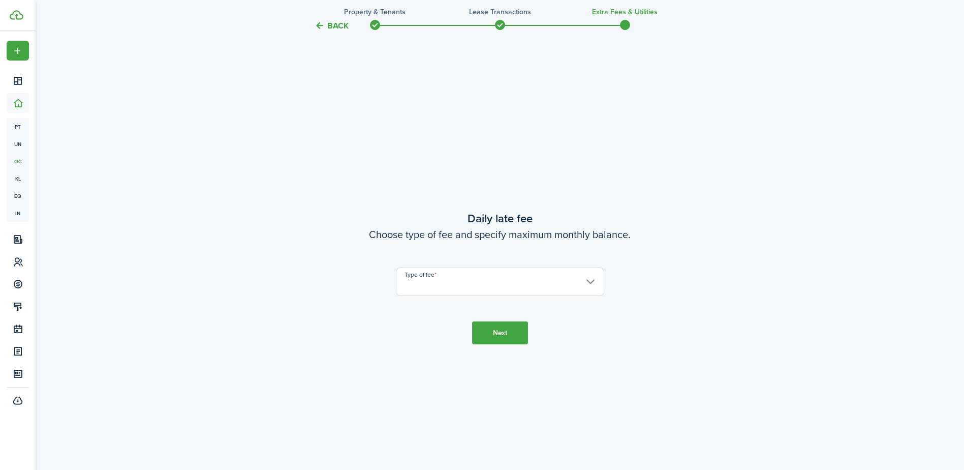
scroll to position [1341, 0]
click at [459, 277] on input "Type of fee" at bounding box center [500, 279] width 208 height 28
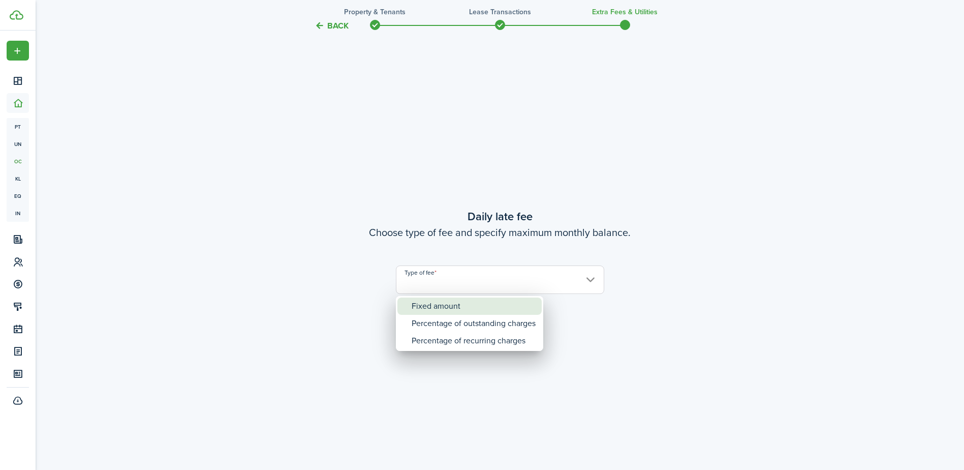
click at [452, 307] on div "Fixed amount" at bounding box center [474, 305] width 124 height 17
type input "Fixed amount"
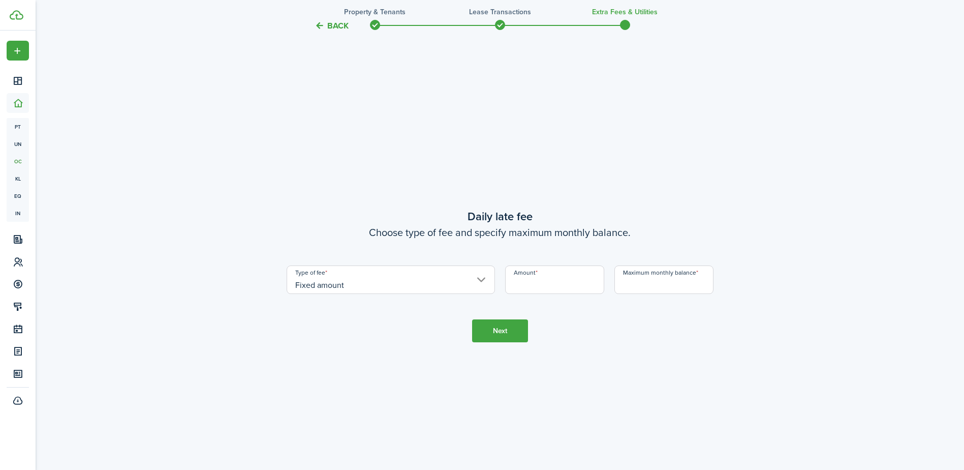
click at [542, 281] on input "Amount" at bounding box center [554, 279] width 99 height 28
type input "$25.00"
click at [634, 285] on input "Maximum monthly balance" at bounding box center [664, 279] width 99 height 28
type input "$500.00"
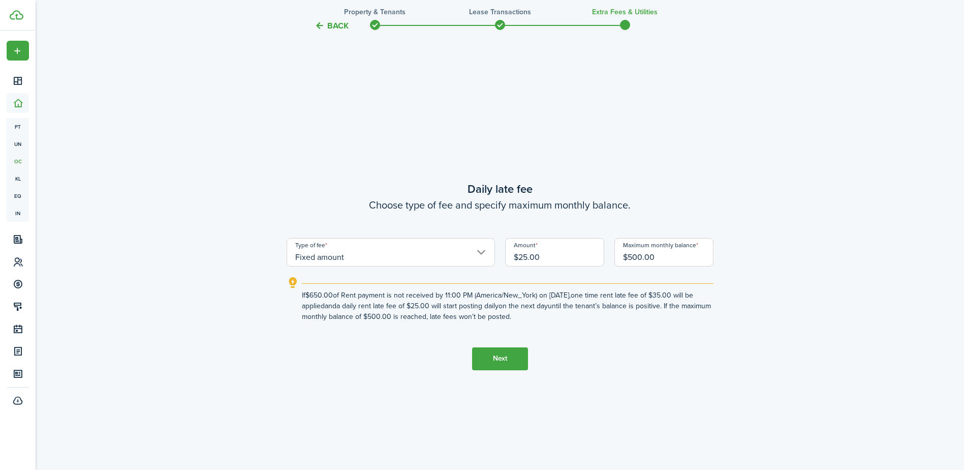
click at [482, 349] on button "Next" at bounding box center [500, 358] width 56 height 23
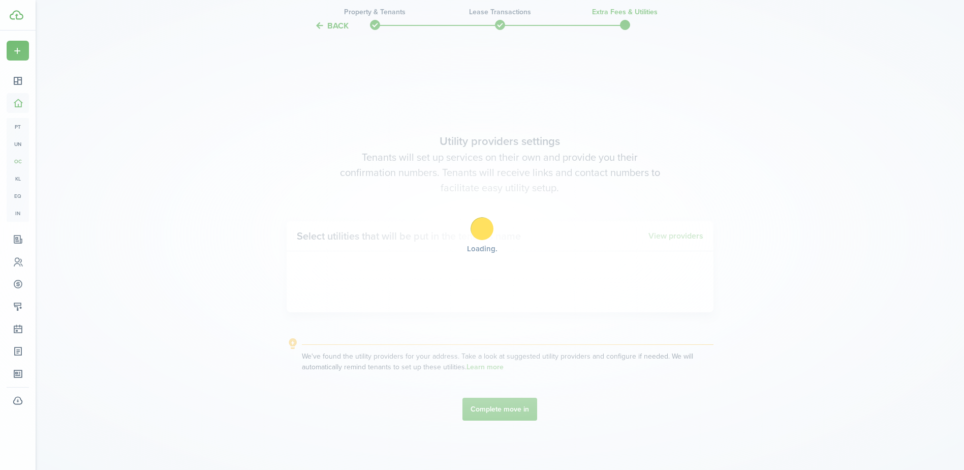
scroll to position [1811, 0]
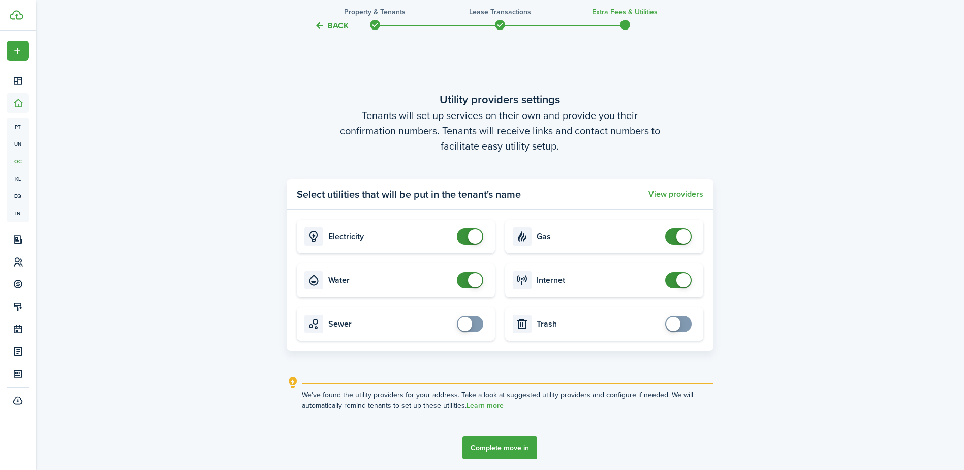
checkbox input "true"
click at [473, 326] on span at bounding box center [470, 324] width 10 height 16
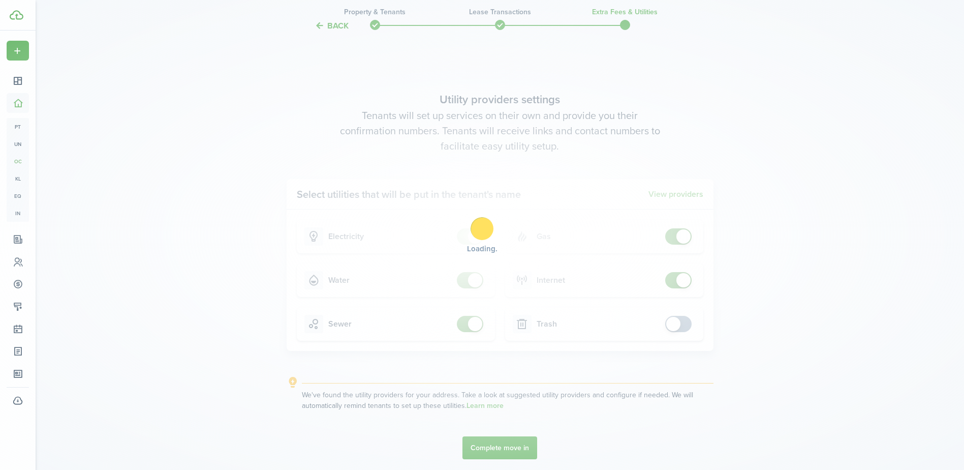
click at [676, 322] on div "Loading" at bounding box center [482, 235] width 964 height 470
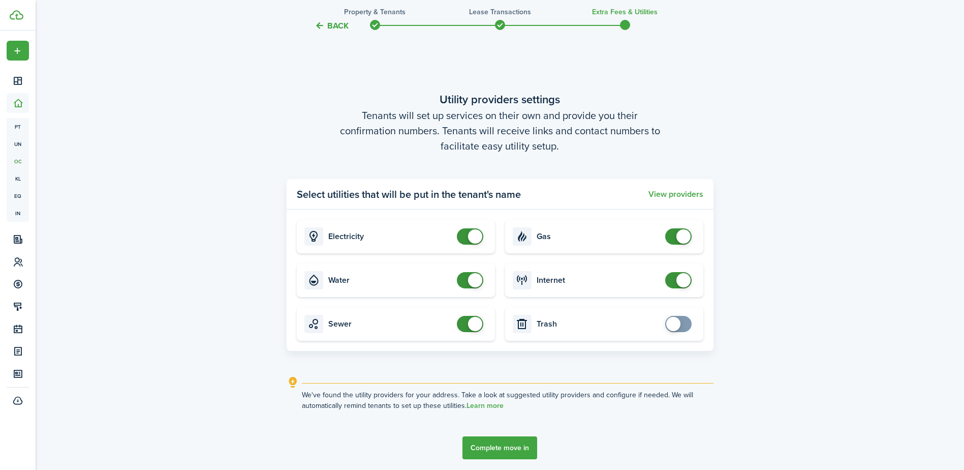
checkbox input "true"
click at [675, 325] on span at bounding box center [673, 324] width 14 height 14
click at [501, 450] on button "Complete move in" at bounding box center [500, 447] width 75 height 23
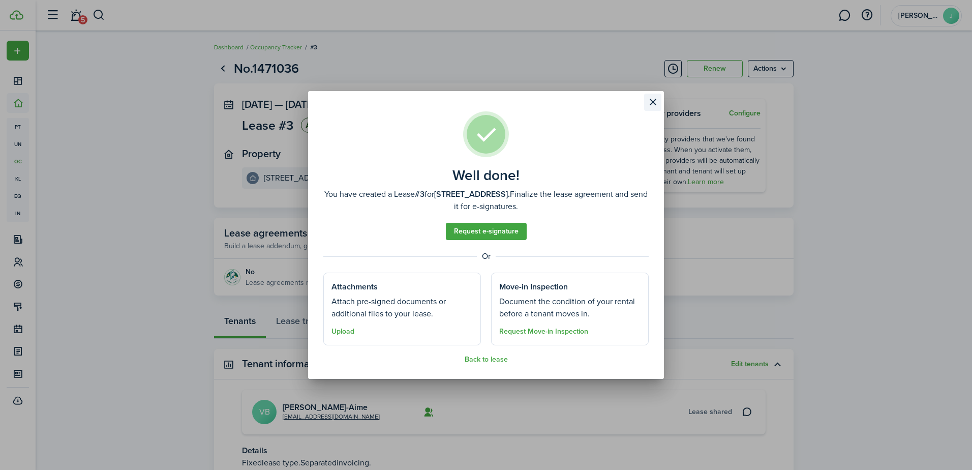
click at [652, 98] on button "Close modal" at bounding box center [652, 102] width 17 height 17
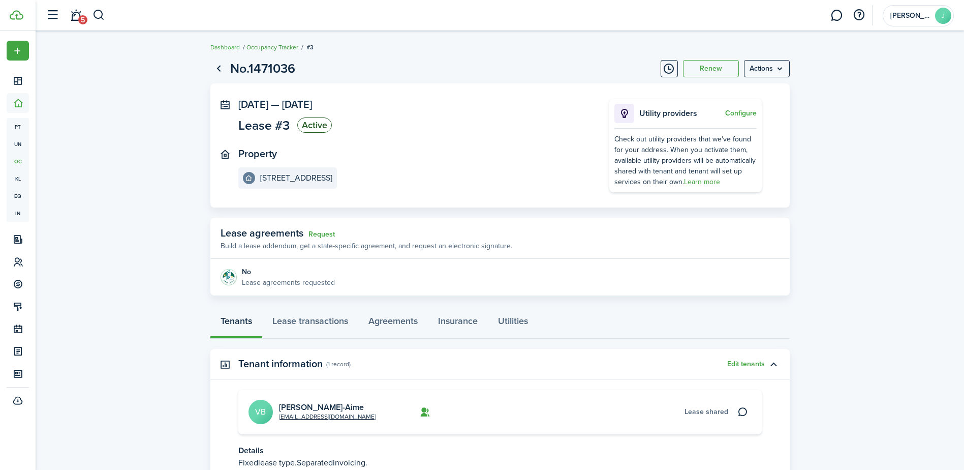
click at [285, 46] on link "Occupancy Tracker" at bounding box center [273, 47] width 52 height 9
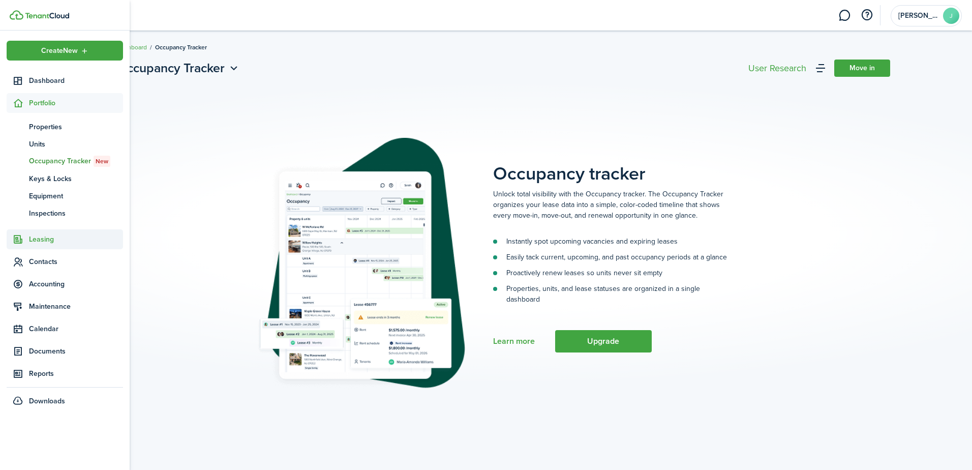
click at [54, 238] on span "Leasing" at bounding box center [76, 239] width 94 height 11
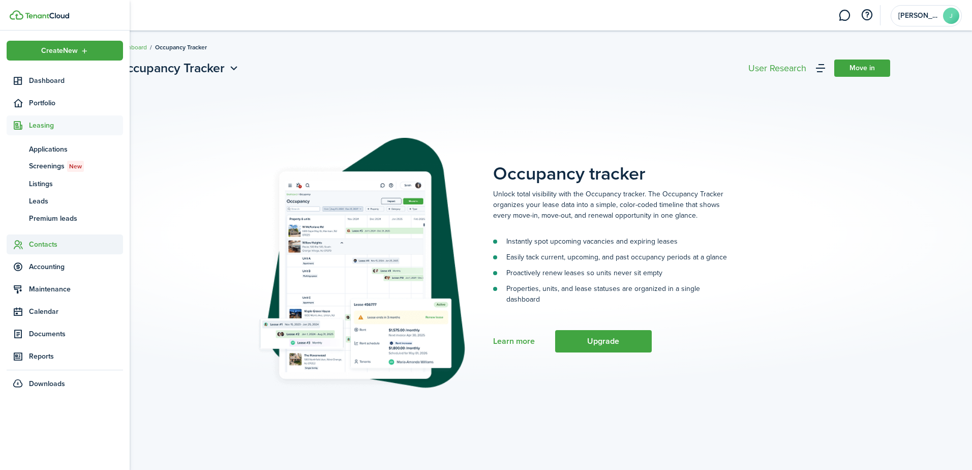
click at [48, 242] on span "Contacts" at bounding box center [76, 244] width 94 height 11
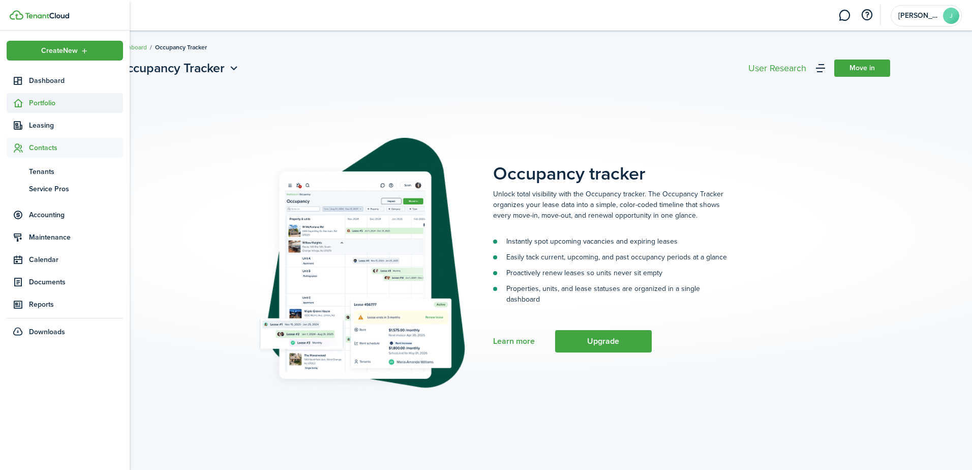
click at [43, 103] on span "Portfolio" at bounding box center [76, 103] width 94 height 11
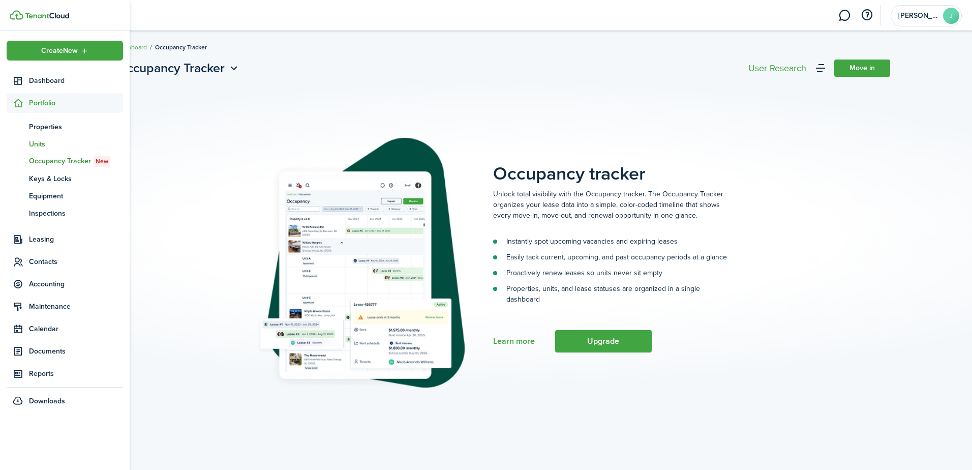
click at [50, 145] on span "Units" at bounding box center [76, 144] width 94 height 11
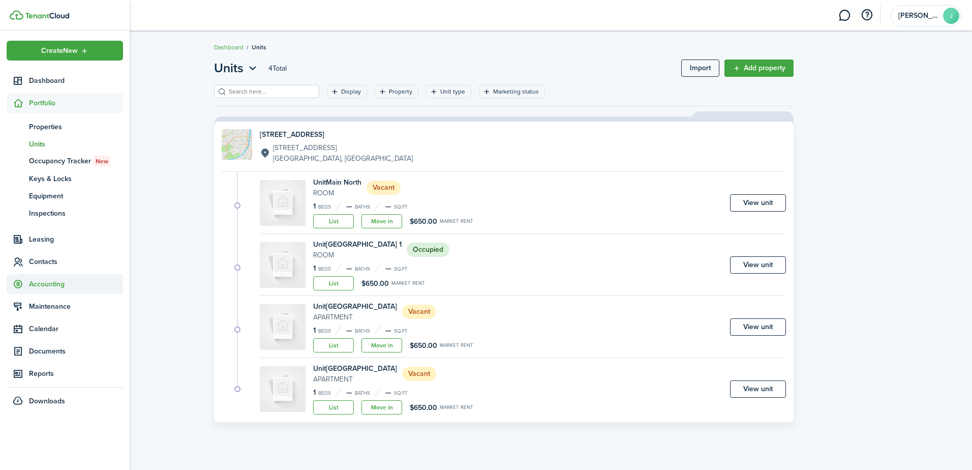
click at [56, 288] on span "Accounting" at bounding box center [76, 284] width 94 height 11
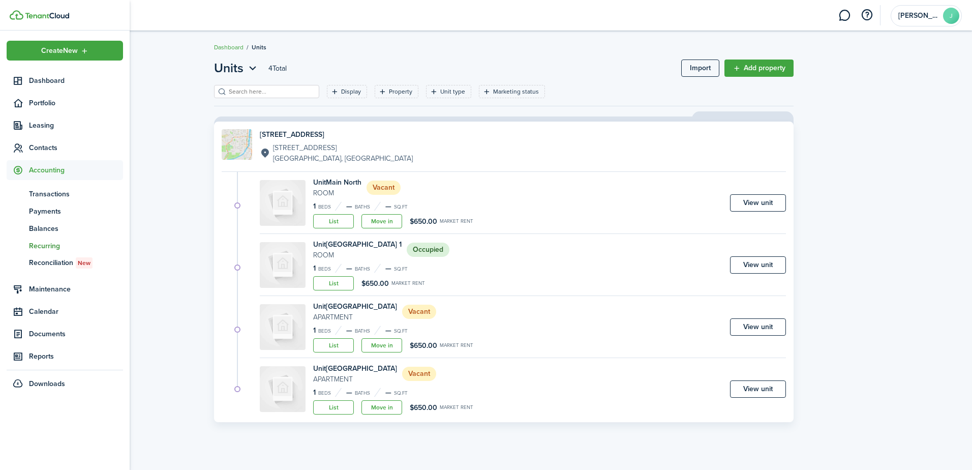
click at [48, 241] on span "Recurring" at bounding box center [76, 245] width 94 height 11
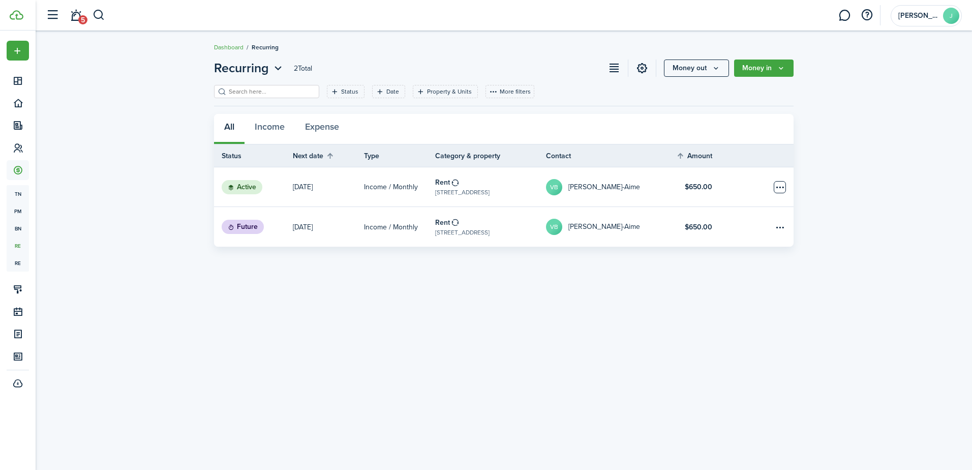
click at [783, 188] on table-menu-btn-icon "Open menu" at bounding box center [780, 187] width 12 height 12
click at [287, 186] on link "Active" at bounding box center [253, 186] width 79 height 39
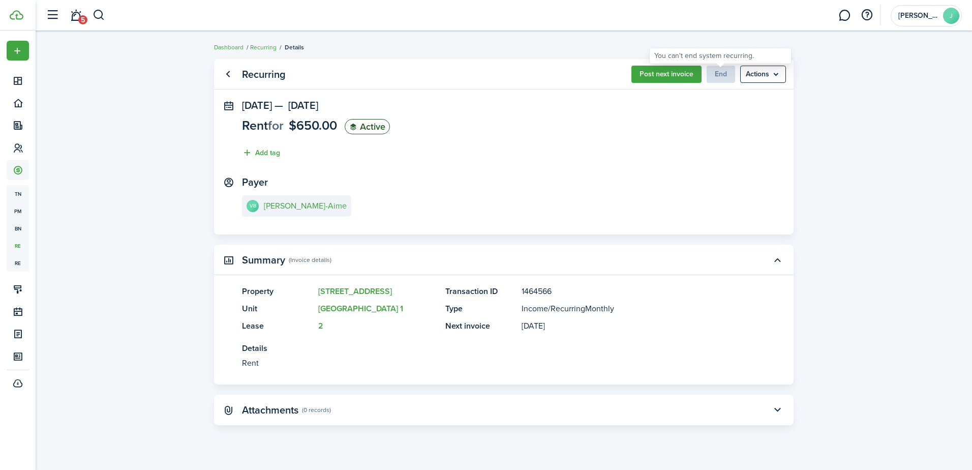
drag, startPoint x: 732, startPoint y: 73, endPoint x: 727, endPoint y: 76, distance: 5.2
click at [731, 73] on span "End" at bounding box center [721, 74] width 28 height 11
click at [238, 46] on link "Dashboard" at bounding box center [228, 47] width 29 height 9
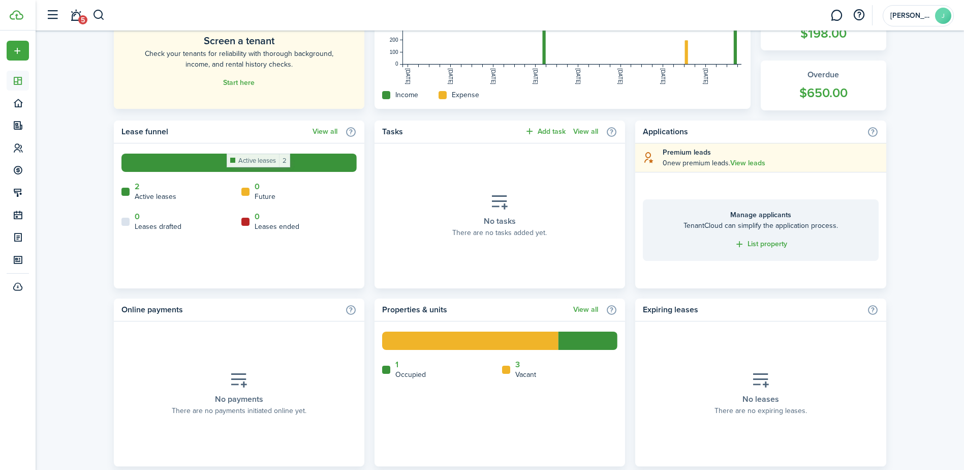
scroll to position [345, 0]
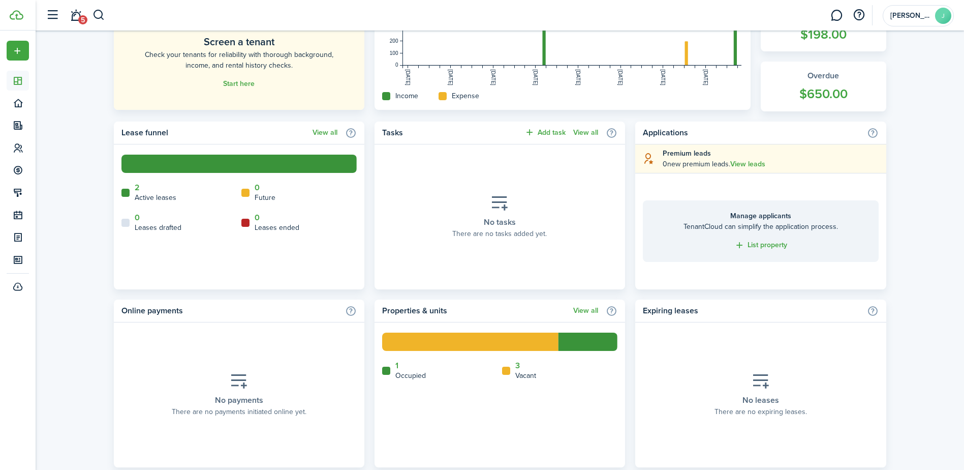
click at [135, 193] on home-widget-title "Active leases" at bounding box center [156, 197] width 42 height 11
click at [325, 131] on link "View all" at bounding box center [325, 133] width 25 height 8
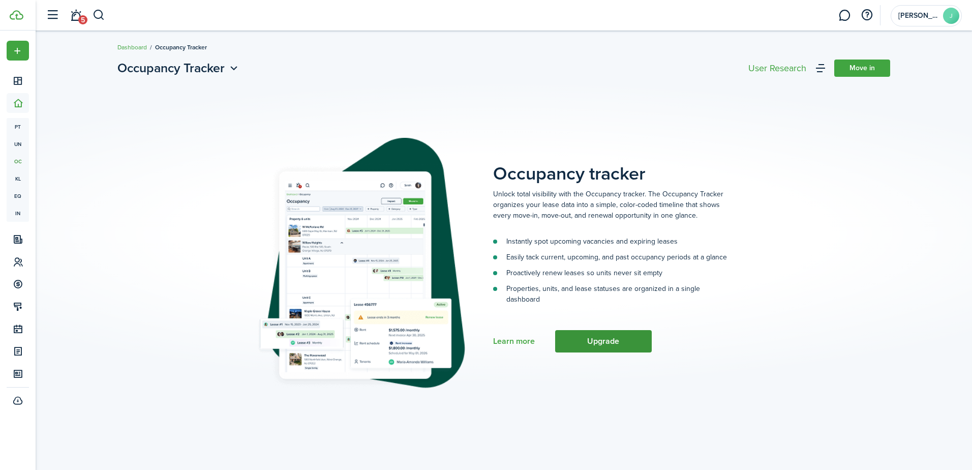
click at [589, 338] on button "Upgrade" at bounding box center [603, 341] width 97 height 22
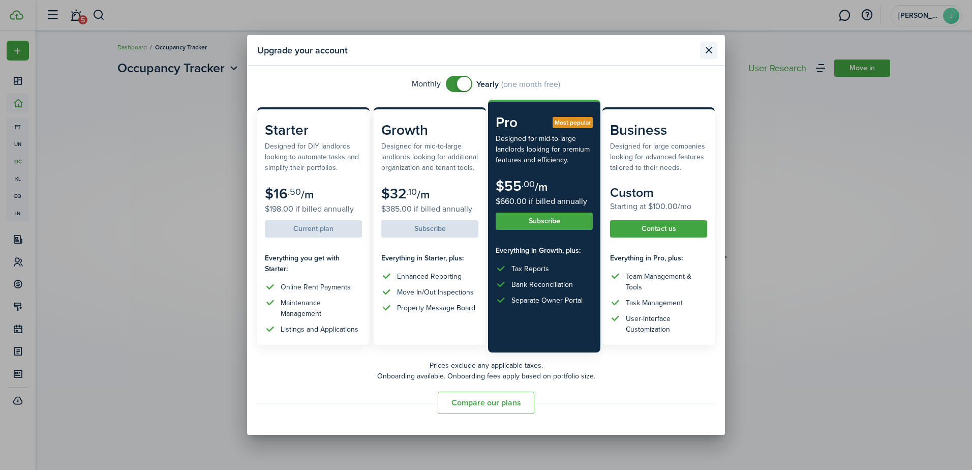
click at [705, 48] on button "Close modal" at bounding box center [708, 50] width 17 height 17
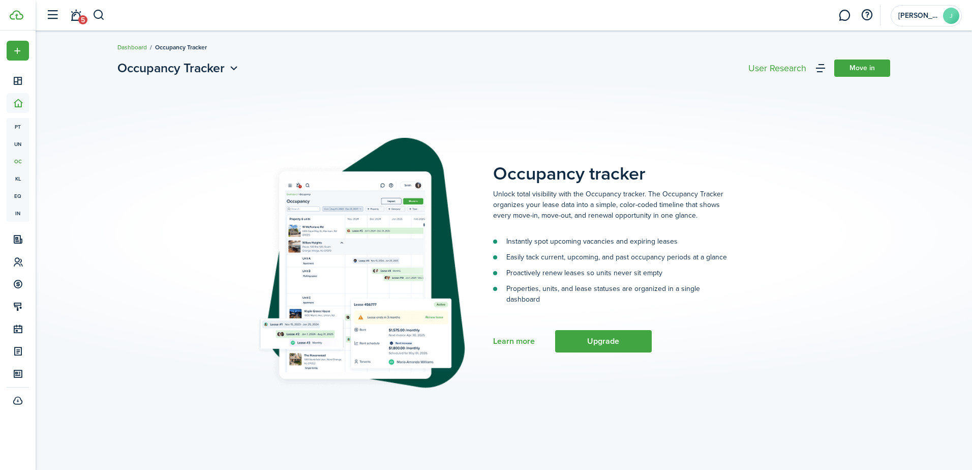
click at [128, 46] on link "Dashboard" at bounding box center [131, 47] width 29 height 9
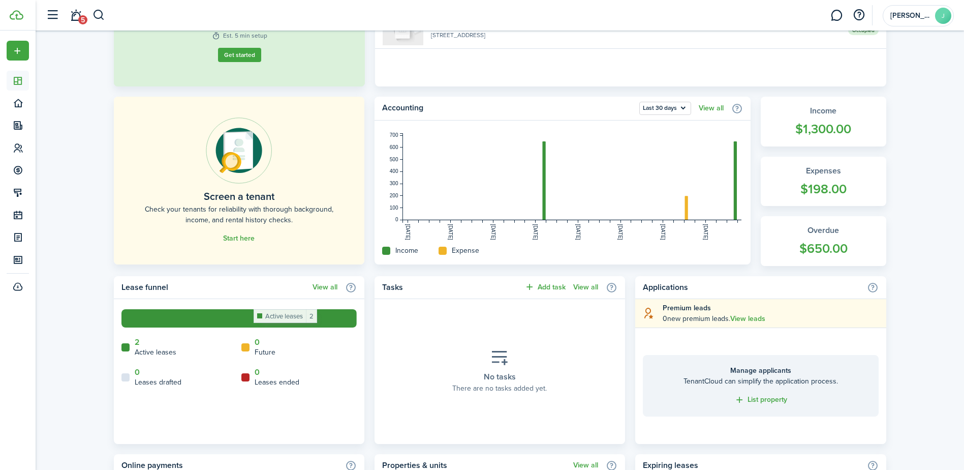
scroll to position [152, 0]
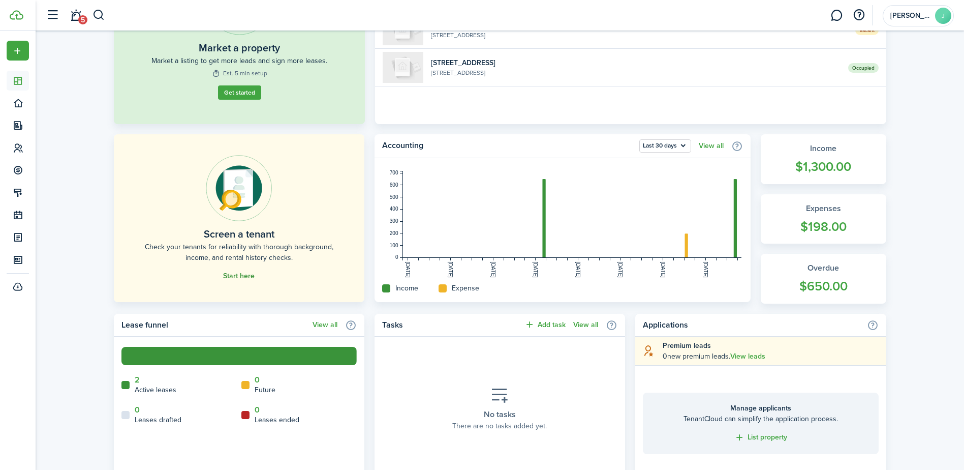
click at [237, 274] on link "Start here" at bounding box center [239, 276] width 32 height 8
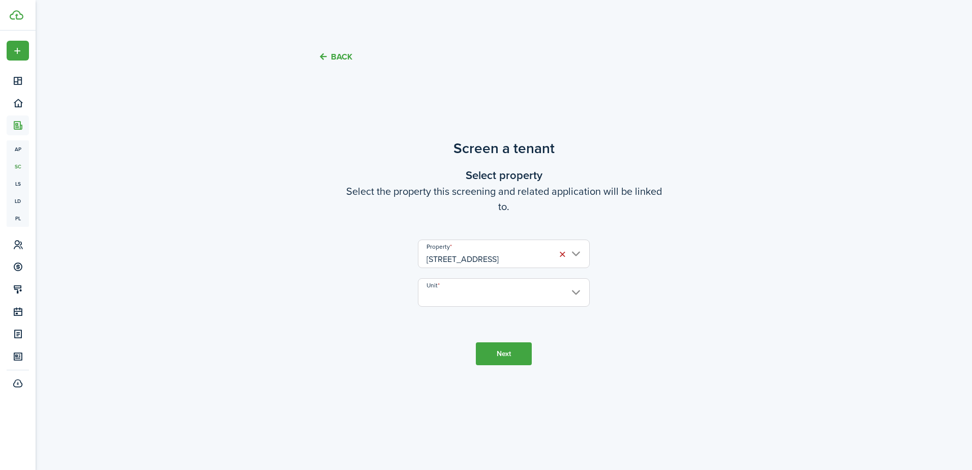
click at [481, 295] on input "Unit" at bounding box center [504, 292] width 172 height 28
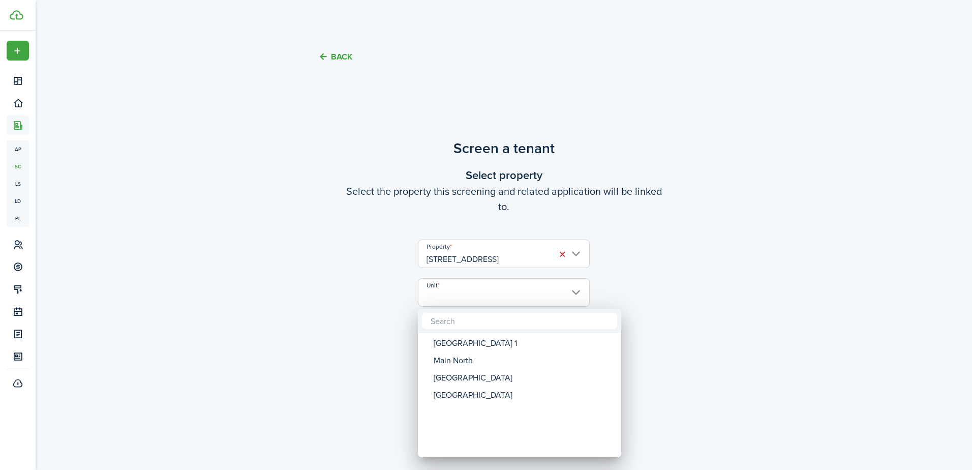
click at [358, 302] on div at bounding box center [486, 235] width 1135 height 632
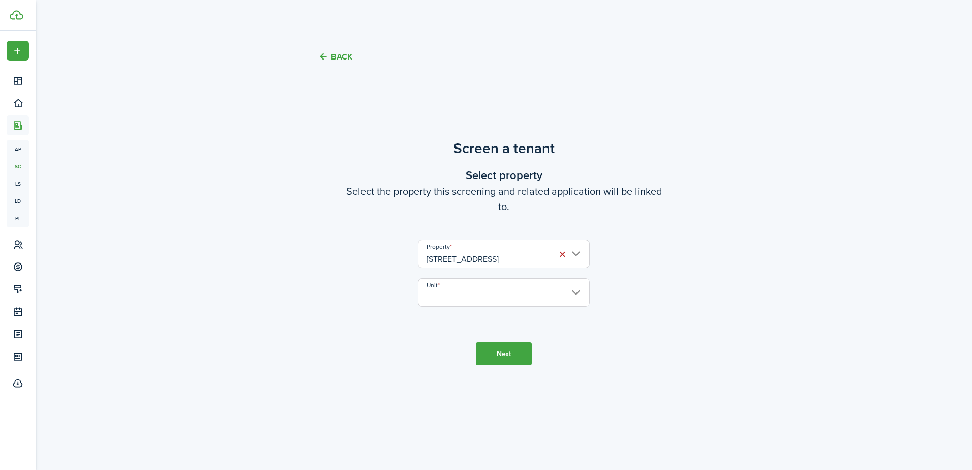
click at [341, 55] on button "Back" at bounding box center [335, 56] width 34 height 11
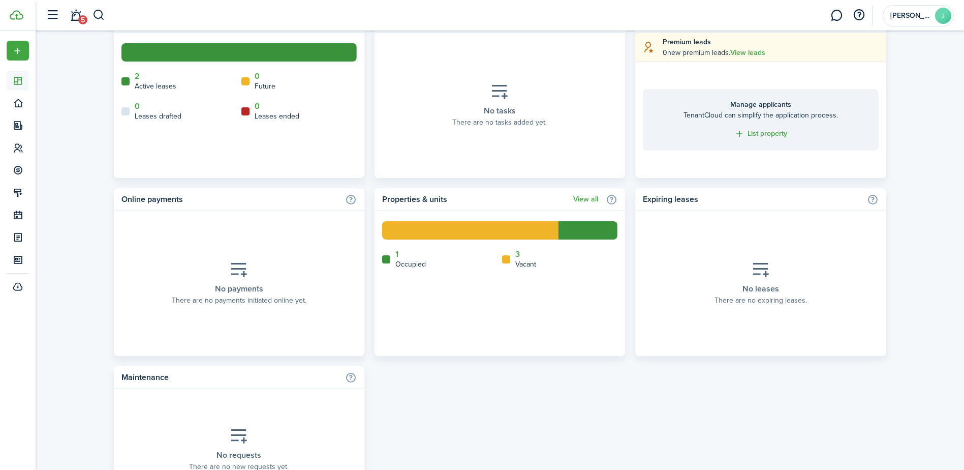
scroll to position [457, 0]
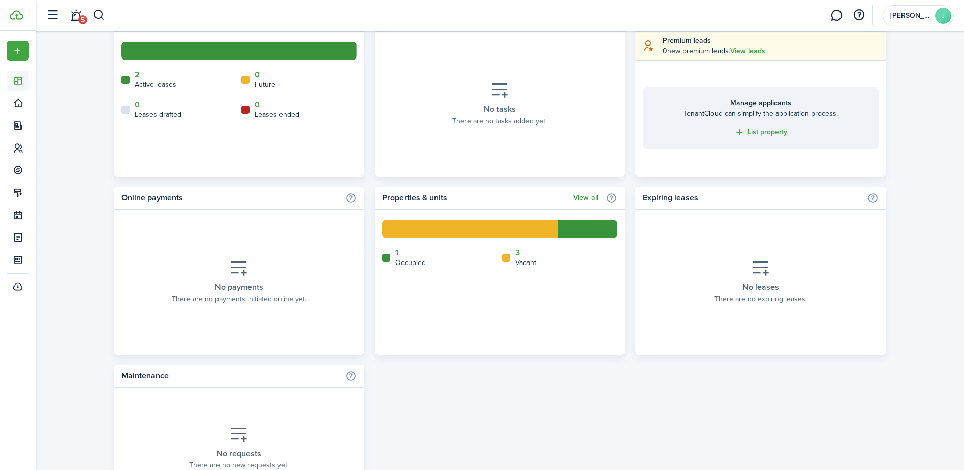
click at [586, 201] on link "View all" at bounding box center [585, 198] width 25 height 8
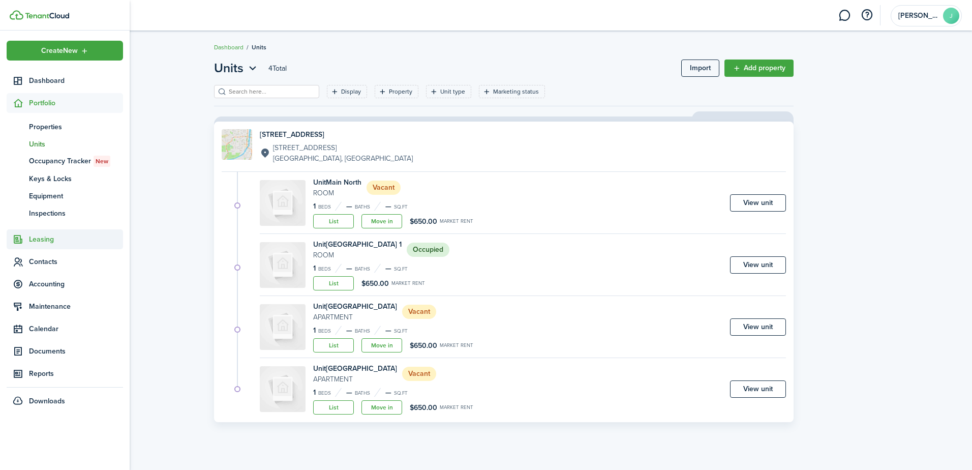
click at [41, 241] on span "Leasing" at bounding box center [76, 239] width 94 height 11
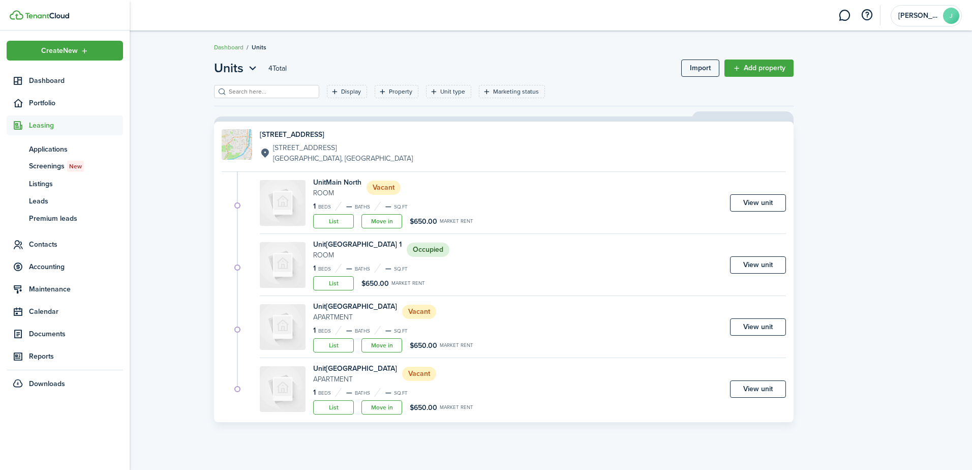
click at [43, 129] on span "Leasing" at bounding box center [76, 125] width 94 height 11
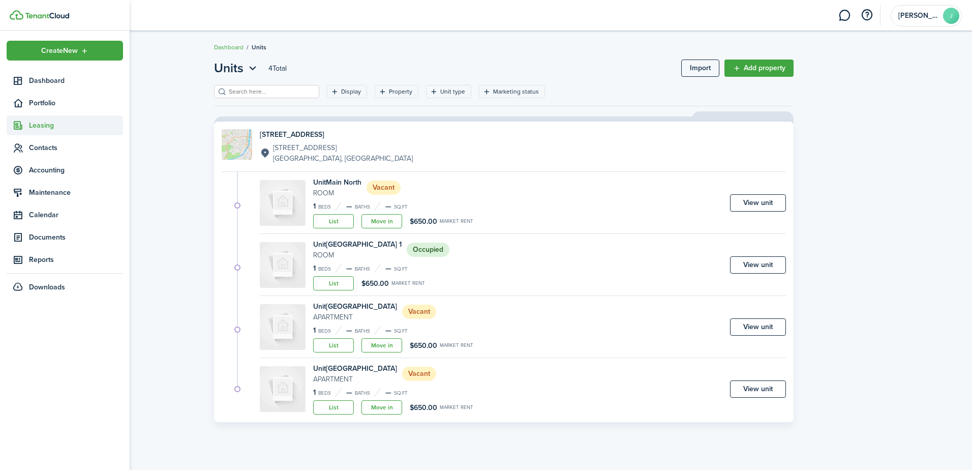
click at [43, 129] on span "Leasing" at bounding box center [76, 125] width 94 height 11
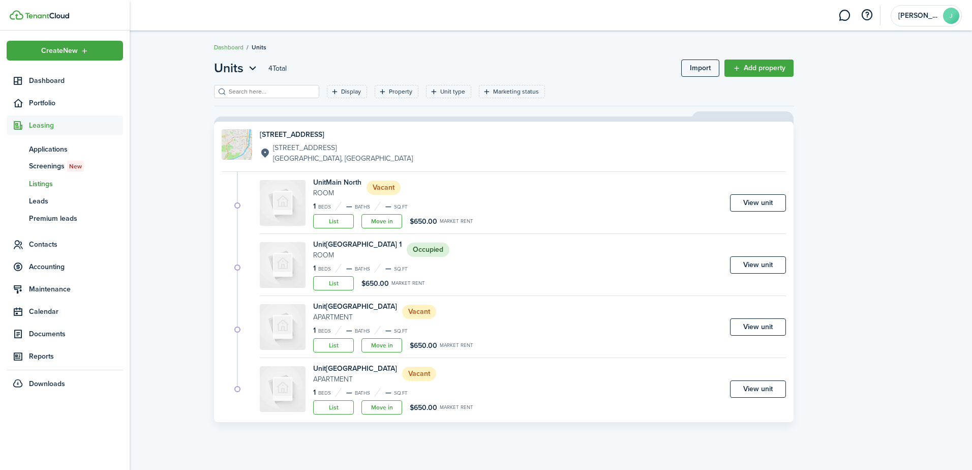
click at [46, 184] on span "Listings" at bounding box center [76, 183] width 94 height 11
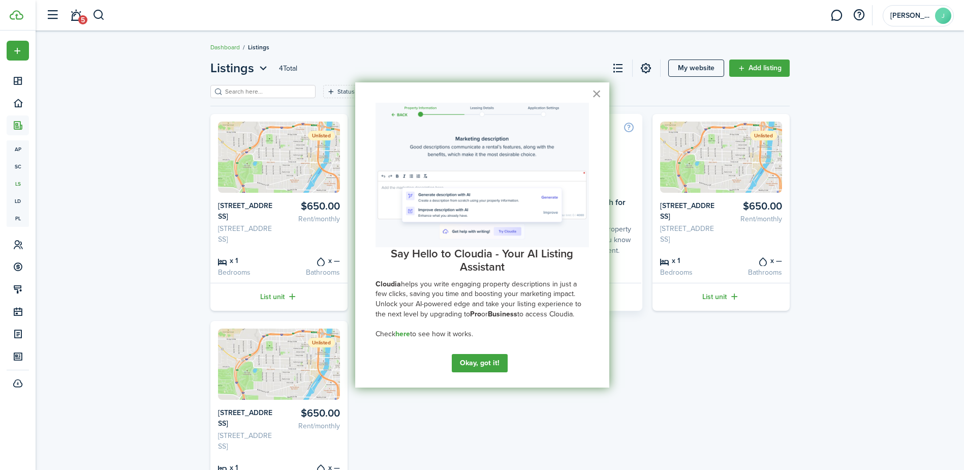
click at [596, 97] on button "×" at bounding box center [597, 93] width 10 height 16
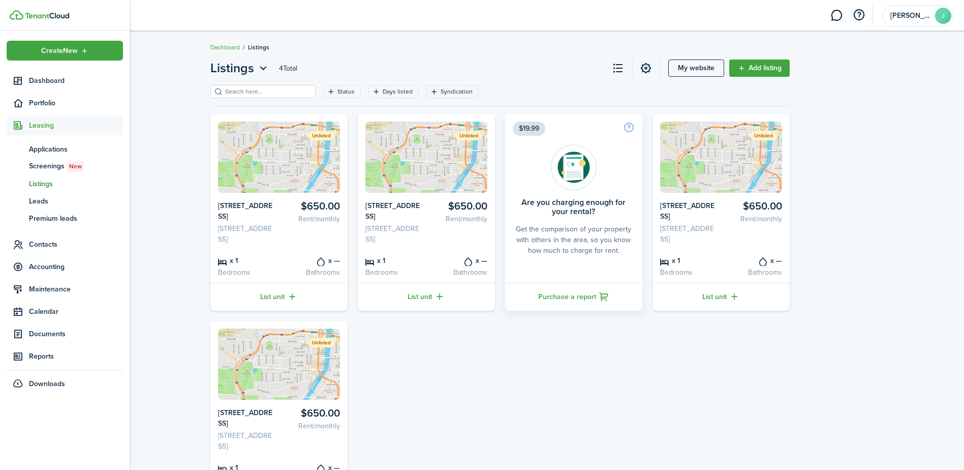
click at [49, 127] on span "Leasing" at bounding box center [76, 125] width 94 height 11
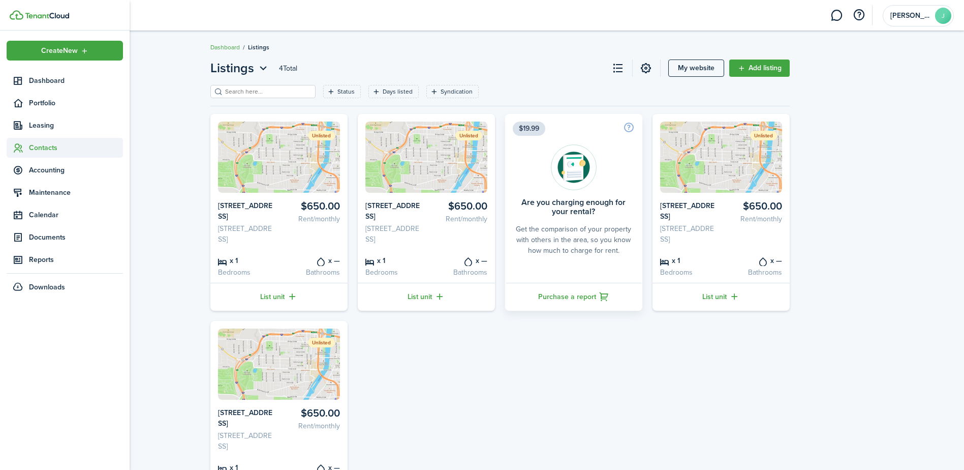
click at [38, 146] on span "Contacts" at bounding box center [76, 147] width 94 height 11
click at [45, 171] on span "Tenants" at bounding box center [76, 171] width 94 height 11
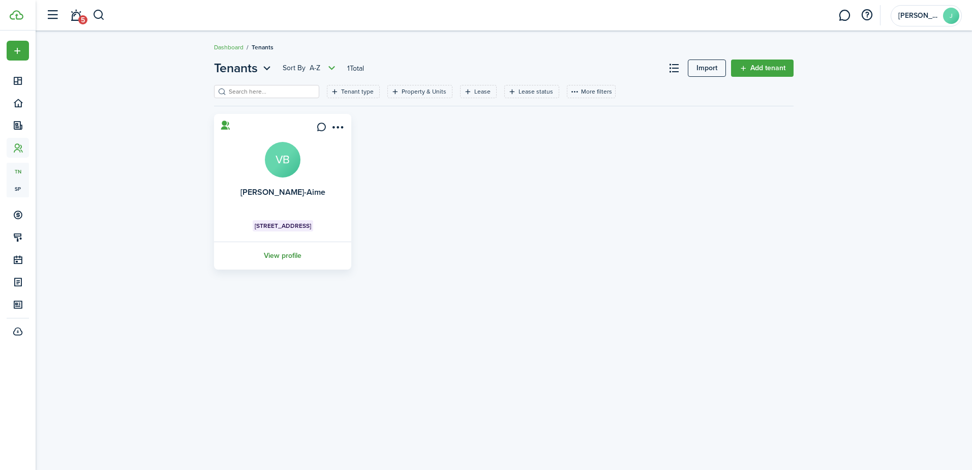
click at [289, 254] on link "View profile" at bounding box center [282, 255] width 140 height 28
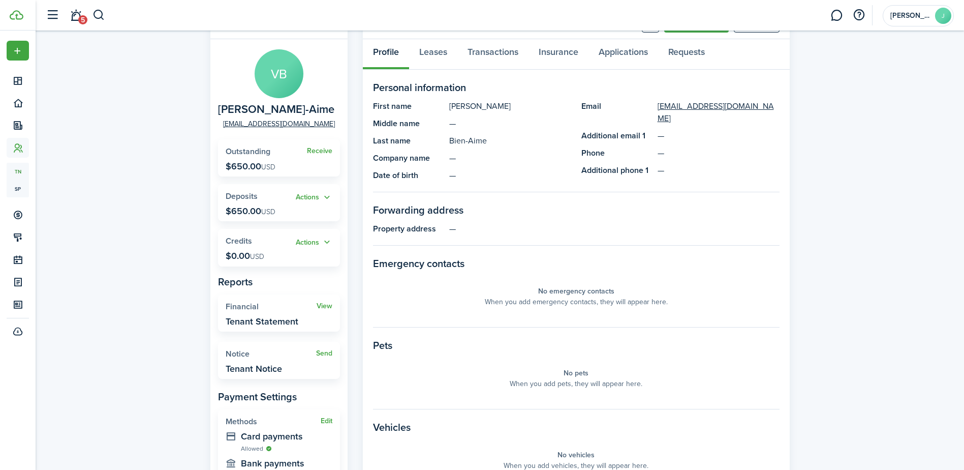
scroll to position [51, 0]
click at [310, 196] on button "Actions" at bounding box center [314, 197] width 37 height 12
click at [302, 194] on button "Actions" at bounding box center [314, 197] width 37 height 12
click at [291, 233] on link "Apply" at bounding box center [287, 235] width 89 height 18
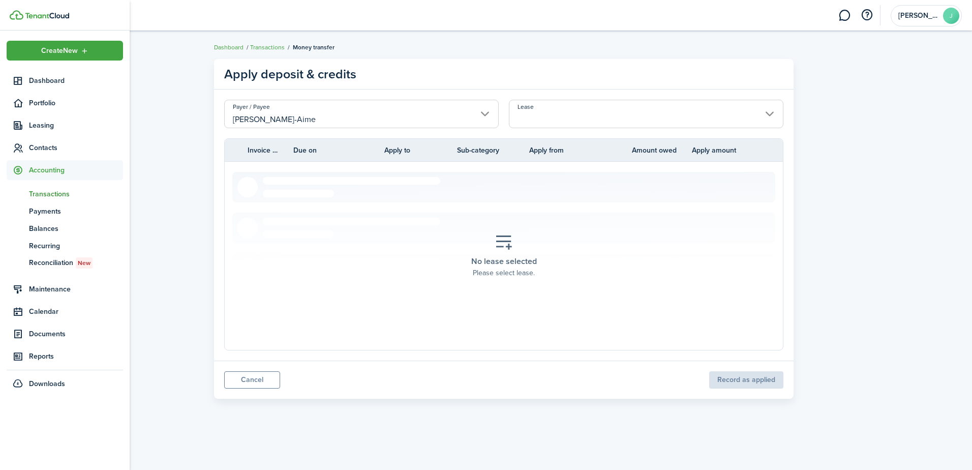
click at [47, 192] on span "Transactions" at bounding box center [76, 194] width 94 height 11
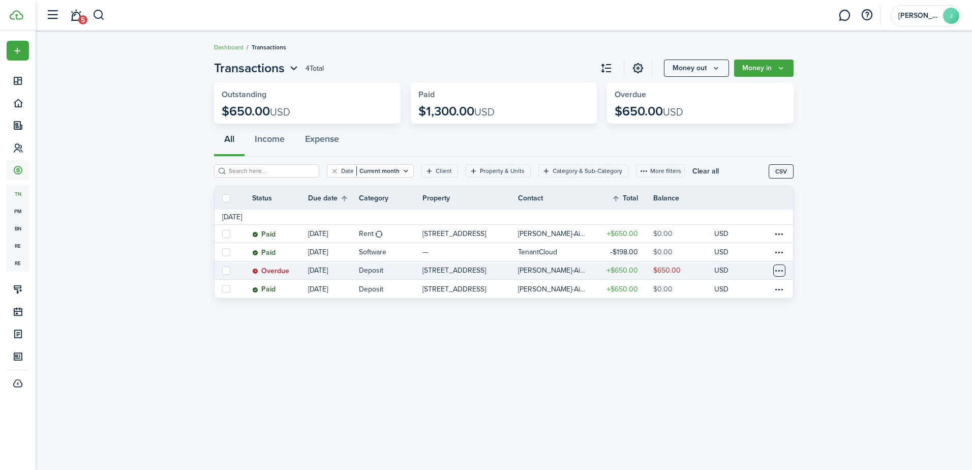
click at [777, 270] on table-menu-btn-icon at bounding box center [779, 270] width 12 height 12
click at [762, 308] on link "Mark as paid" at bounding box center [740, 307] width 89 height 17
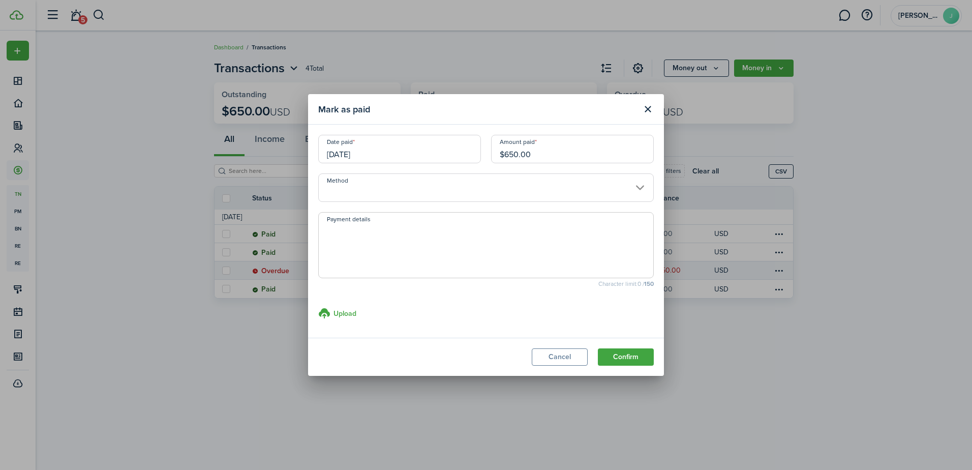
click at [405, 186] on input "Method" at bounding box center [485, 187] width 335 height 28
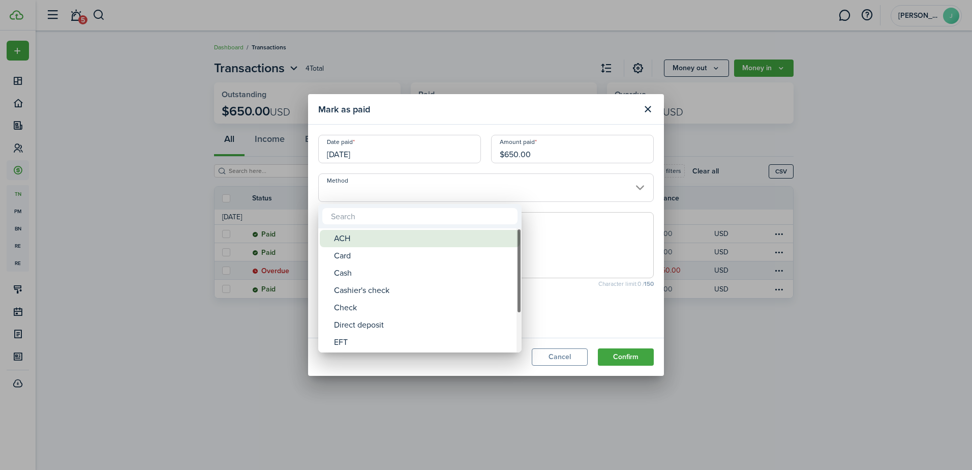
click at [369, 239] on div "ACH" at bounding box center [424, 238] width 180 height 17
type input "ACH"
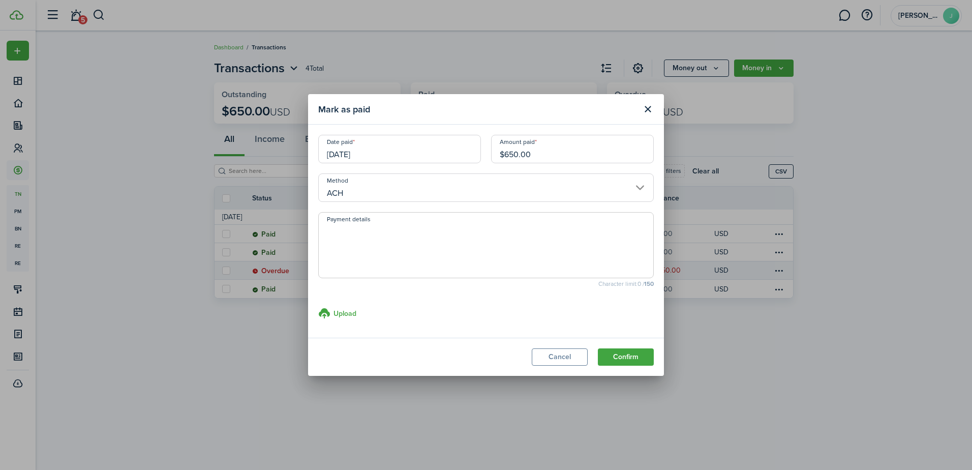
click at [368, 232] on textarea "Payment details" at bounding box center [486, 248] width 334 height 49
type textarea "Paid on [DATE]"
click at [623, 356] on button "Confirm" at bounding box center [626, 356] width 56 height 17
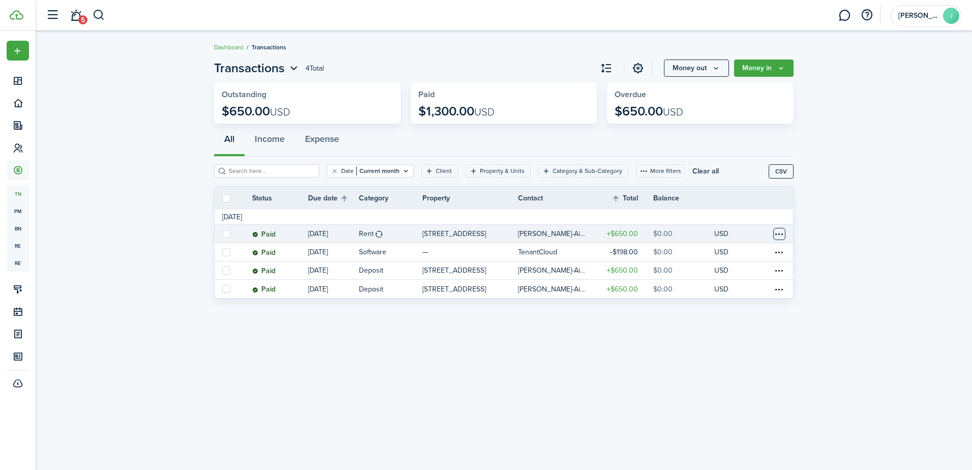
click at [781, 235] on table-menu-btn-icon at bounding box center [779, 234] width 12 height 12
click at [741, 378] on button "Delete" at bounding box center [740, 378] width 89 height 17
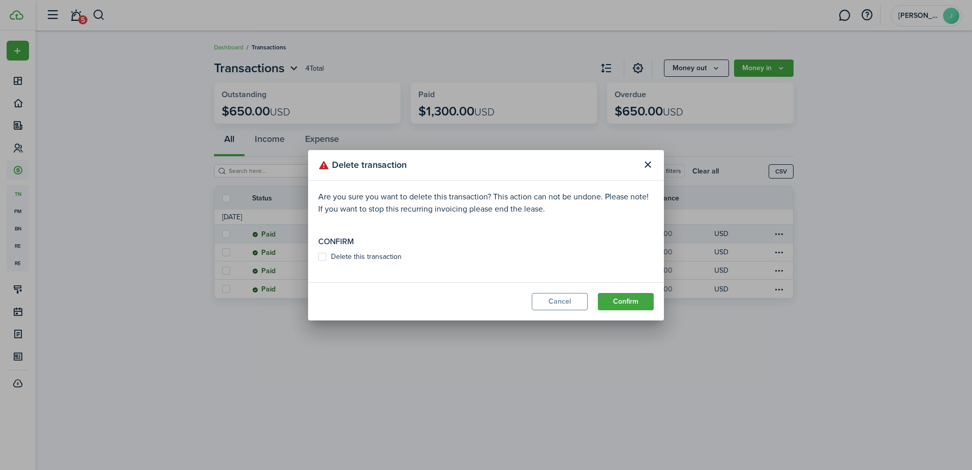
click at [324, 258] on label "Delete this transaction" at bounding box center [359, 257] width 83 height 8
click at [318, 257] on input "Delete this transaction" at bounding box center [318, 256] width 1 height 1
checkbox input "true"
click at [625, 299] on button "Confirm" at bounding box center [626, 301] width 56 height 17
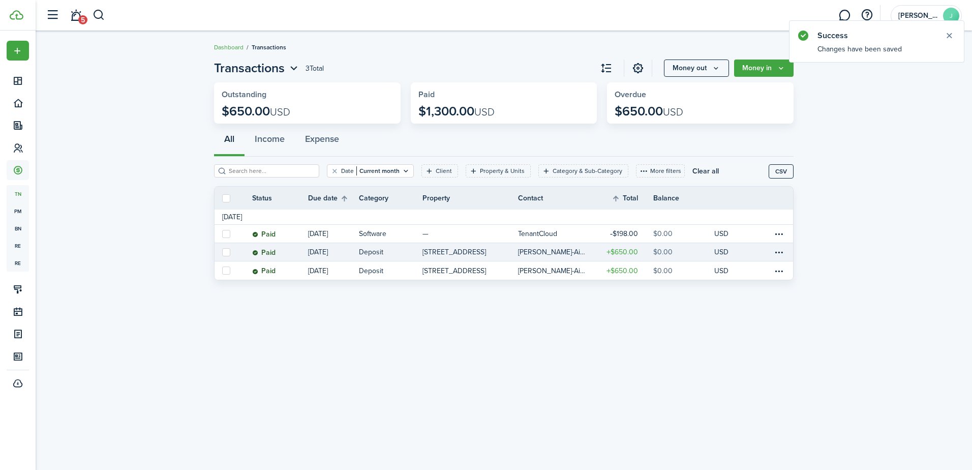
click at [474, 252] on p "[STREET_ADDRESS]" at bounding box center [454, 252] width 64 height 11
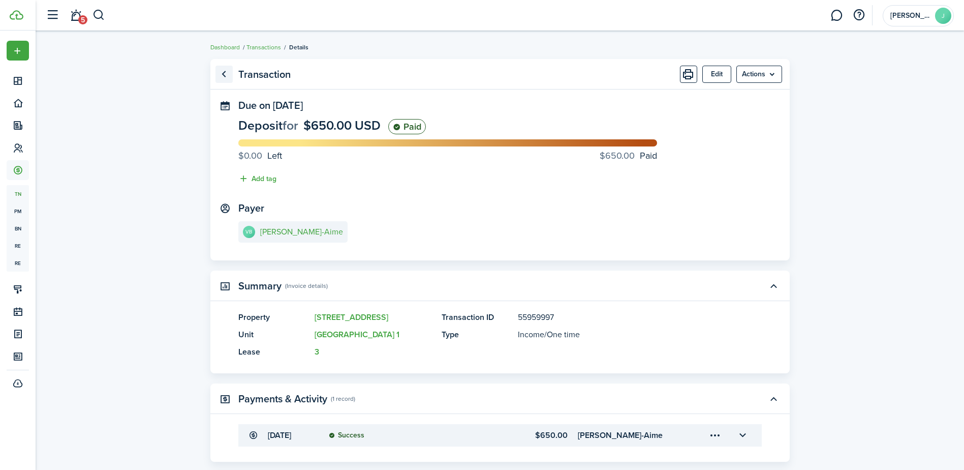
click at [219, 73] on link "Go back" at bounding box center [224, 74] width 17 height 17
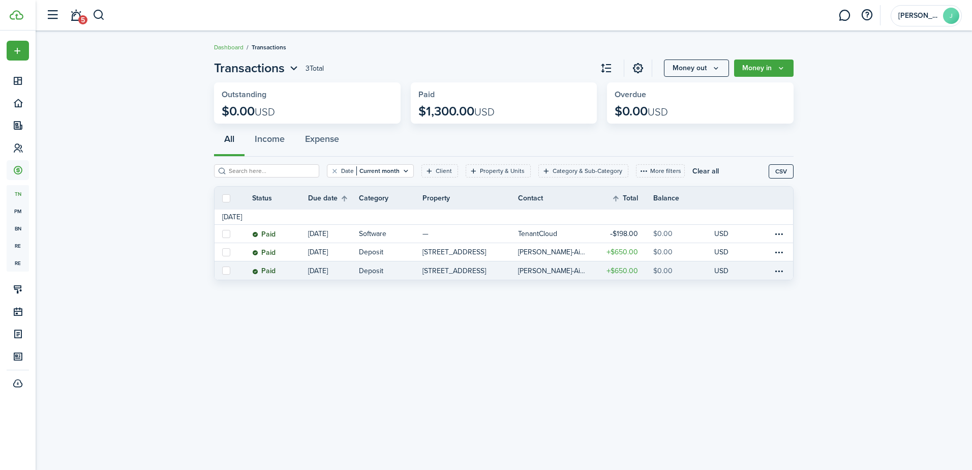
click at [463, 271] on p "[STREET_ADDRESS]" at bounding box center [454, 270] width 64 height 11
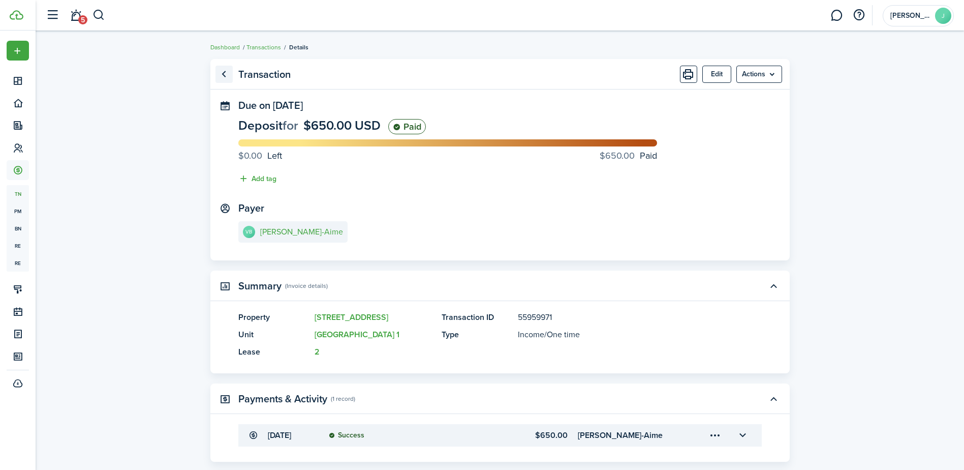
click at [219, 74] on link "Go back" at bounding box center [224, 74] width 17 height 17
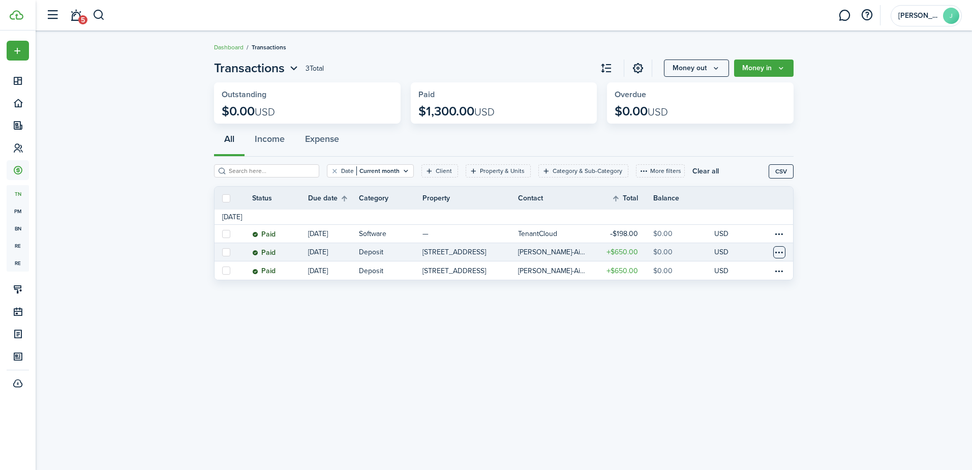
click at [784, 253] on table-menu-btn-icon at bounding box center [779, 252] width 12 height 12
click at [784, 253] on table-menu-btn-icon "Open menu" at bounding box center [779, 252] width 12 height 12
click at [780, 267] on table-menu-btn-icon at bounding box center [779, 270] width 12 height 12
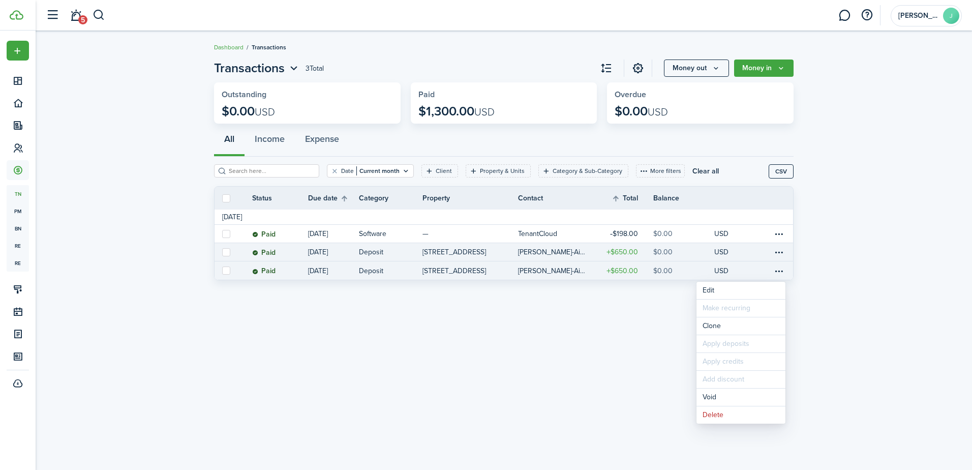
click at [780, 267] on table-menu-btn-icon "Open menu" at bounding box center [779, 270] width 12 height 12
click at [580, 249] on table-profile-info-text "[PERSON_NAME]-Aime" at bounding box center [552, 252] width 68 height 8
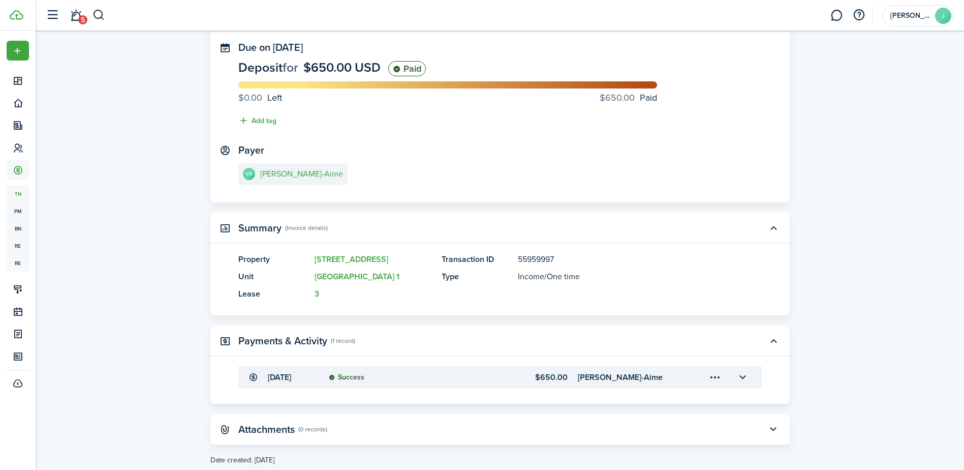
scroll to position [81, 0]
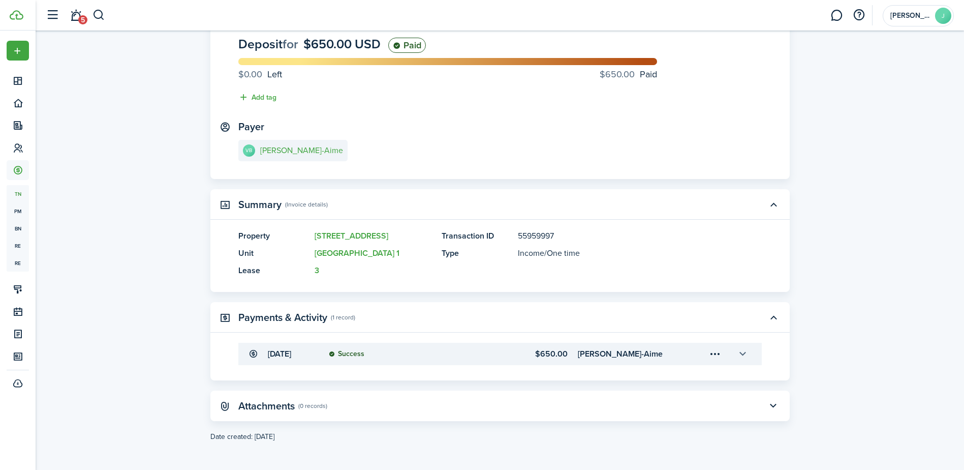
click at [741, 354] on button "button" at bounding box center [743, 353] width 17 height 17
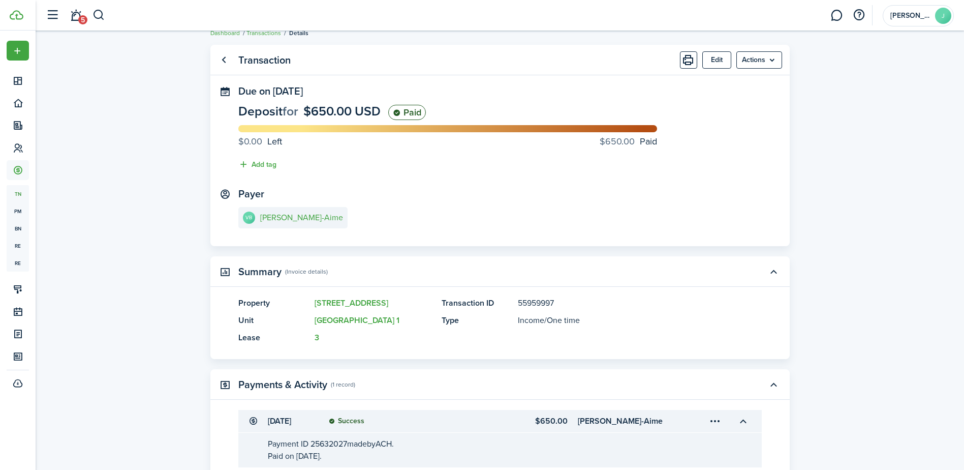
scroll to position [0, 0]
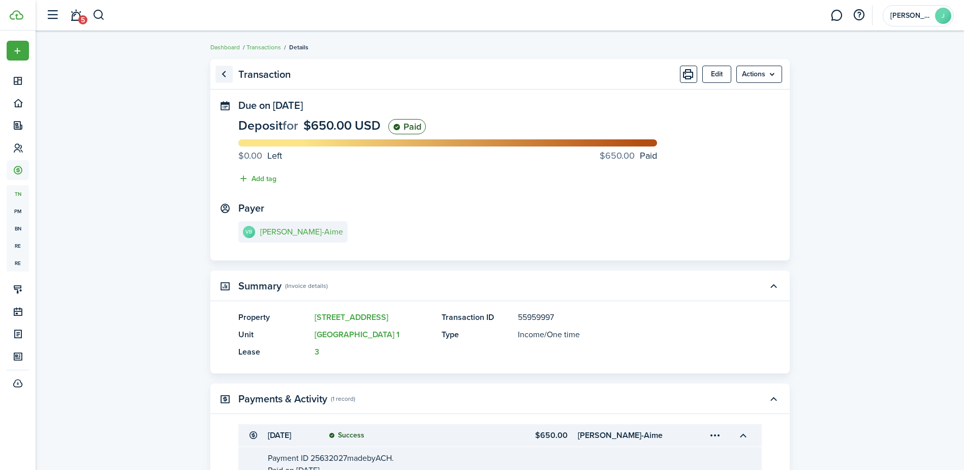
click at [224, 77] on link "Go back" at bounding box center [224, 74] width 17 height 17
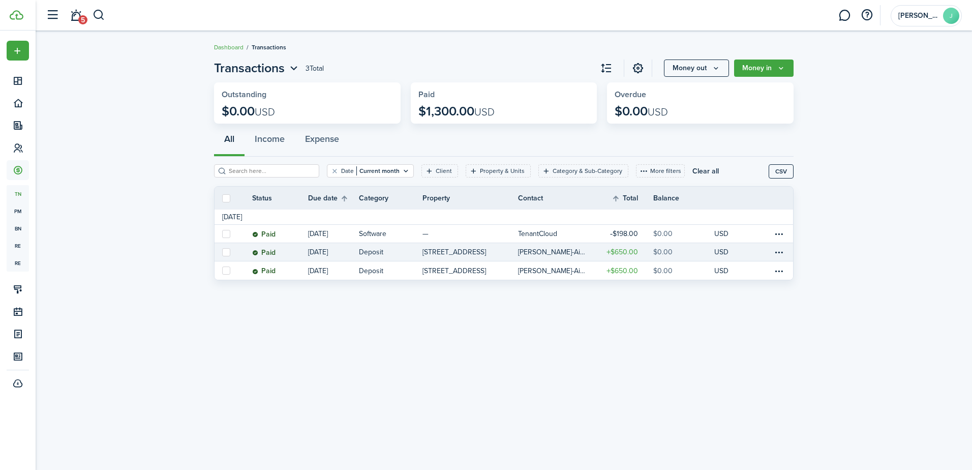
click at [554, 250] on table-profile-info-text "[PERSON_NAME]-Aime" at bounding box center [552, 252] width 68 height 8
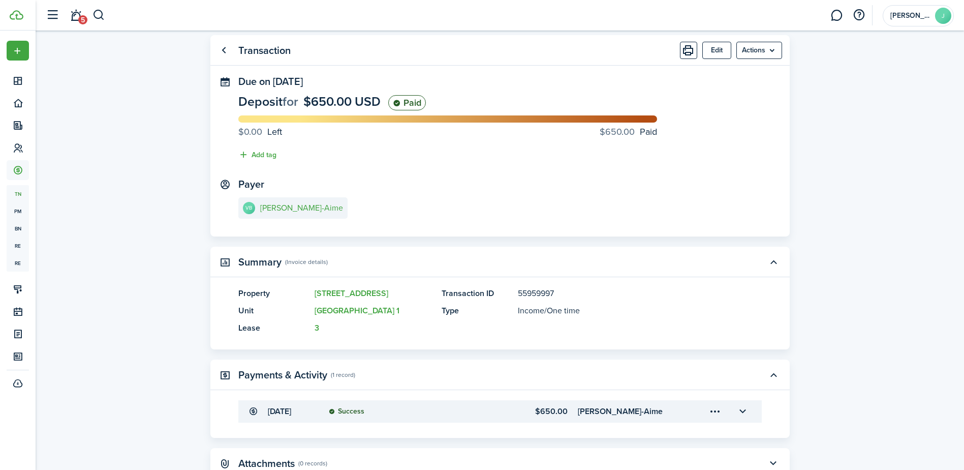
scroll to position [81, 0]
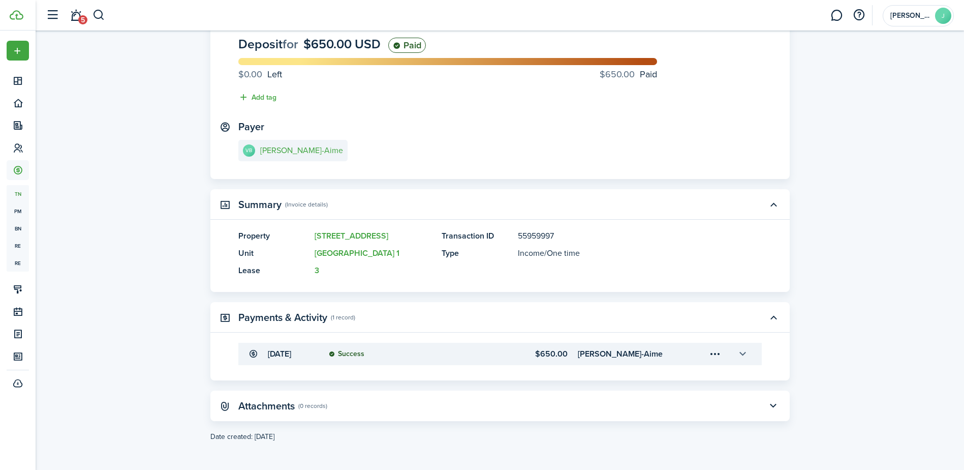
click at [741, 354] on button "button" at bounding box center [743, 353] width 17 height 17
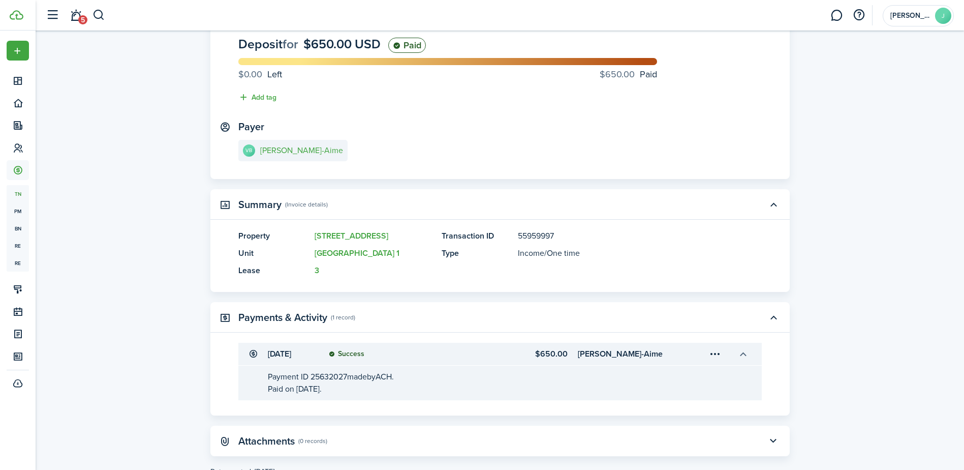
click at [741, 354] on button "button" at bounding box center [743, 353] width 17 height 17
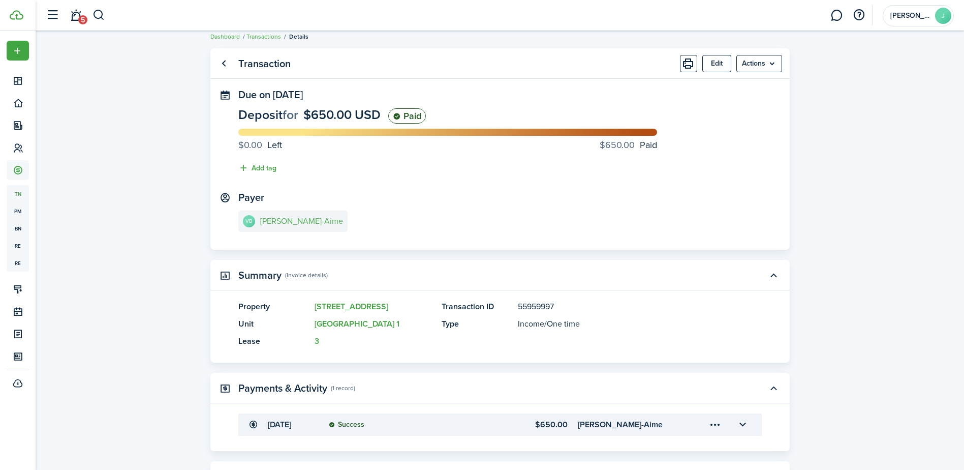
scroll to position [0, 0]
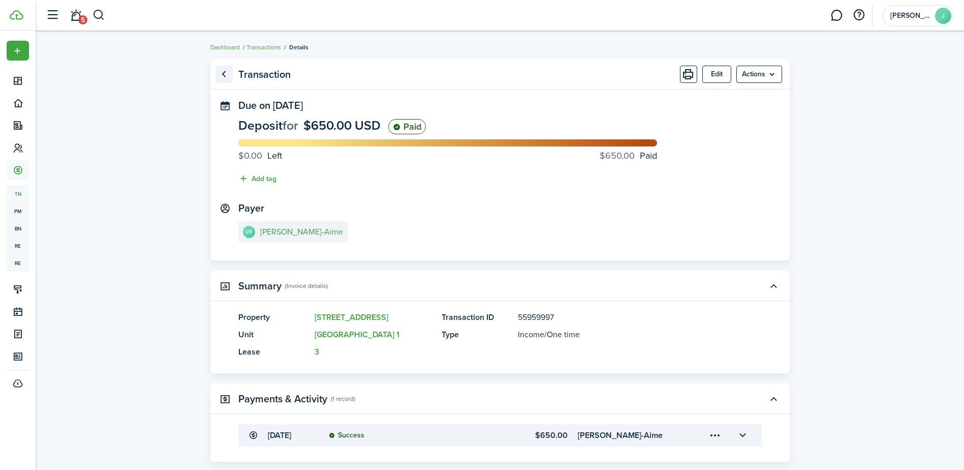
click at [223, 74] on link "Go back" at bounding box center [224, 74] width 17 height 17
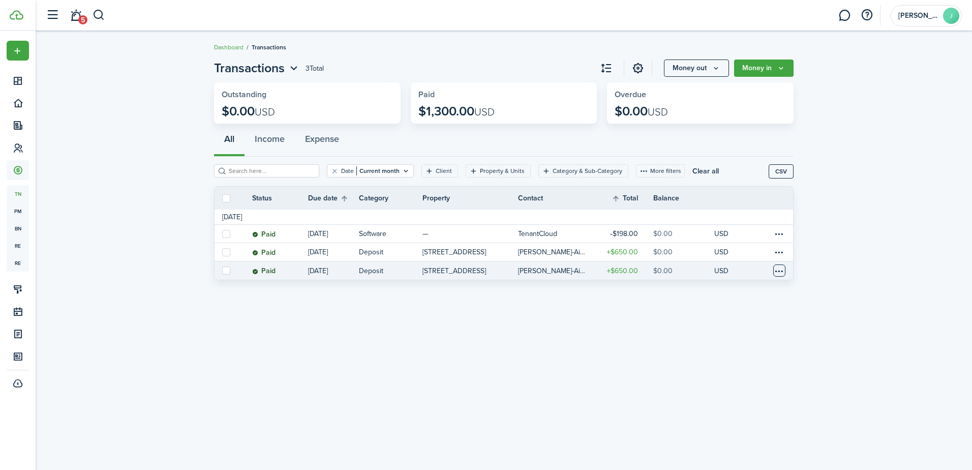
click at [782, 271] on table-menu-btn-icon at bounding box center [779, 270] width 12 height 12
click at [735, 412] on button "Delete" at bounding box center [740, 414] width 89 height 17
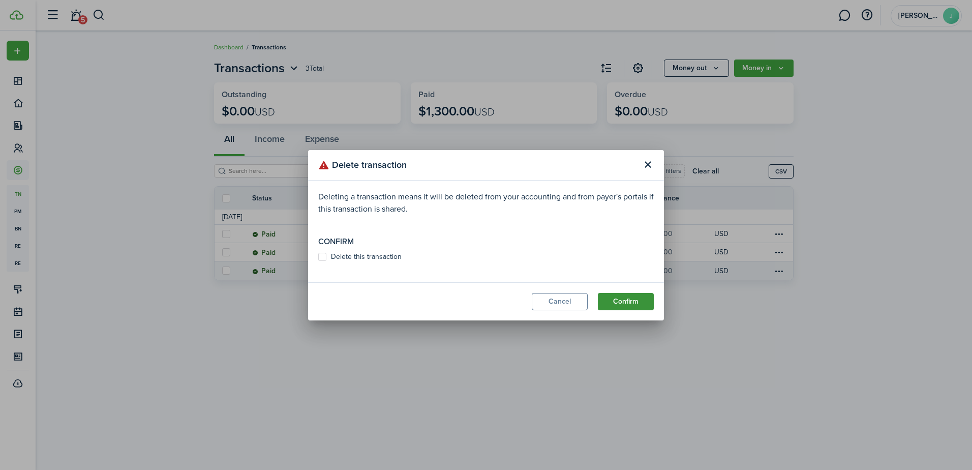
click at [632, 296] on button "Confirm" at bounding box center [626, 301] width 56 height 17
click at [323, 256] on label "Delete this transaction" at bounding box center [359, 257] width 83 height 8
click at [318, 261] on input "Delete this transaction" at bounding box center [318, 261] width 1 height 1
checkbox input "true"
click at [630, 309] on button "Confirm" at bounding box center [626, 301] width 56 height 17
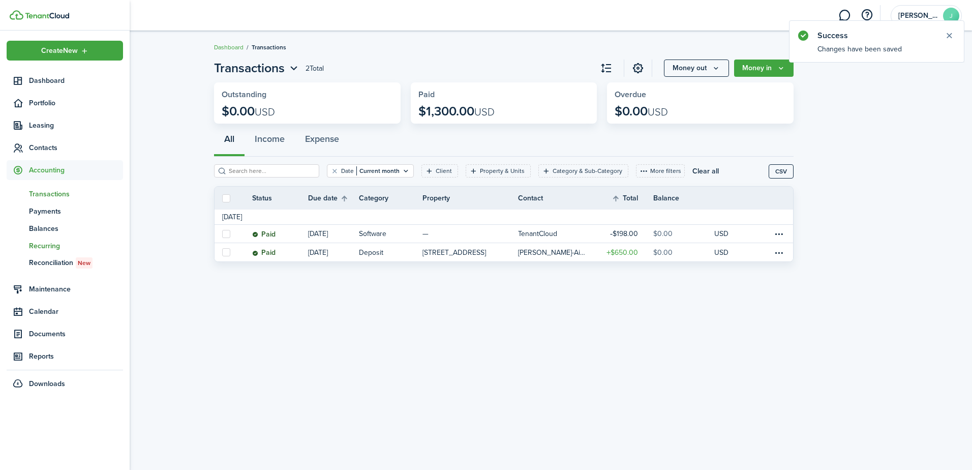
click at [38, 246] on span "Recurring" at bounding box center [76, 245] width 94 height 11
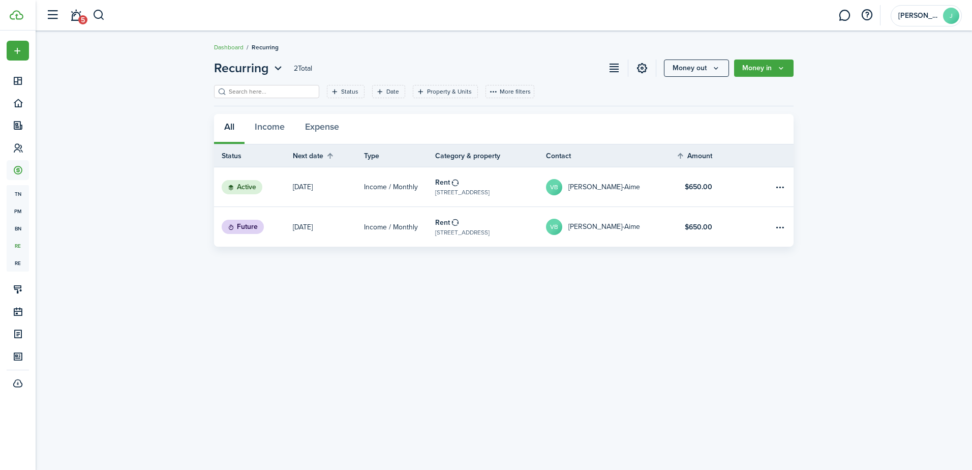
click at [256, 189] on status "Active" at bounding box center [242, 187] width 41 height 14
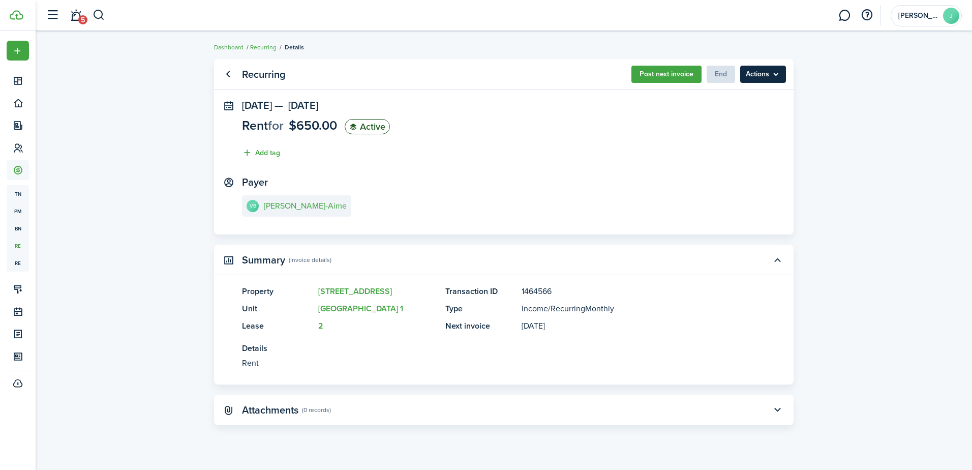
click at [747, 74] on menu-btn "Actions" at bounding box center [763, 74] width 46 height 17
drag, startPoint x: 622, startPoint y: 136, endPoint x: 510, endPoint y: 185, distance: 122.0
click at [621, 136] on panel-main-section "[DATE] — [DATE] Rent for $650.00 Active Add tag" at bounding box center [504, 132] width 524 height 64
click at [312, 208] on e-details-info-title "[PERSON_NAME]-Aime" at bounding box center [305, 205] width 83 height 9
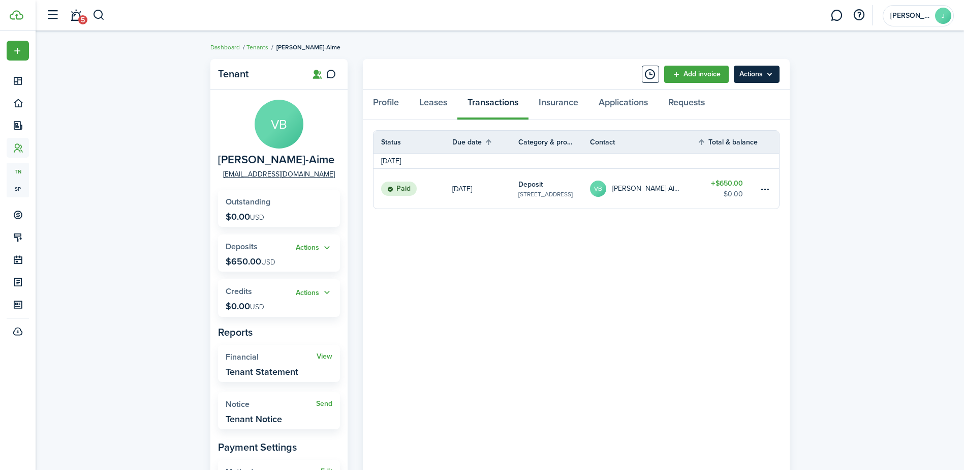
click at [759, 73] on menu-btn "Actions" at bounding box center [757, 74] width 46 height 17
click at [712, 95] on link "Edit" at bounding box center [735, 96] width 89 height 17
click at [438, 113] on link "Leases" at bounding box center [433, 104] width 48 height 30
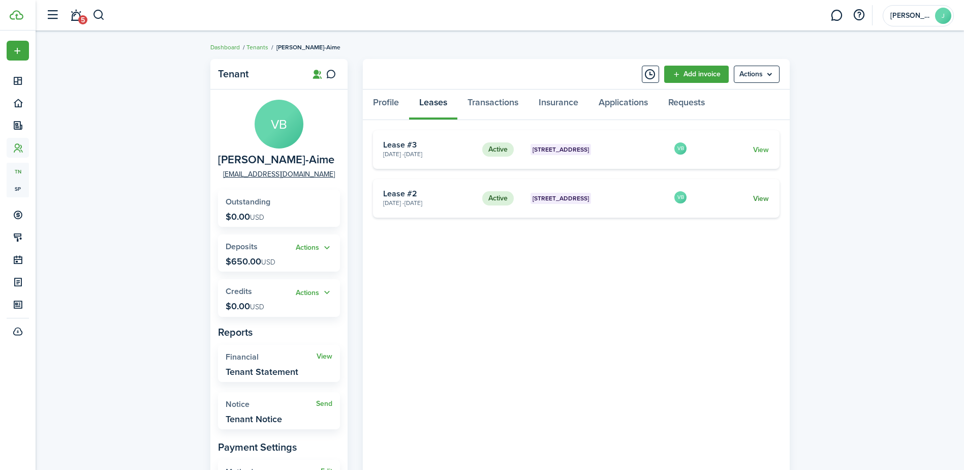
click at [755, 195] on link "View" at bounding box center [761, 198] width 16 height 11
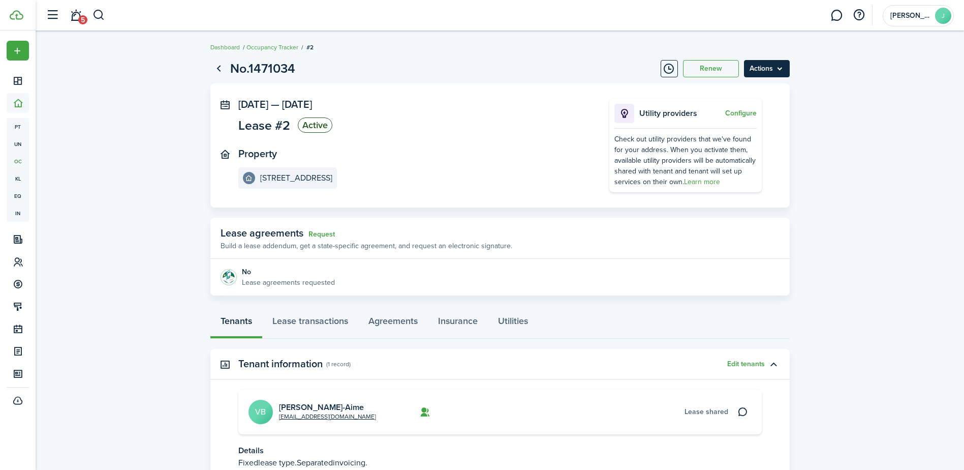
click at [771, 68] on menu-btn "Actions" at bounding box center [767, 68] width 46 height 17
click at [748, 146] on button "Delete" at bounding box center [745, 144] width 89 height 17
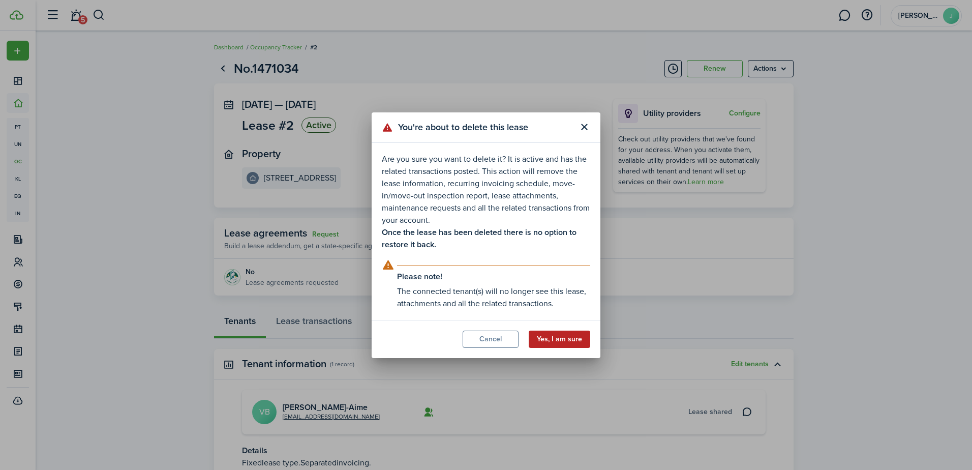
click at [566, 340] on button "Yes, I am sure" at bounding box center [560, 338] width 62 height 17
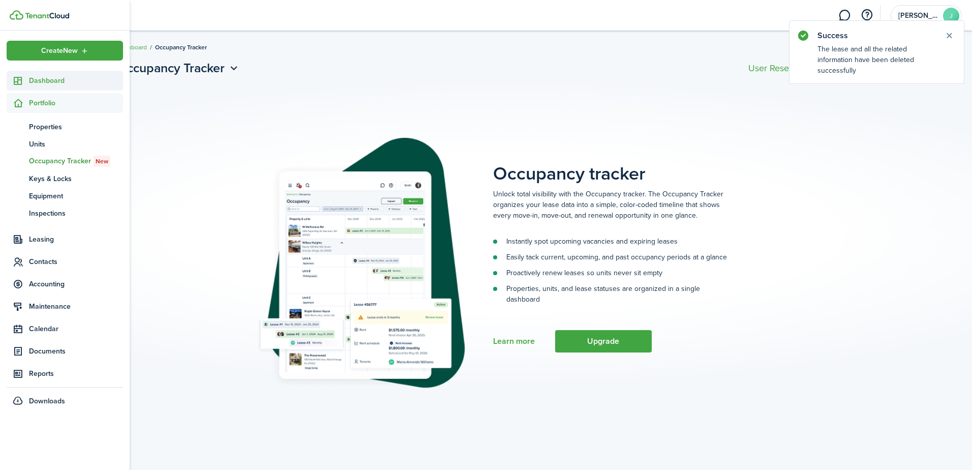
click at [38, 80] on span "Dashboard" at bounding box center [76, 80] width 94 height 11
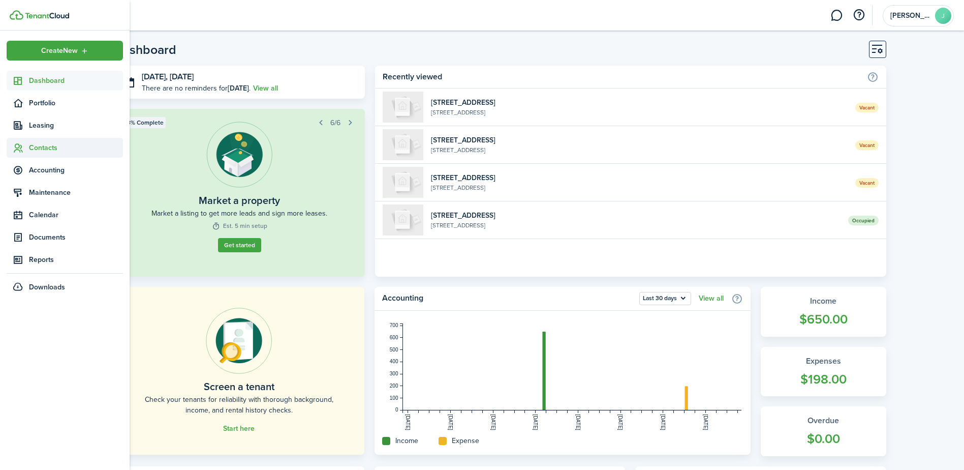
click at [42, 148] on span "Contacts" at bounding box center [76, 147] width 94 height 11
click at [44, 169] on span "Tenants" at bounding box center [76, 171] width 94 height 11
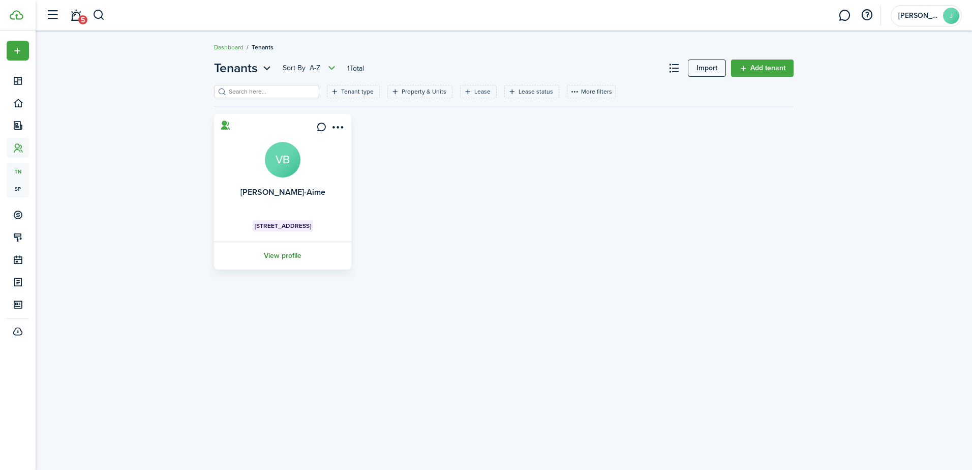
click at [281, 254] on link "View profile" at bounding box center [282, 255] width 140 height 28
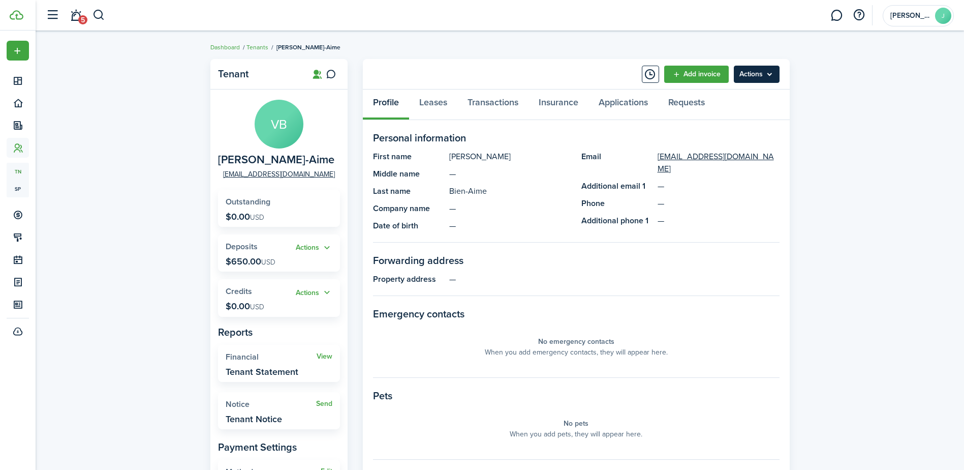
click at [749, 76] on menu-btn "Actions" at bounding box center [757, 74] width 46 height 17
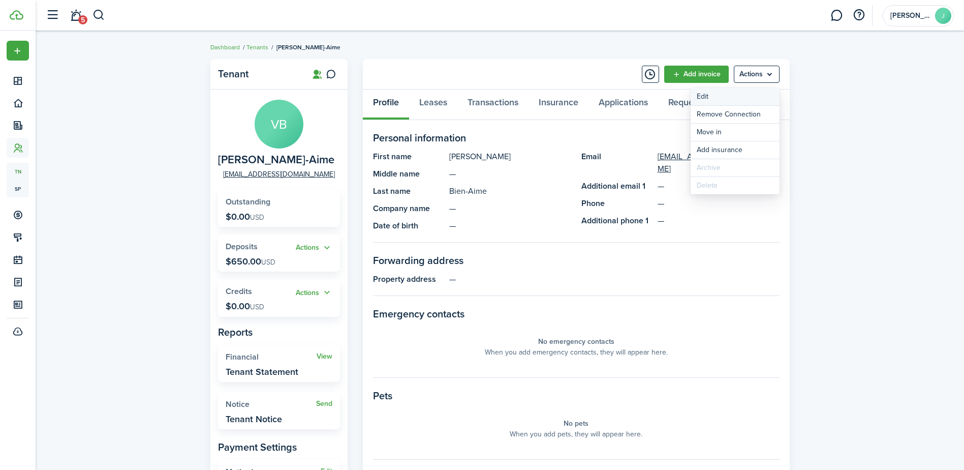
click at [720, 96] on link "Edit" at bounding box center [735, 96] width 89 height 17
click at [451, 99] on link "Leases" at bounding box center [433, 104] width 48 height 30
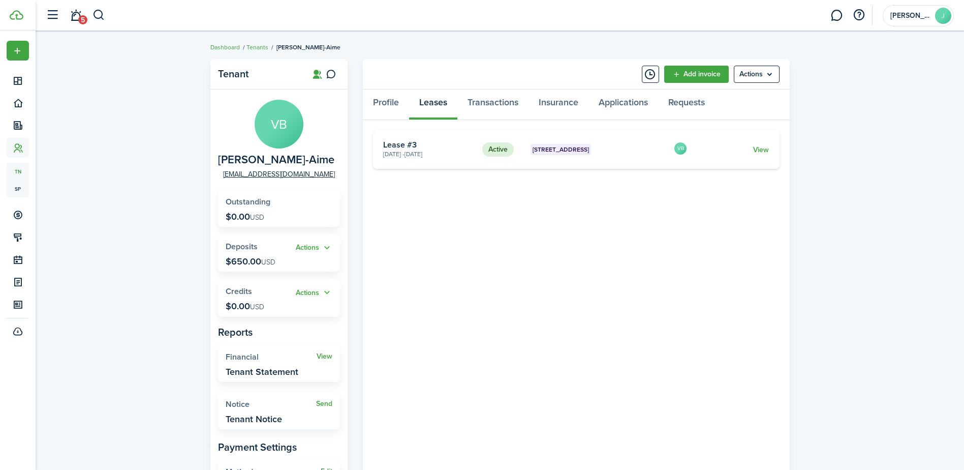
click at [428, 155] on card-description "[DATE] - [DATE]" at bounding box center [428, 153] width 91 height 9
click at [767, 149] on link "View" at bounding box center [761, 149] width 16 height 11
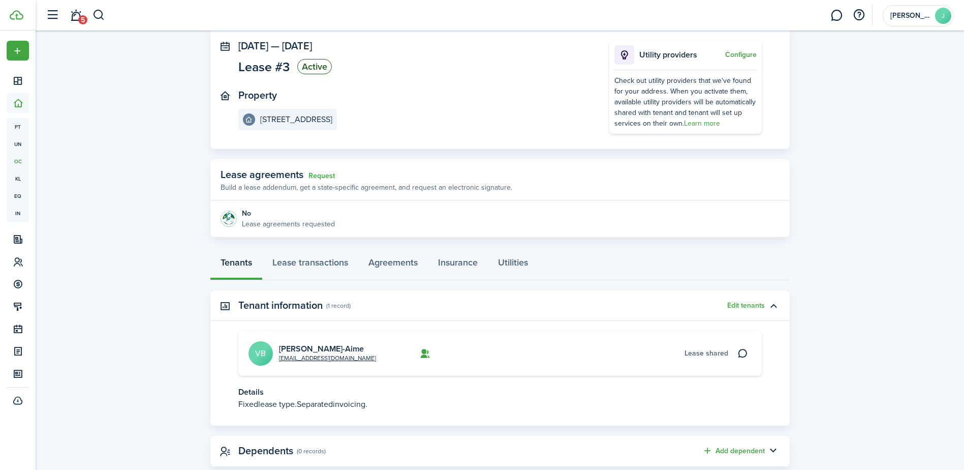
scroll to position [83, 0]
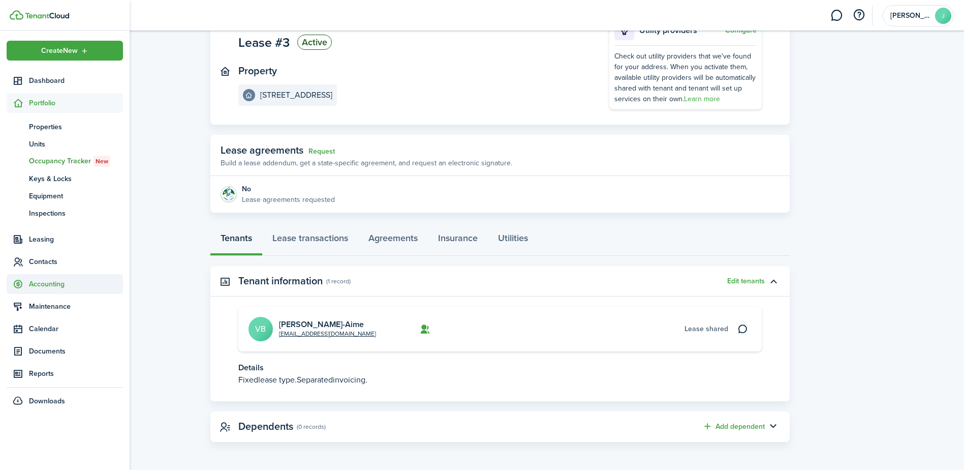
click at [38, 281] on span "Accounting" at bounding box center [76, 284] width 94 height 11
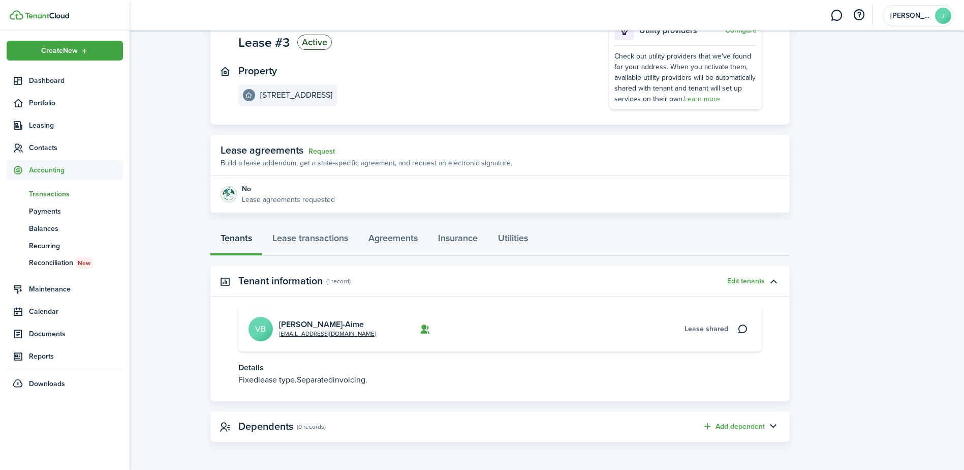
click at [54, 195] on span "Transactions" at bounding box center [76, 194] width 94 height 11
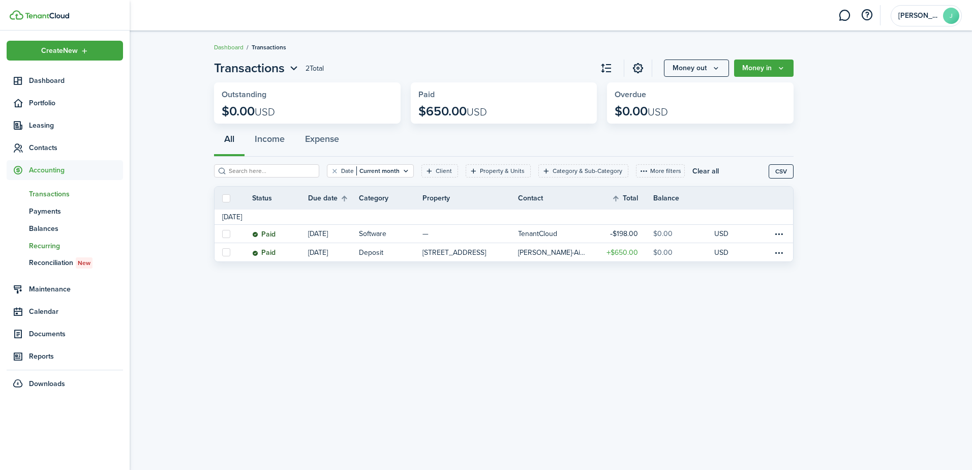
click at [40, 246] on span "Recurring" at bounding box center [76, 245] width 94 height 11
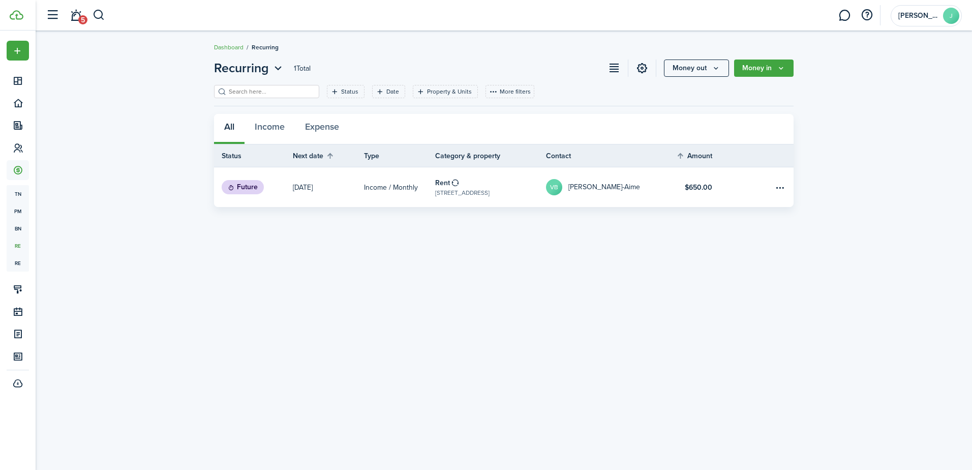
click at [252, 185] on status "Future" at bounding box center [243, 187] width 42 height 14
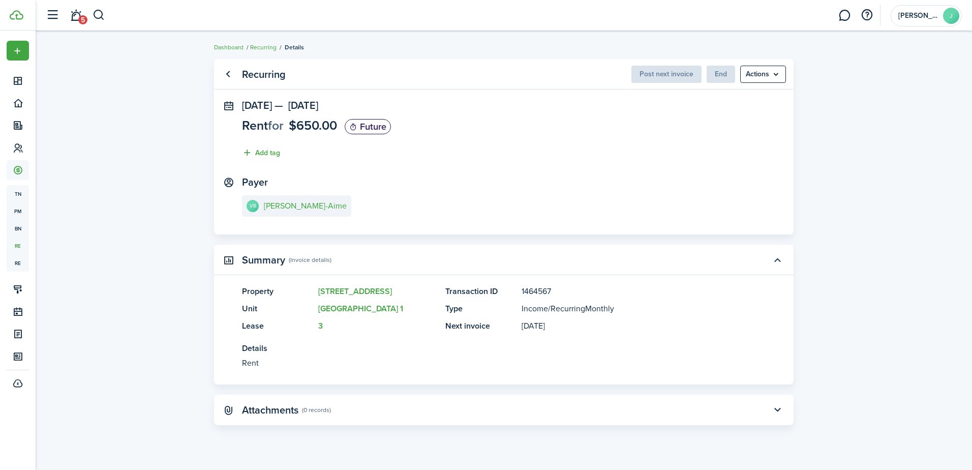
click at [380, 127] on status "Future" at bounding box center [368, 126] width 46 height 15
click at [228, 75] on link "Go back" at bounding box center [227, 74] width 17 height 17
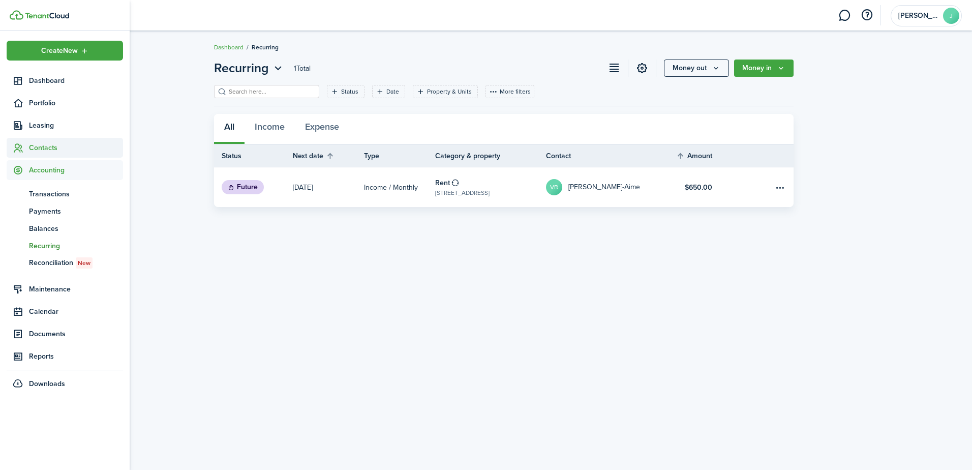
click at [27, 149] on sidebar-link-icon at bounding box center [18, 147] width 22 height 11
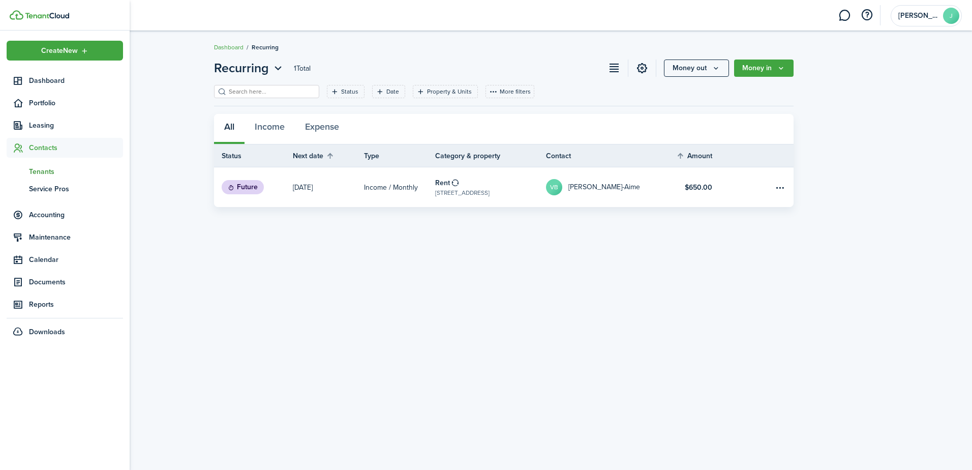
click at [40, 174] on span "Tenants" at bounding box center [76, 171] width 94 height 11
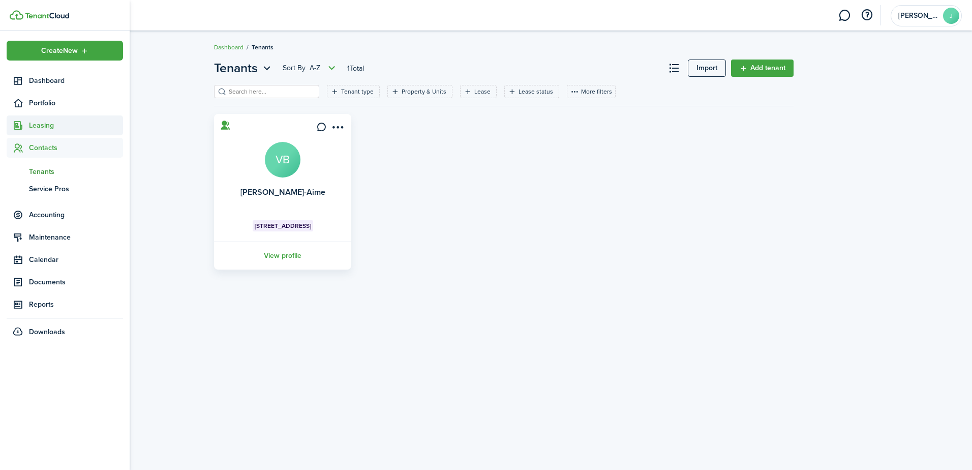
click at [49, 133] on span "Leasing" at bounding box center [65, 125] width 116 height 20
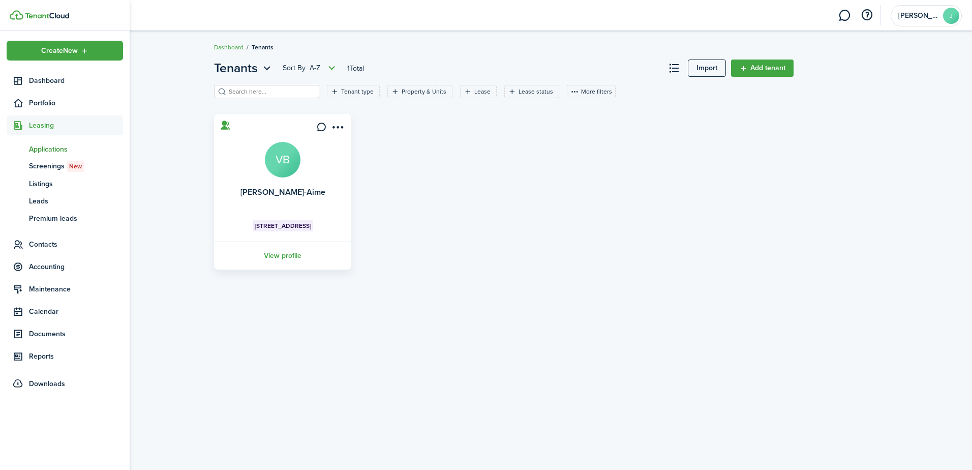
click at [48, 146] on span "Applications" at bounding box center [76, 149] width 94 height 11
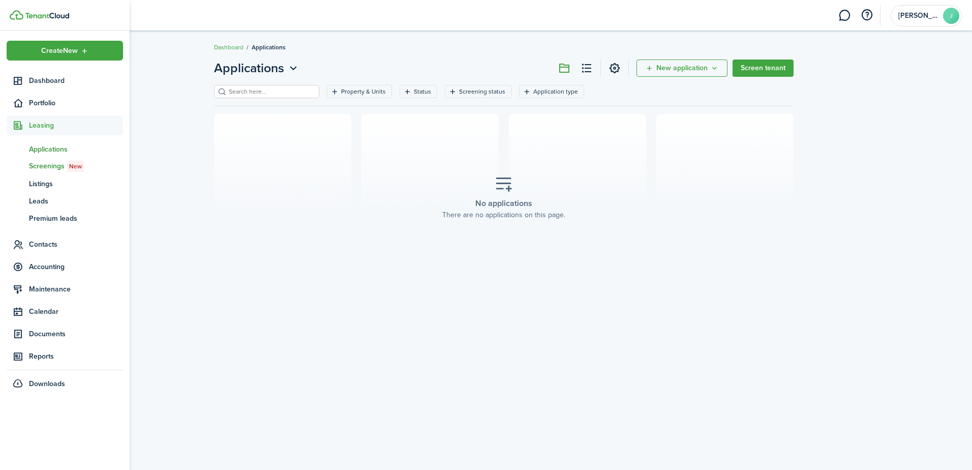
click at [47, 167] on span "Screenings New" at bounding box center [76, 166] width 94 height 11
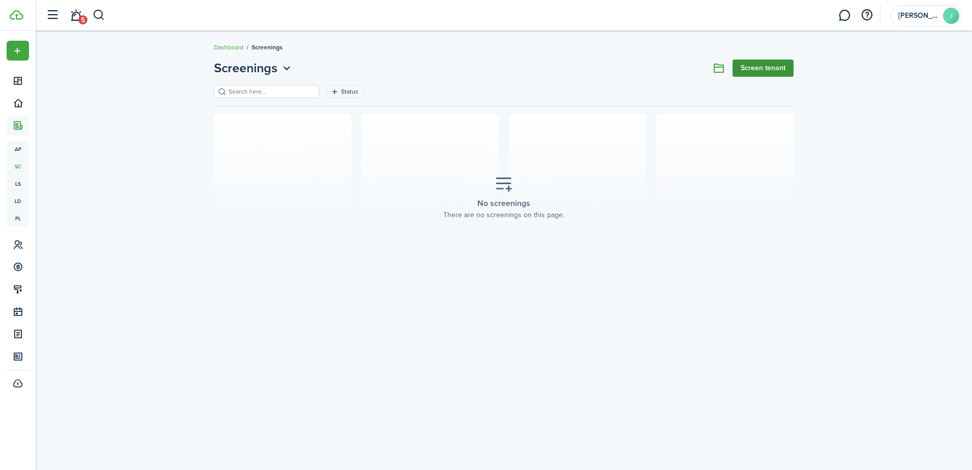
click at [769, 71] on link "Screen tenant" at bounding box center [763, 67] width 61 height 17
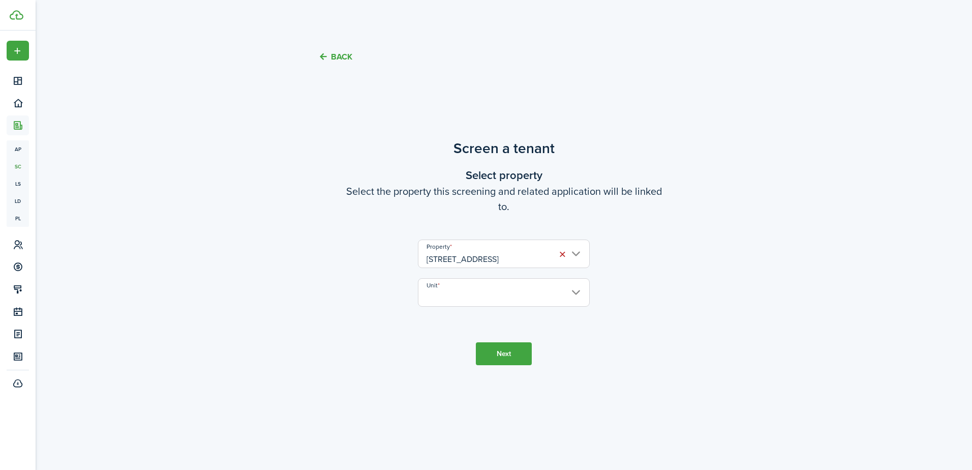
click at [480, 288] on input "Unit" at bounding box center [504, 292] width 172 height 28
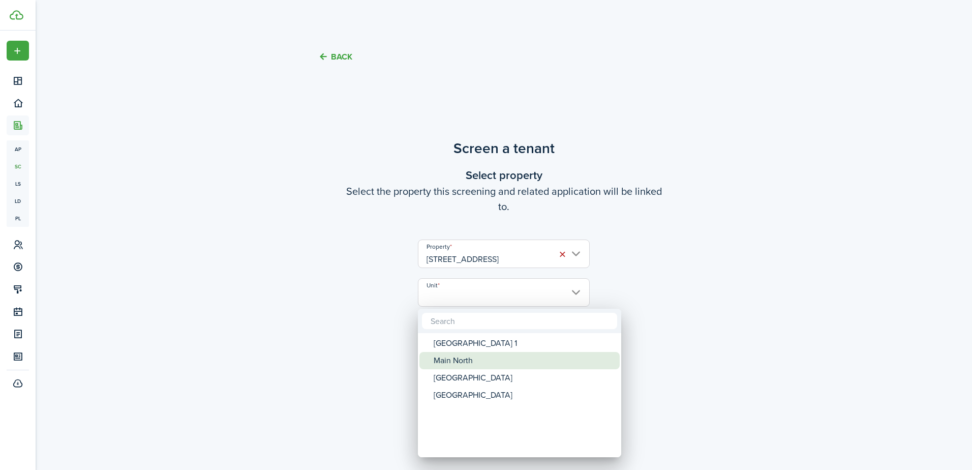
click at [468, 357] on div "Main North" at bounding box center [524, 360] width 180 height 17
type input "Main North"
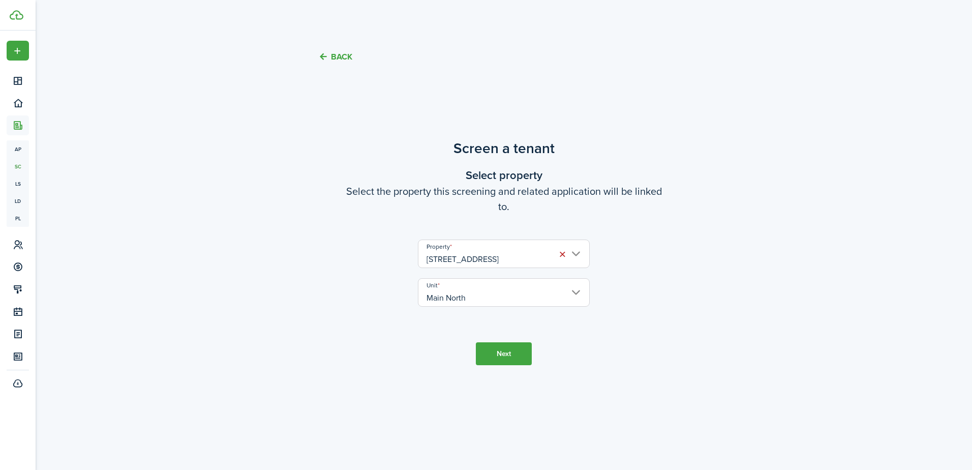
click at [499, 351] on button "Next" at bounding box center [504, 353] width 56 height 23
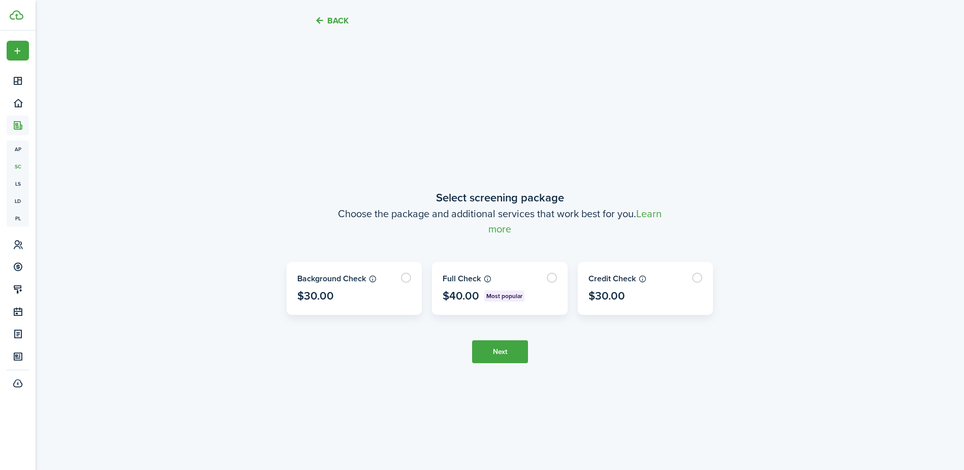
scroll to position [391, 0]
click at [502, 280] on label at bounding box center [500, 287] width 135 height 52
radio input "true"
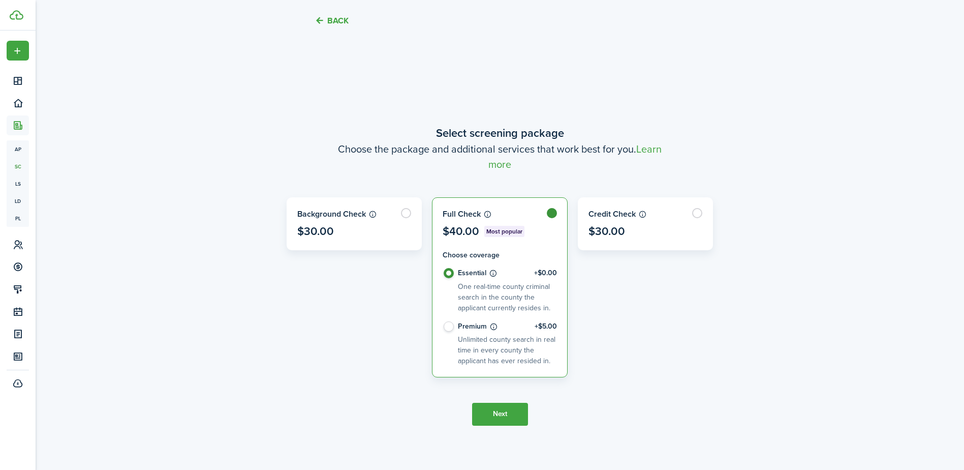
click at [454, 327] on label "Premium +$5.00 Unlimited county search in real time in every county the applica…" at bounding box center [500, 343] width 114 height 45
radio input "false"
radio input "true"
click at [498, 415] on button "Next" at bounding box center [500, 414] width 56 height 23
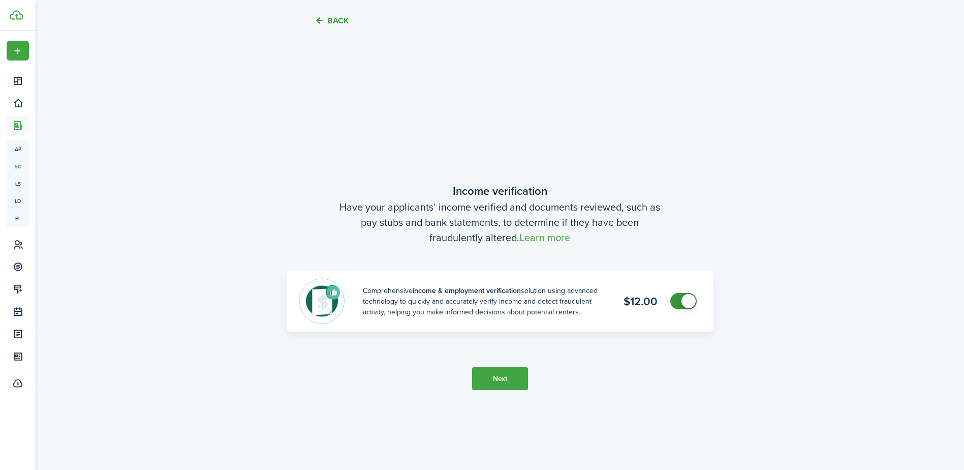
scroll to position [861, 0]
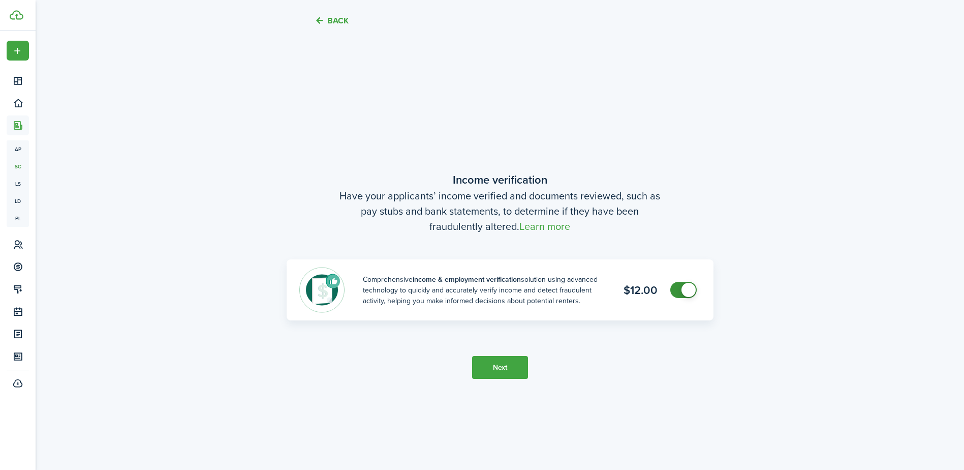
click at [504, 368] on button "Next" at bounding box center [500, 367] width 56 height 23
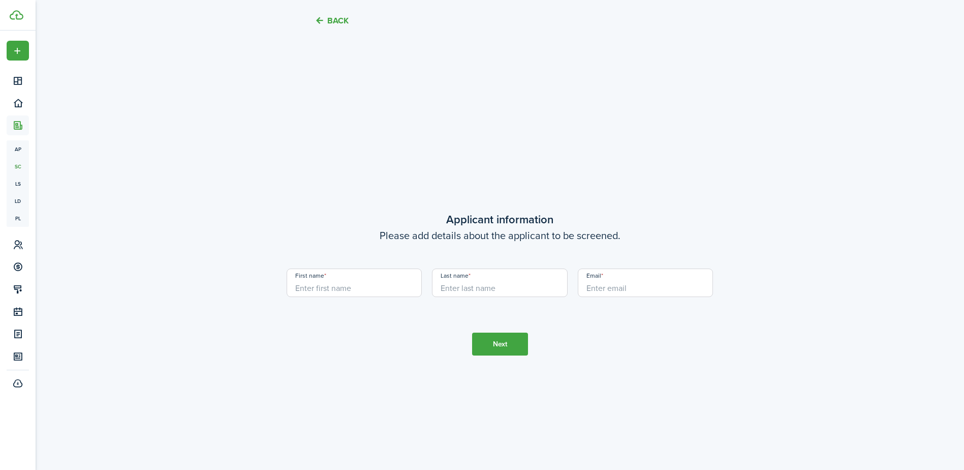
scroll to position [1331, 0]
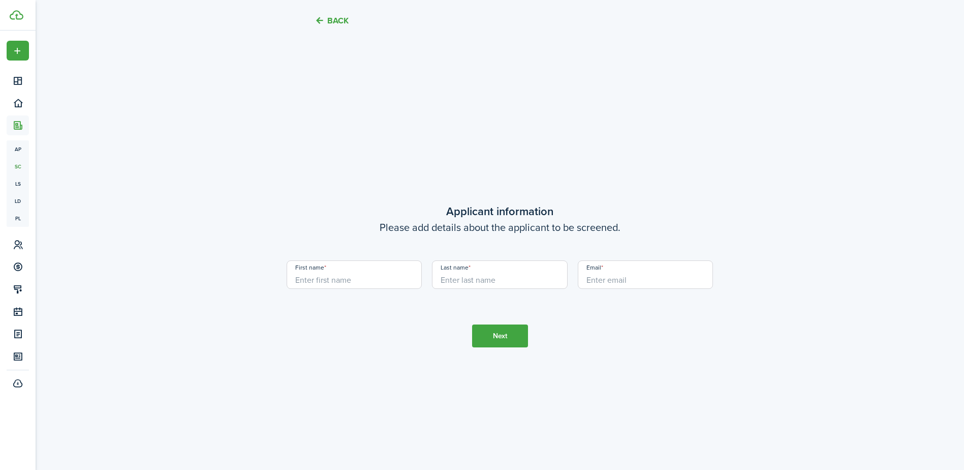
click at [499, 342] on button "Next" at bounding box center [500, 335] width 56 height 23
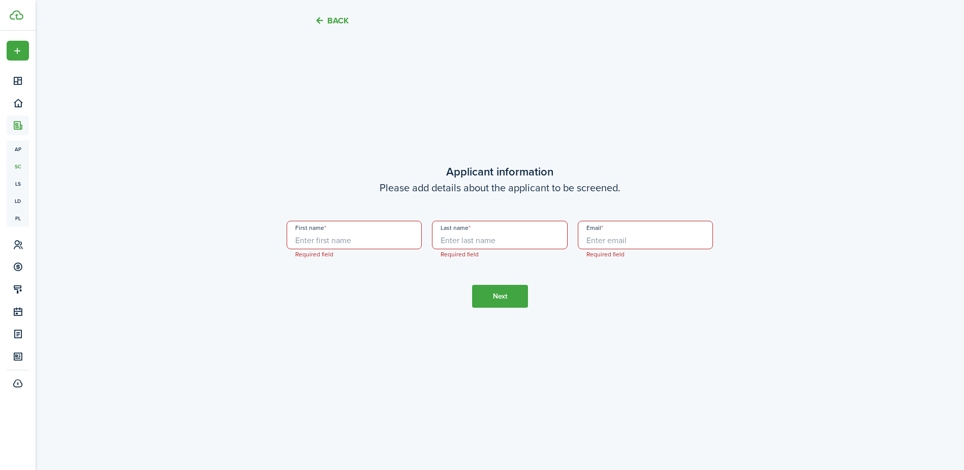
click at [311, 242] on input "First name" at bounding box center [355, 235] width 136 height 28
type input "[PERSON_NAME]"
type input "Brown"
type input "[EMAIL_ADDRESS][DOMAIN_NAME]"
click at [489, 297] on button "Next" at bounding box center [500, 296] width 56 height 23
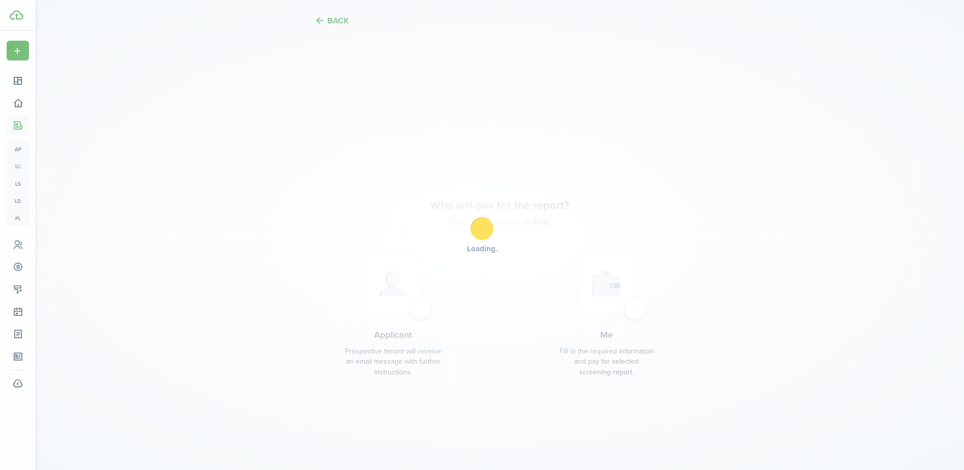
scroll to position [1800, 0]
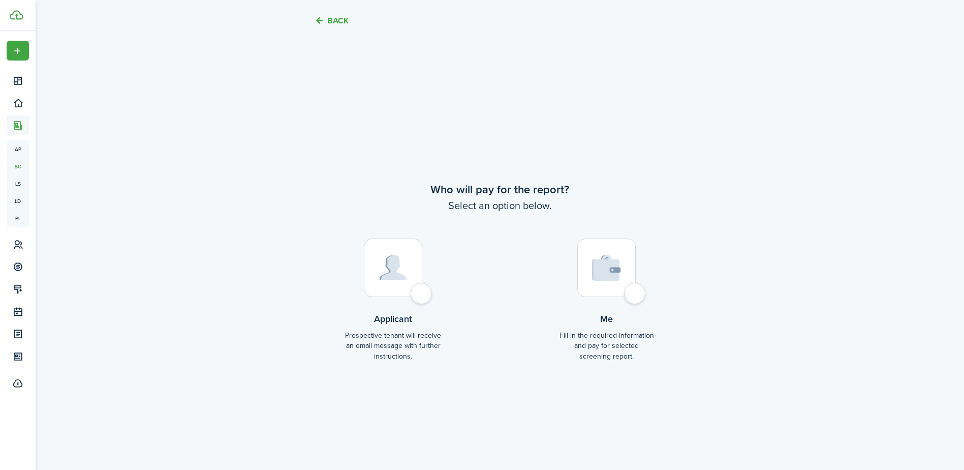
click at [420, 295] on div at bounding box center [393, 267] width 58 height 58
radio input "true"
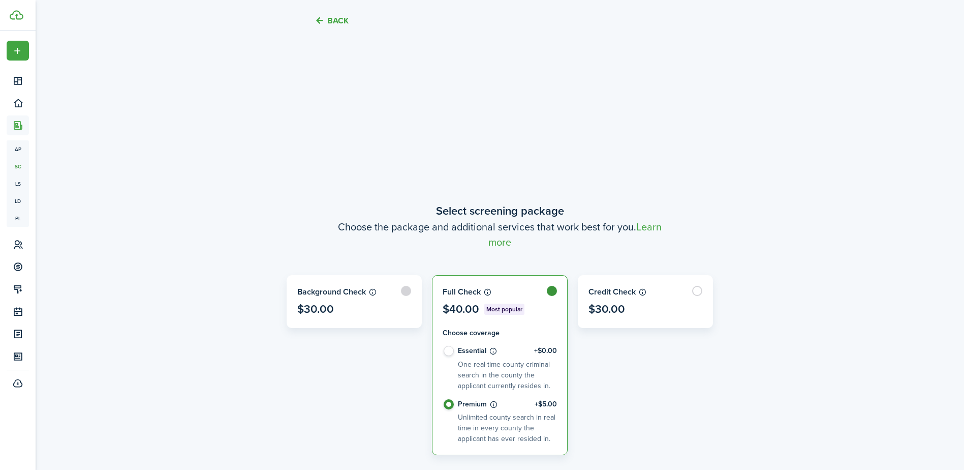
scroll to position [288, 0]
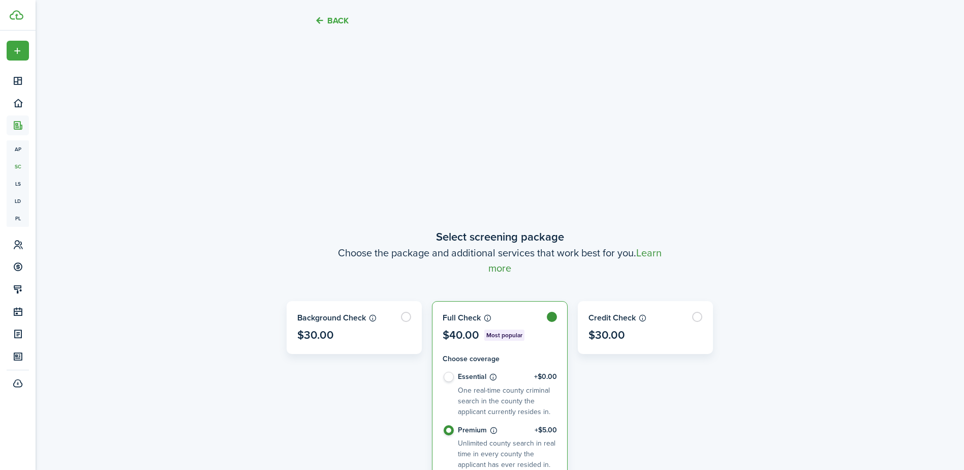
click at [520, 269] on link "Learn more" at bounding box center [575, 260] width 173 height 30
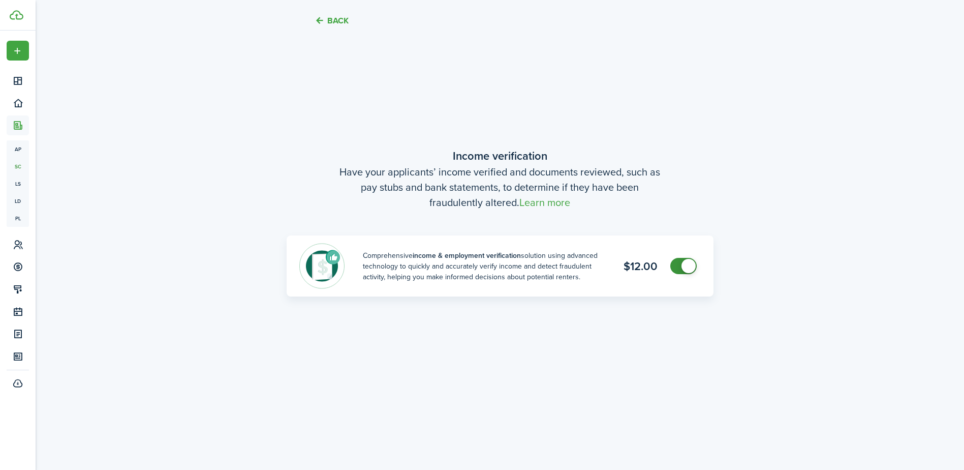
scroll to position [898, 0]
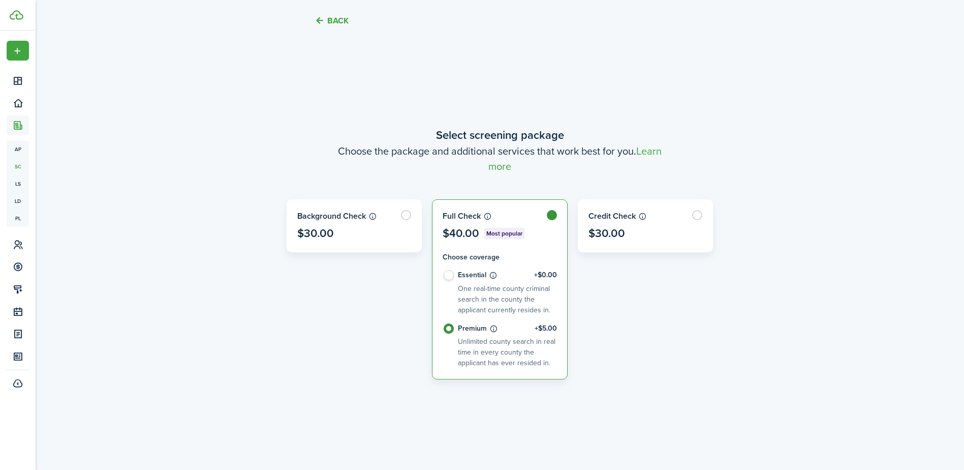
click at [337, 17] on button "Back" at bounding box center [332, 20] width 34 height 11
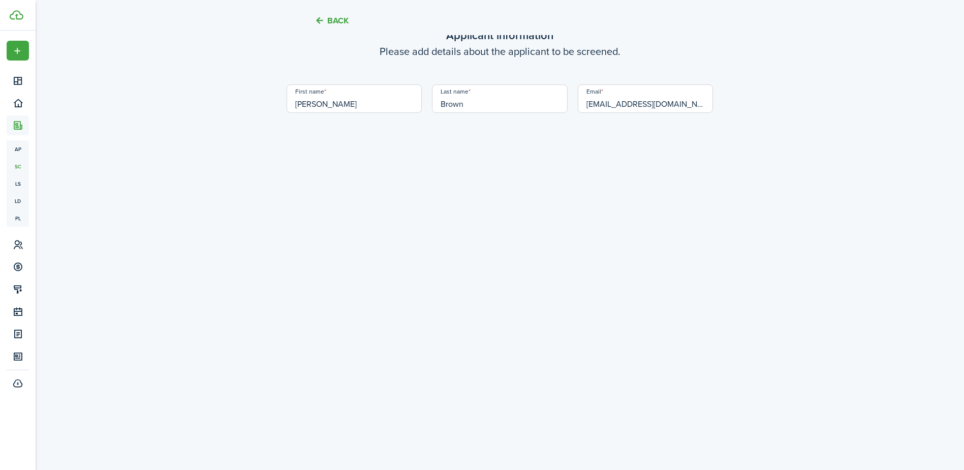
click at [338, 25] on button "Back" at bounding box center [332, 20] width 34 height 11
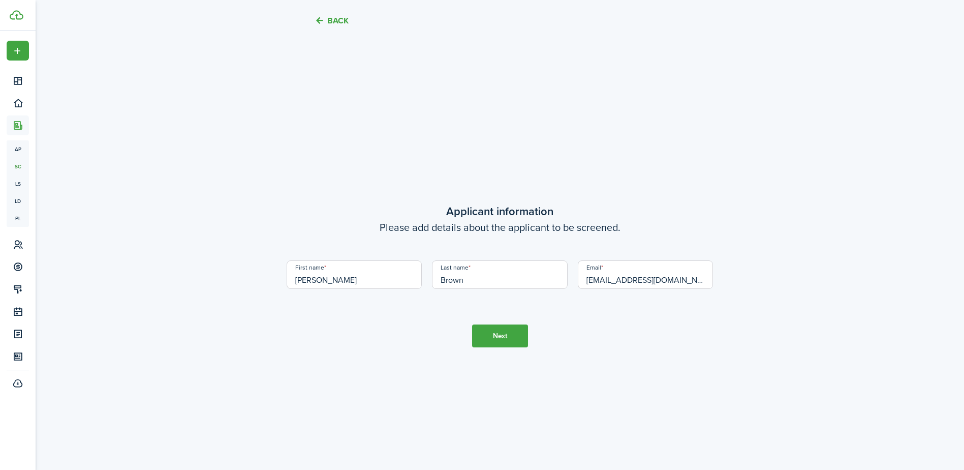
click at [334, 22] on button "Back" at bounding box center [332, 20] width 34 height 11
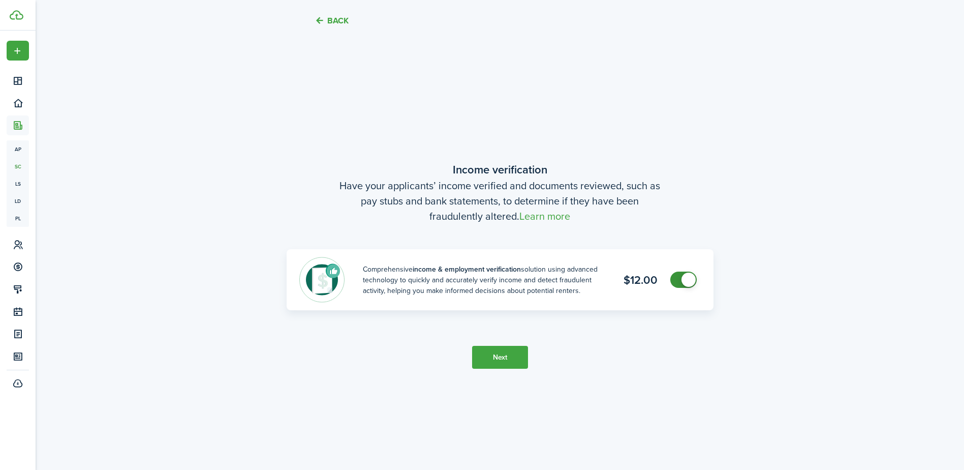
click at [334, 22] on button "Back" at bounding box center [332, 20] width 34 height 11
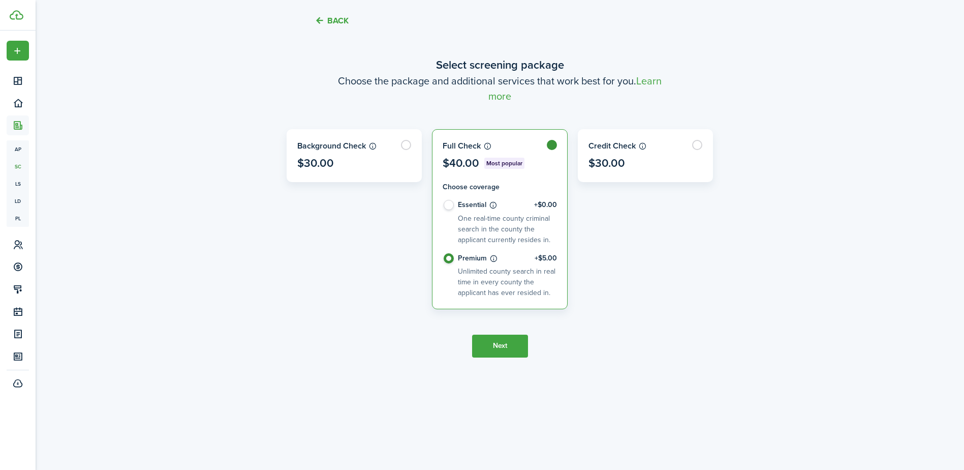
scroll to position [401, 0]
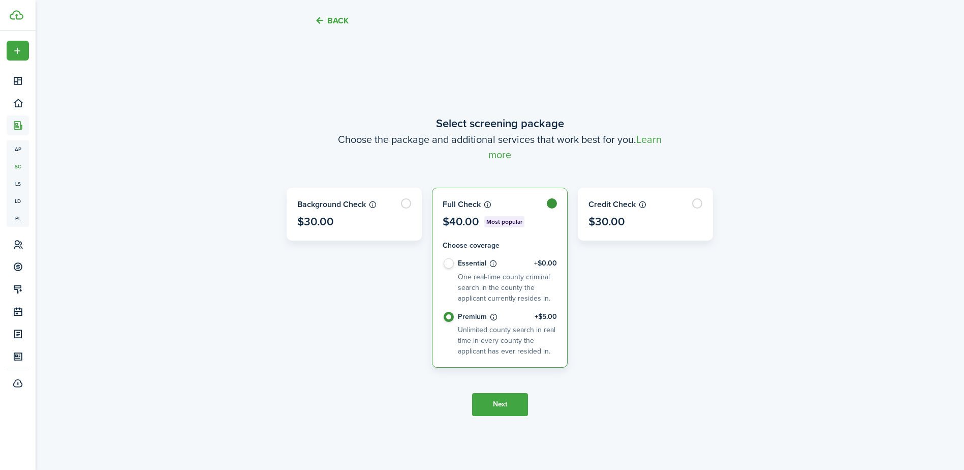
click at [334, 22] on button "Back" at bounding box center [332, 20] width 34 height 11
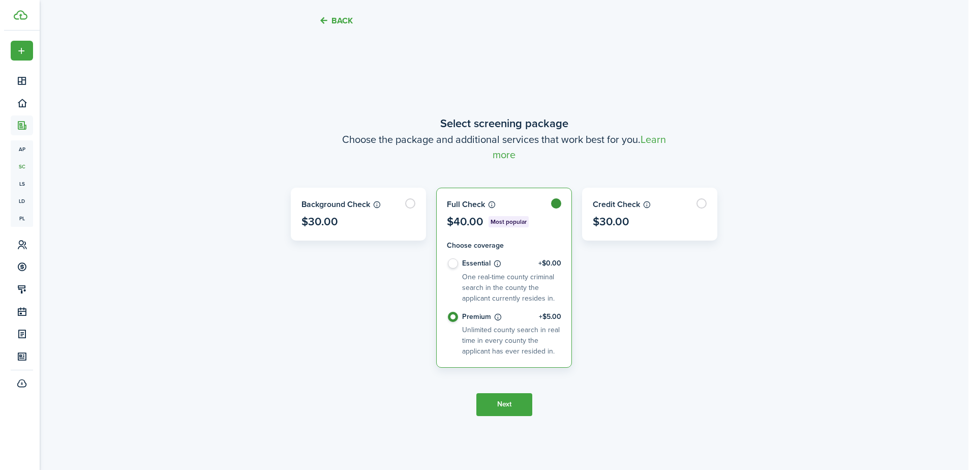
scroll to position [0, 0]
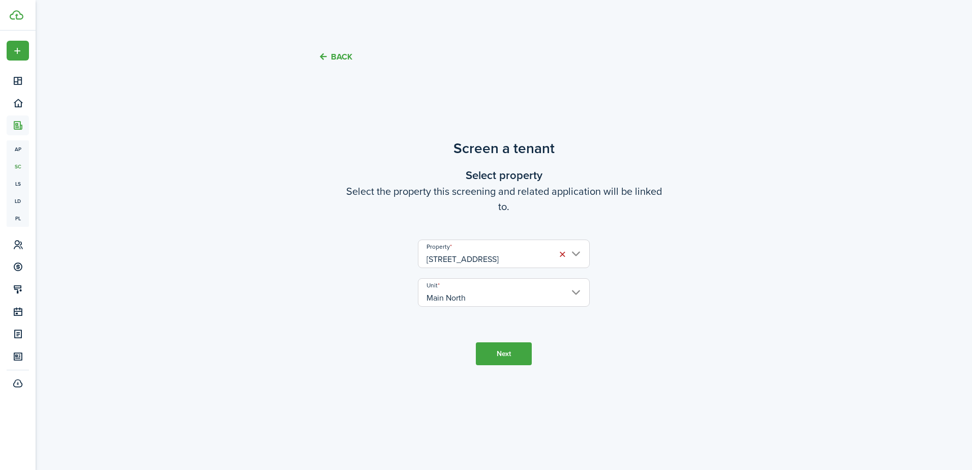
click at [333, 53] on button "Back" at bounding box center [335, 56] width 34 height 11
